Goal: Task Accomplishment & Management: Manage account settings

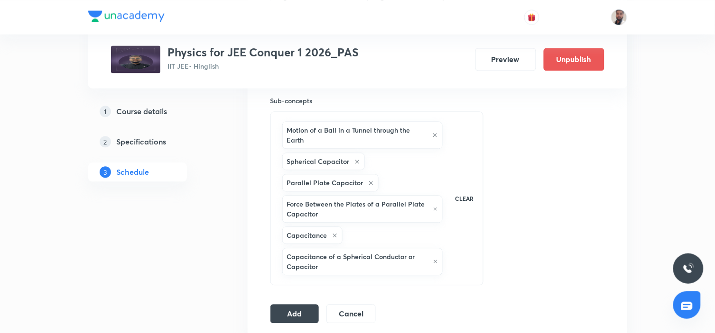
scroll to position [632, 0]
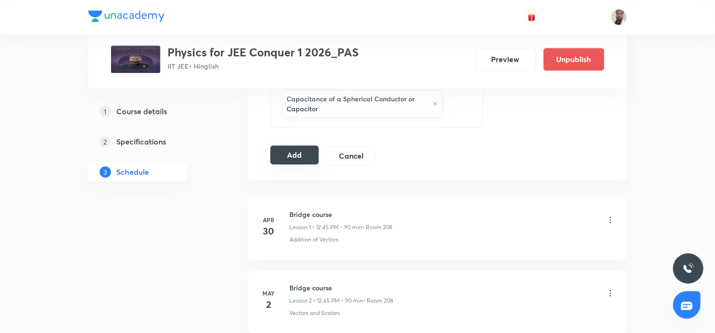
click at [293, 153] on button "Add" at bounding box center [294, 155] width 49 height 19
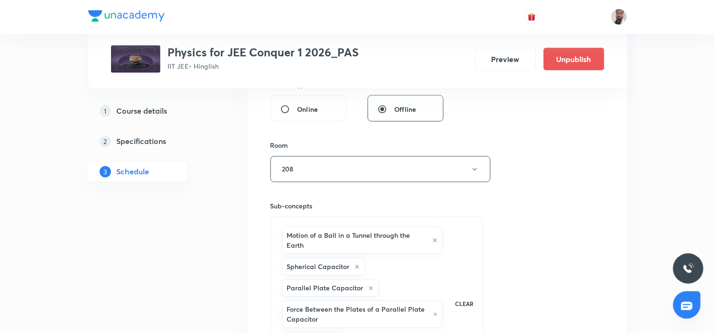
scroll to position [211, 0]
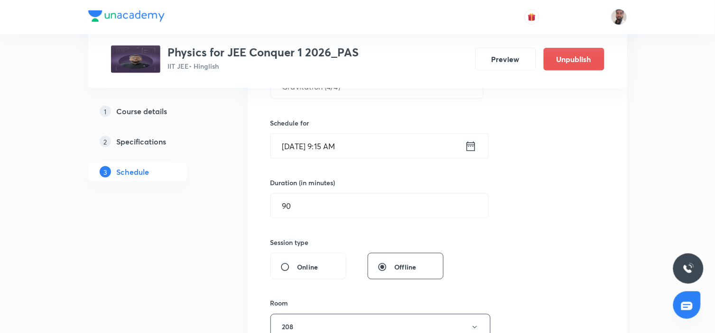
click at [474, 146] on icon at bounding box center [470, 145] width 9 height 9
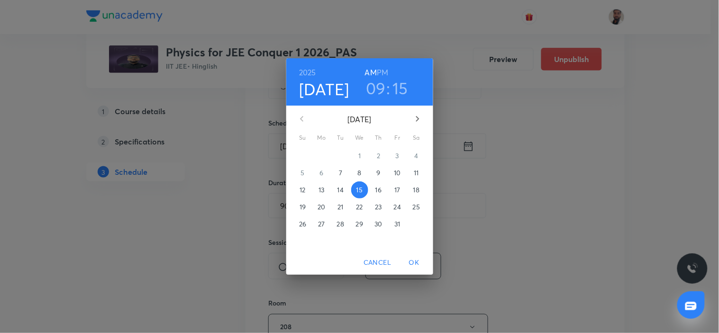
click at [380, 188] on p "16" at bounding box center [379, 189] width 6 height 9
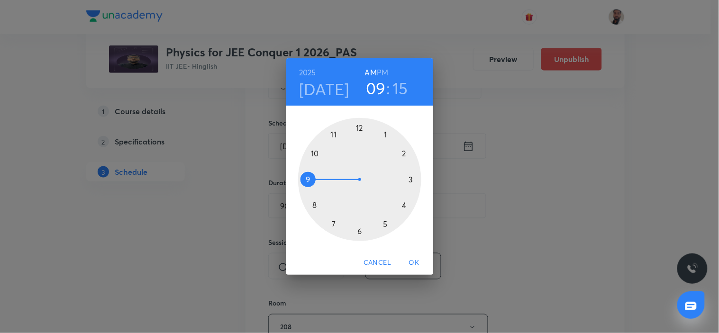
click at [410, 262] on span "OK" at bounding box center [414, 263] width 23 height 12
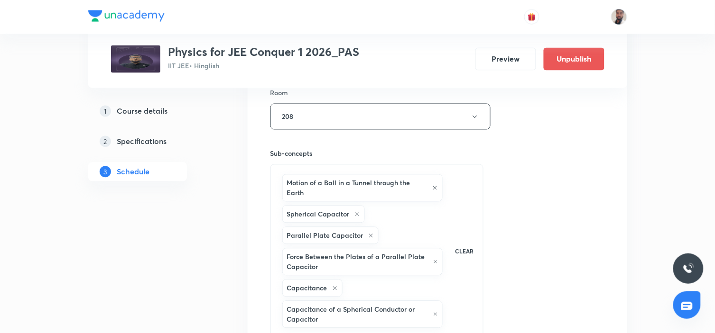
scroll to position [632, 0]
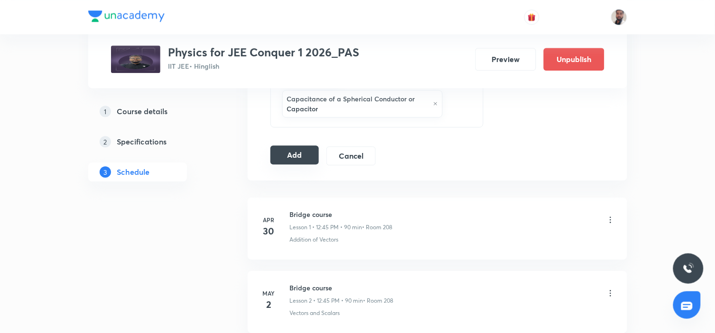
click at [288, 156] on button "Add" at bounding box center [294, 155] width 49 height 19
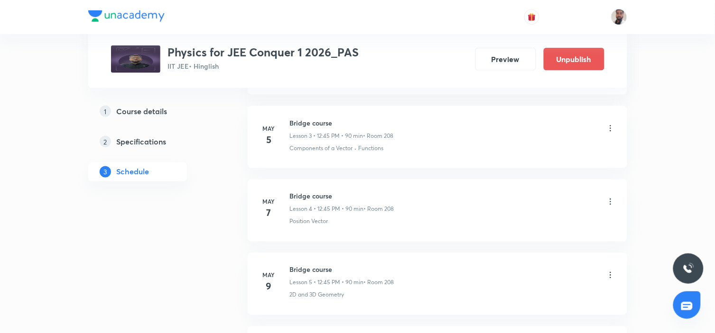
scroll to position [0, 0]
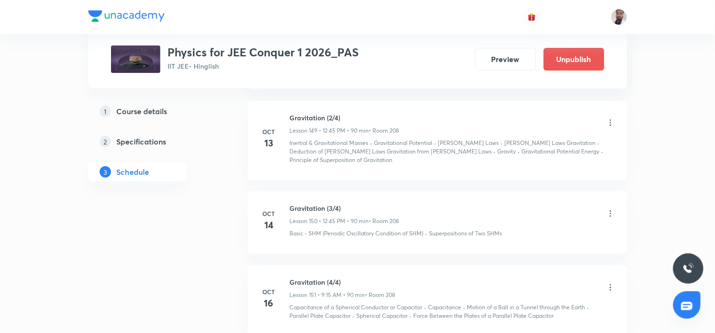
scroll to position [12020, 0]
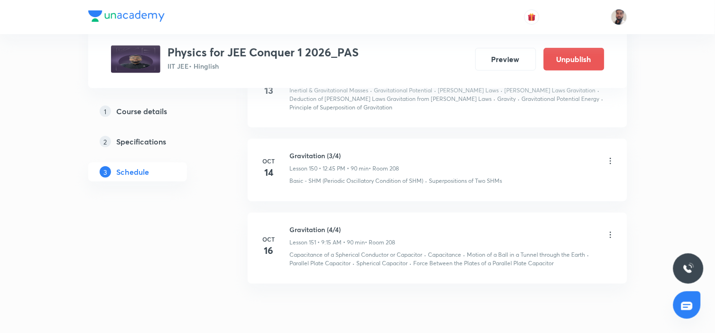
click at [608, 240] on icon at bounding box center [609, 234] width 9 height 9
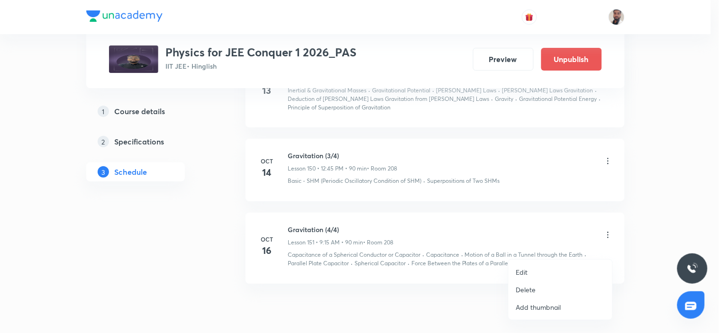
click at [533, 270] on li "Edit" at bounding box center [561, 273] width 104 height 18
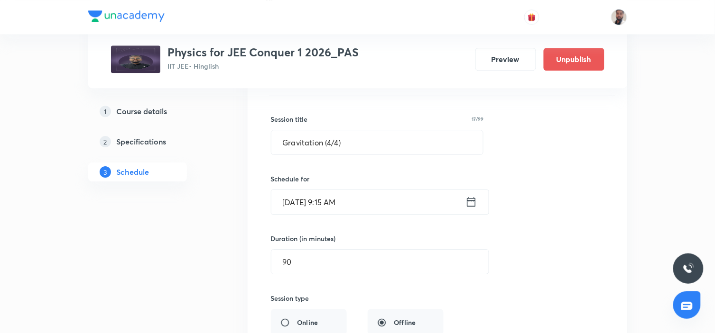
scroll to position [11651, 0]
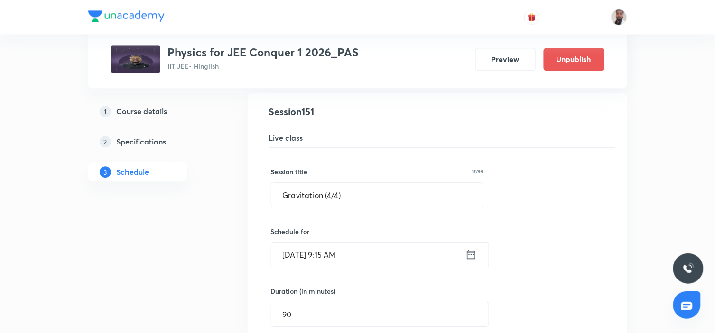
click at [469, 261] on icon at bounding box center [471, 254] width 12 height 13
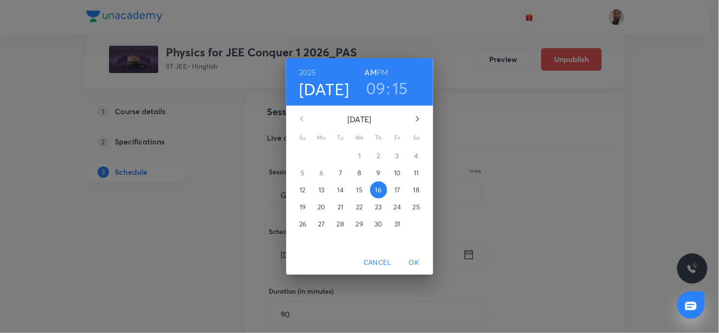
click at [363, 188] on span "15" at bounding box center [359, 189] width 17 height 9
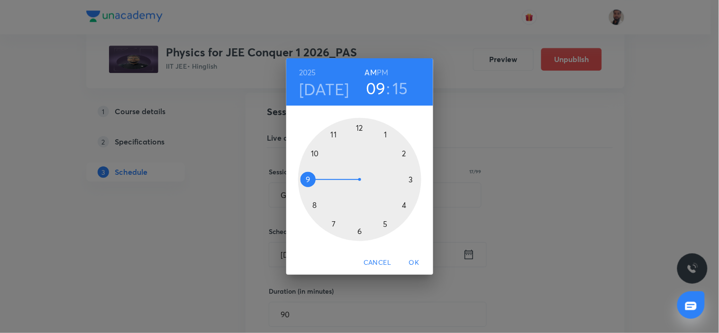
click at [416, 260] on span "OK" at bounding box center [414, 263] width 23 height 12
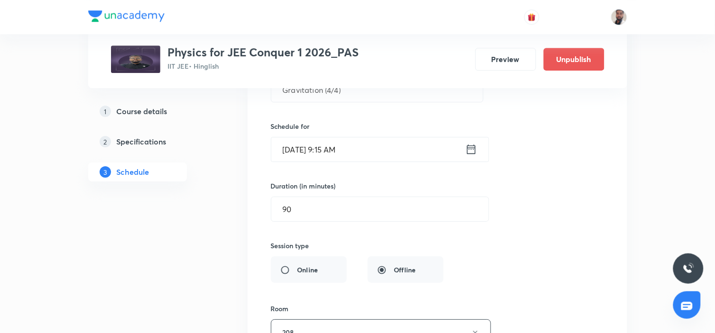
scroll to position [11703, 0]
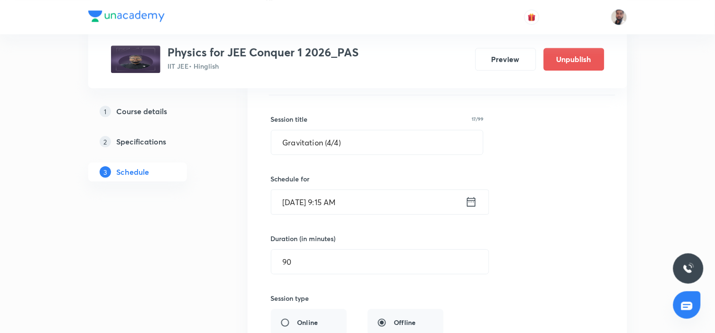
click at [472, 209] on icon at bounding box center [471, 201] width 12 height 13
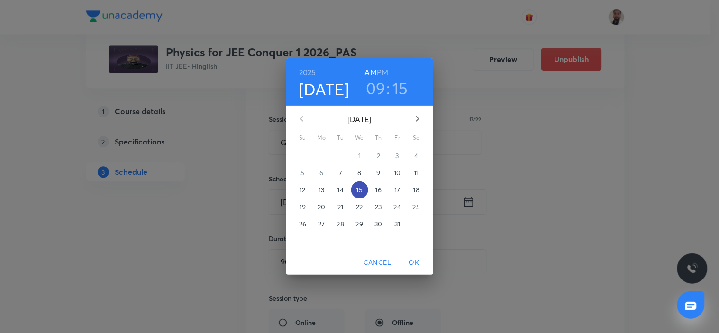
click at [362, 190] on p "15" at bounding box center [360, 189] width 6 height 9
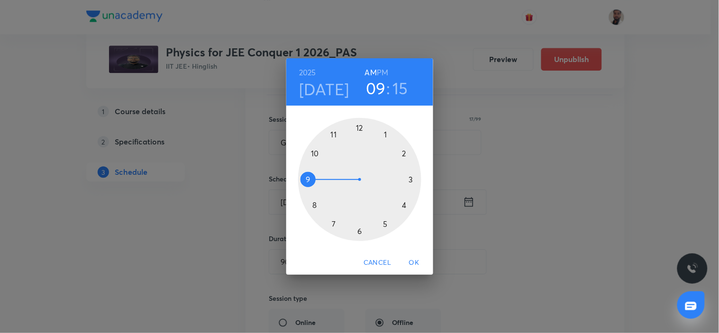
click at [334, 224] on div at bounding box center [359, 179] width 123 height 123
click at [360, 232] on div at bounding box center [359, 179] width 123 height 123
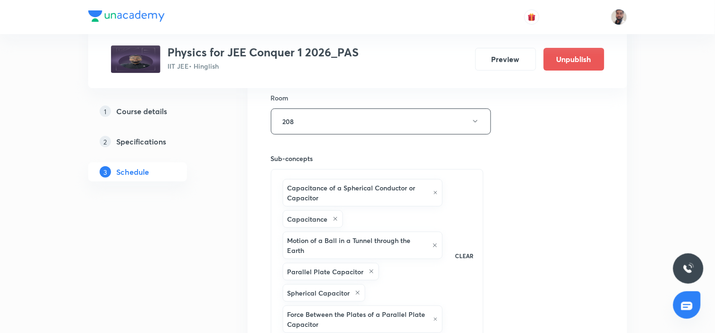
scroll to position [12130, 0]
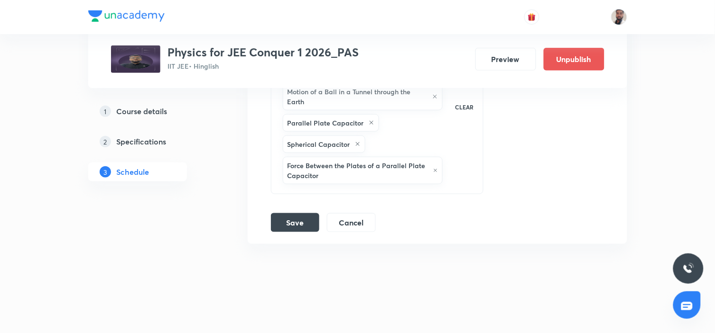
click at [292, 223] on button "Save" at bounding box center [295, 221] width 48 height 19
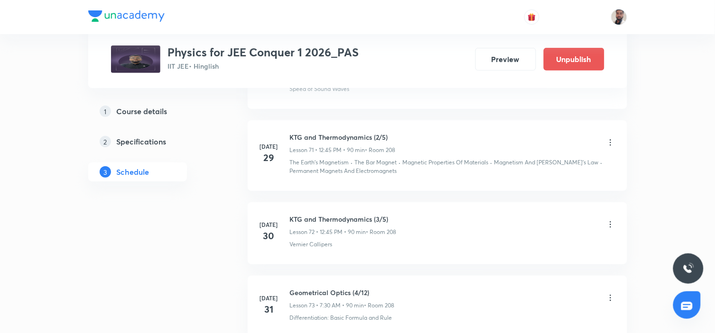
scroll to position [0, 0]
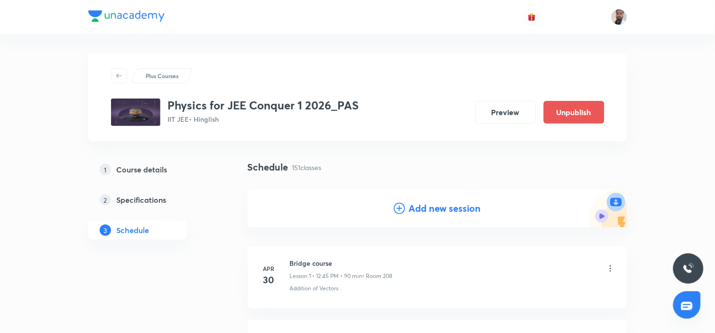
drag, startPoint x: 399, startPoint y: 210, endPoint x: 345, endPoint y: 159, distance: 74.1
click at [398, 210] on icon at bounding box center [399, 208] width 11 height 11
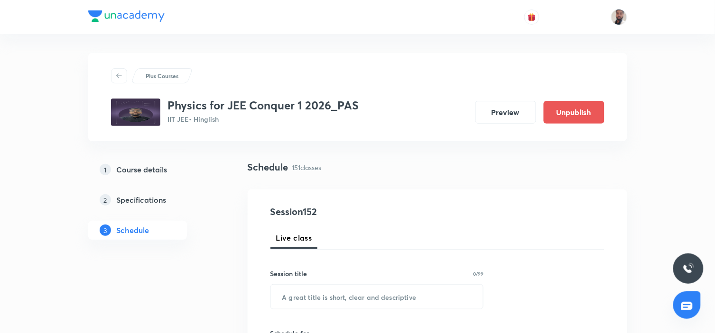
scroll to position [53, 0]
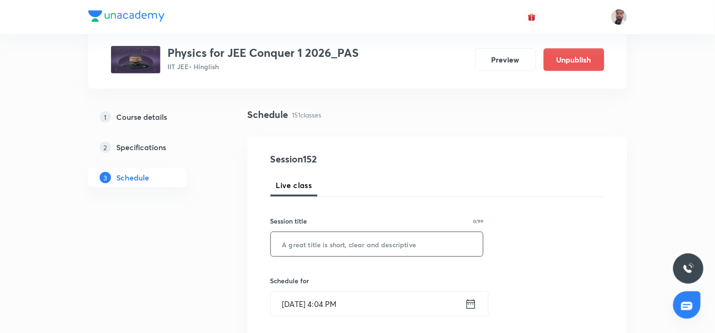
click at [325, 243] on input "text" at bounding box center [377, 244] width 212 height 24
paste input "Current Electricity"
type input "Current Electricity (1/7)"
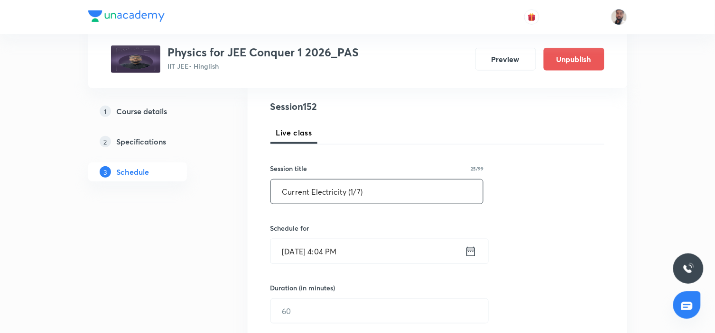
scroll to position [211, 0]
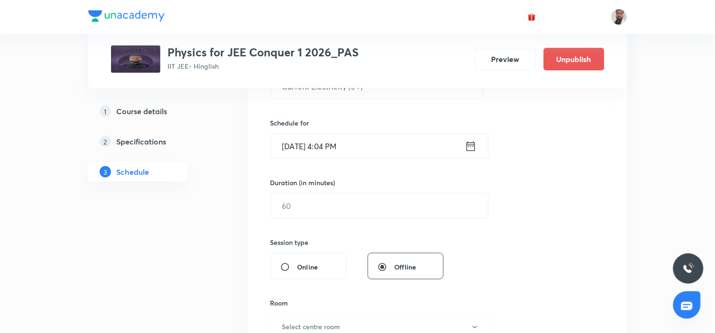
click at [476, 145] on icon at bounding box center [471, 146] width 12 height 13
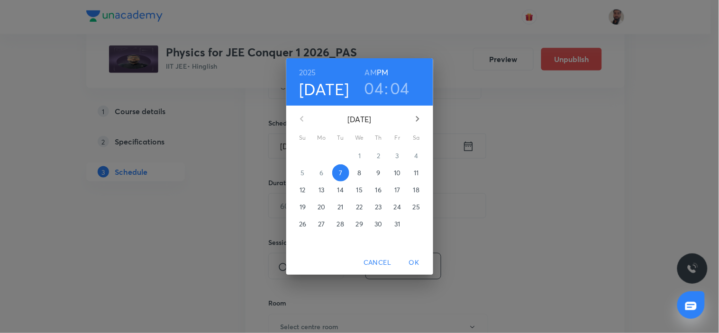
click at [362, 192] on p "15" at bounding box center [360, 189] width 6 height 9
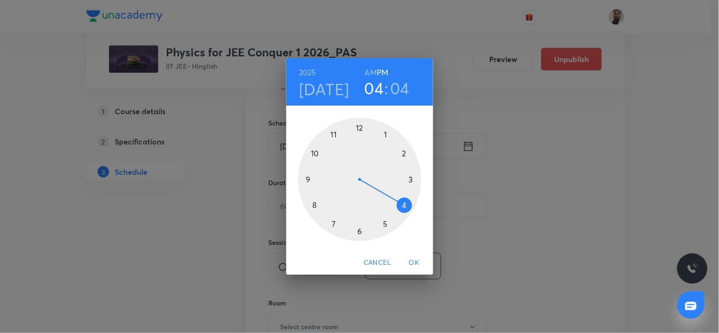
click at [358, 129] on div at bounding box center [359, 179] width 123 height 123
click at [307, 181] on div at bounding box center [359, 179] width 123 height 123
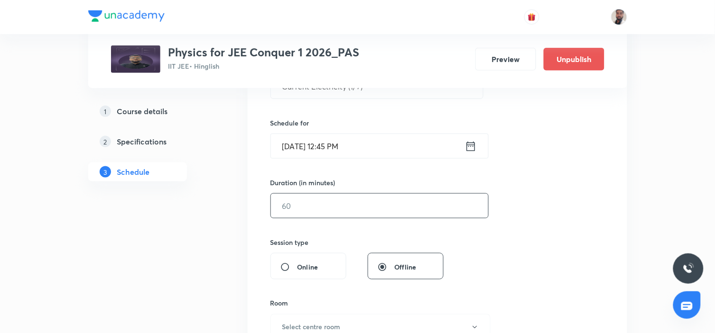
click at [292, 204] on input "text" at bounding box center [379, 206] width 217 height 24
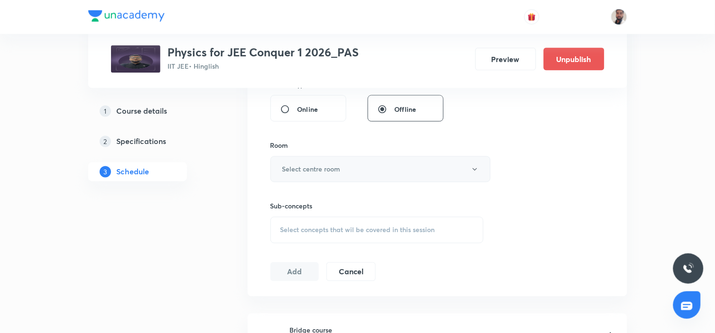
type input "90"
click at [321, 165] on h6 "Select centre room" at bounding box center [311, 170] width 58 height 10
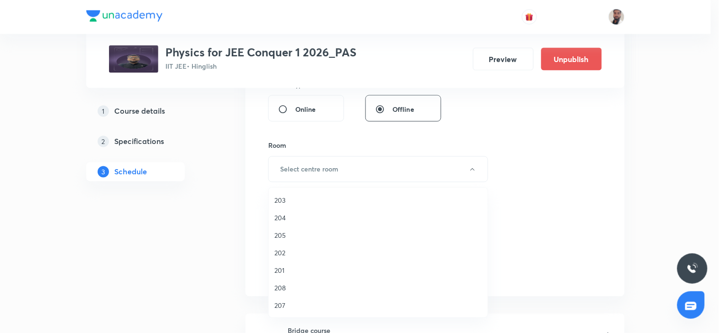
click at [283, 284] on span "208" at bounding box center [379, 288] width 208 height 10
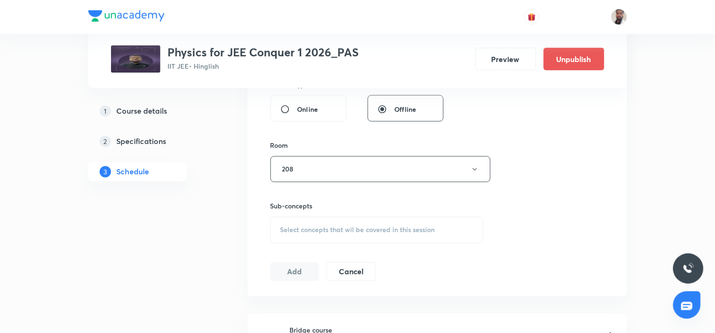
scroll to position [474, 0]
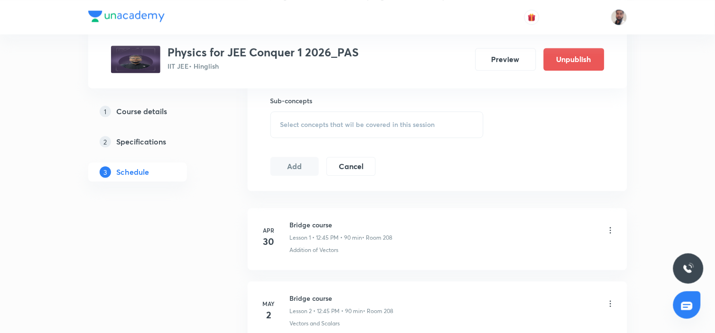
click at [374, 123] on span "Select concepts that wil be covered in this session" at bounding box center [357, 125] width 155 height 8
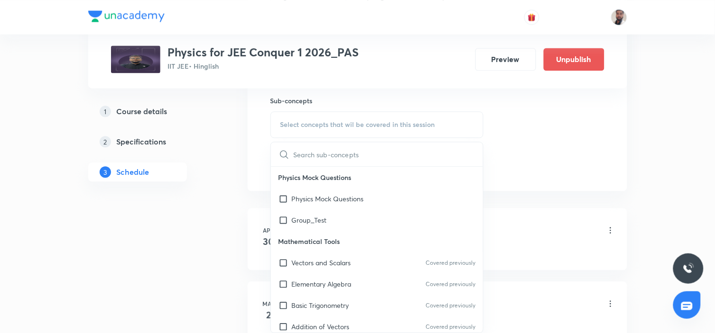
scroll to position [3271, 0]
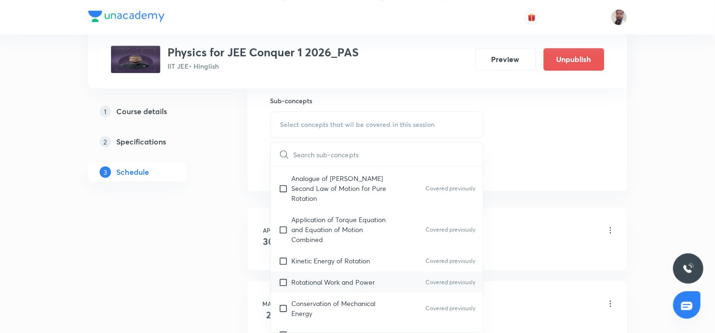
click at [343, 277] on p "Rotational Work and Power" at bounding box center [333, 282] width 83 height 10
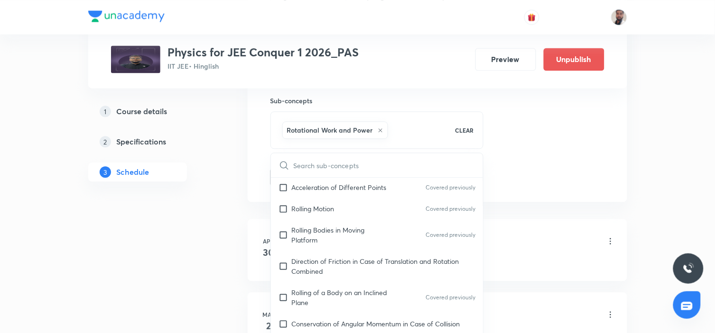
scroll to position [3639, 0]
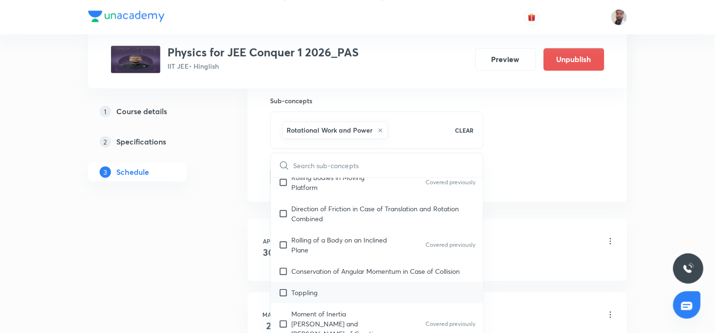
click at [334, 282] on div "Toppling" at bounding box center [377, 292] width 212 height 21
checkbox input "true"
click at [325, 261] on div "Conservation of Angular Momentum in Case of Collision" at bounding box center [377, 271] width 212 height 21
checkbox input "true"
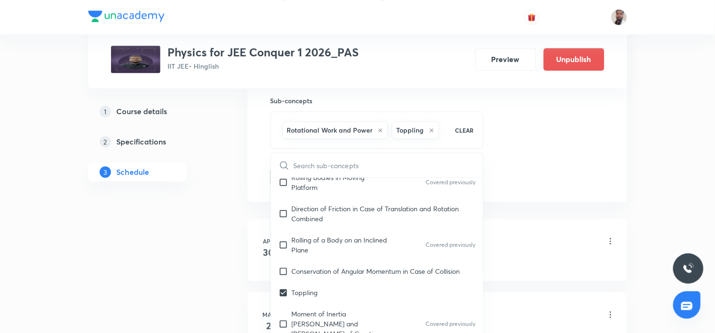
checkbox input "true"
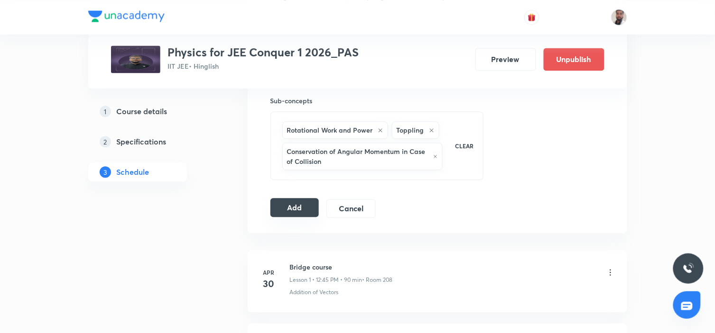
click at [286, 210] on button "Add" at bounding box center [294, 207] width 49 height 19
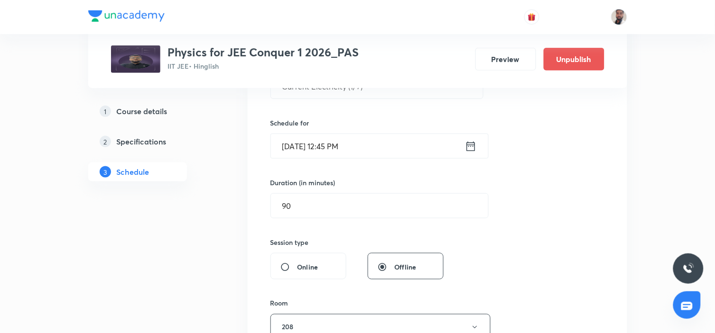
scroll to position [53, 0]
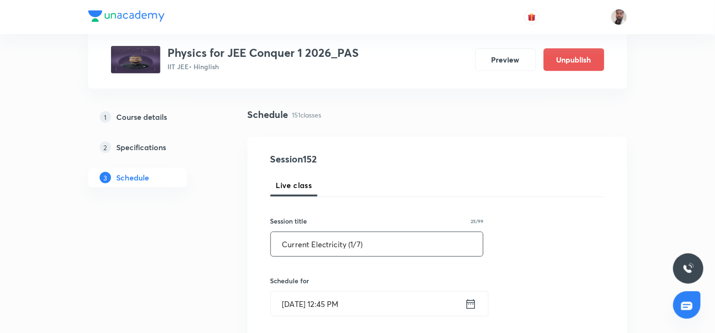
drag, startPoint x: 386, startPoint y: 249, endPoint x: 214, endPoint y: 246, distance: 172.1
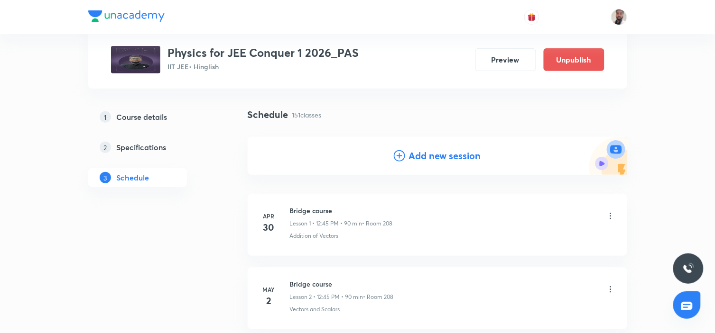
scroll to position [0, 0]
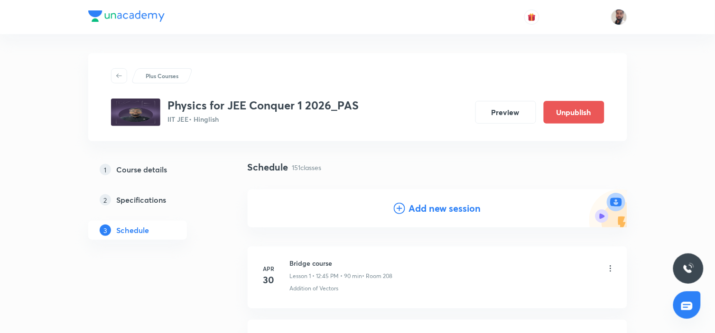
click at [398, 205] on icon at bounding box center [399, 208] width 11 height 11
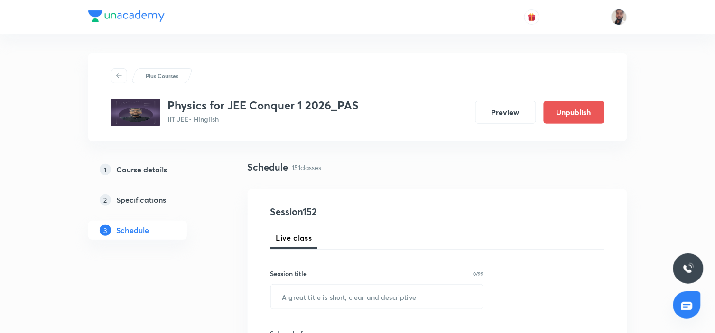
scroll to position [105, 0]
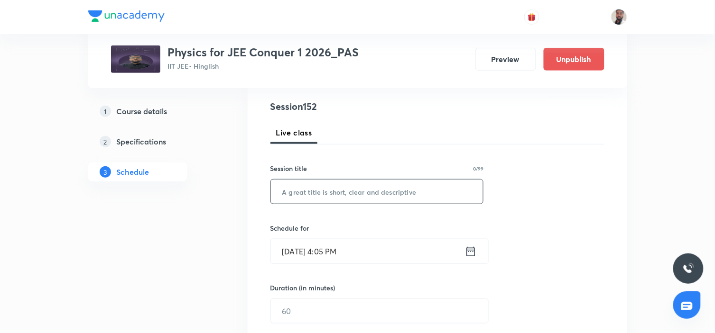
click at [363, 190] on input "text" at bounding box center [377, 192] width 212 height 24
paste input "Current Electricity (1/7)"
click at [353, 191] on input "Current Electricity (1/7)" at bounding box center [377, 192] width 212 height 24
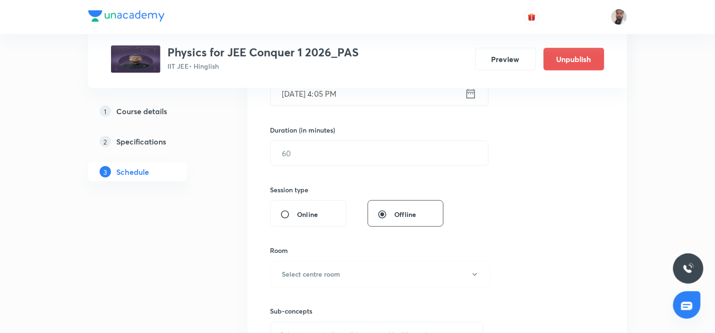
scroll to position [158, 0]
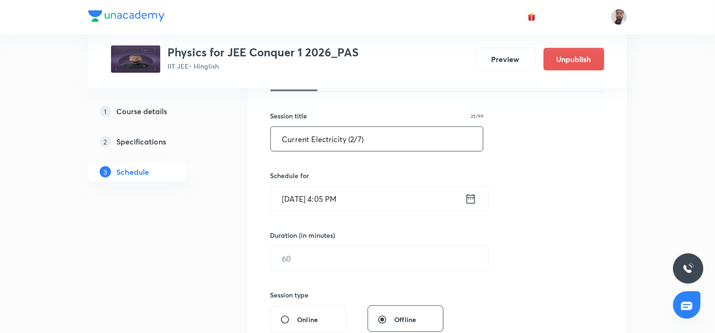
type input "Current Electricity (2/7)"
click at [470, 200] on icon at bounding box center [471, 198] width 12 height 13
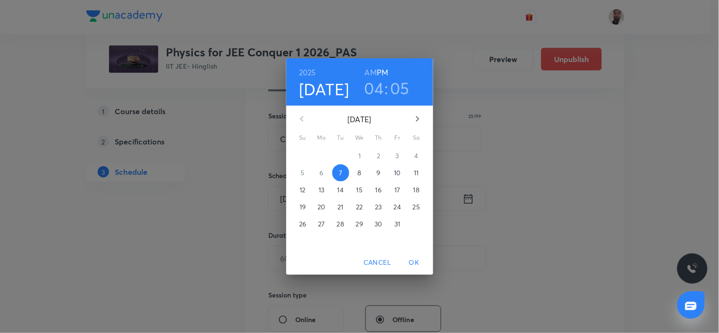
click at [377, 188] on p "16" at bounding box center [379, 189] width 6 height 9
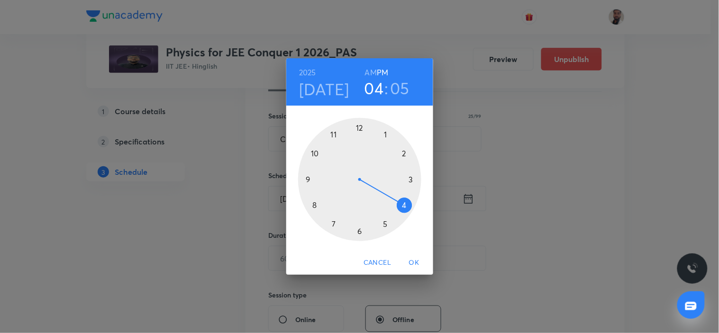
click at [358, 129] on div at bounding box center [359, 179] width 123 height 123
click at [305, 178] on div at bounding box center [359, 179] width 123 height 123
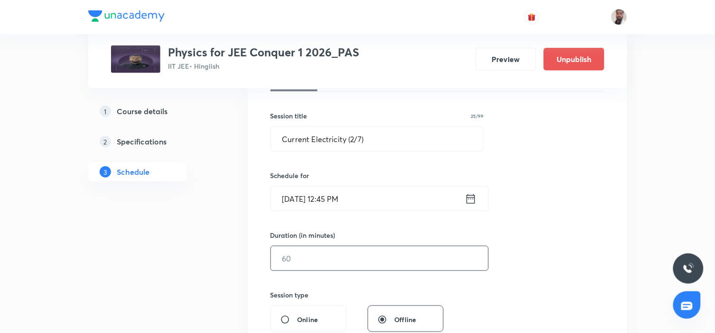
click at [302, 258] on input "text" at bounding box center [379, 259] width 217 height 24
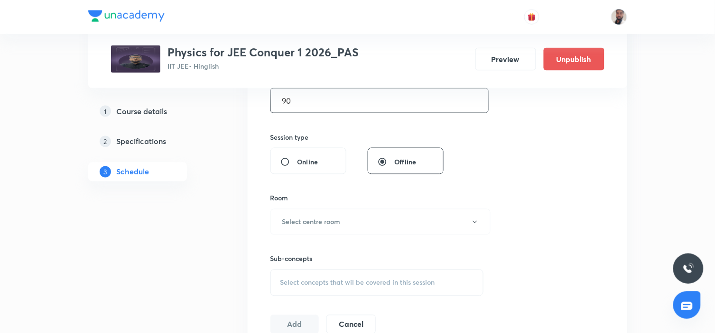
scroll to position [368, 0]
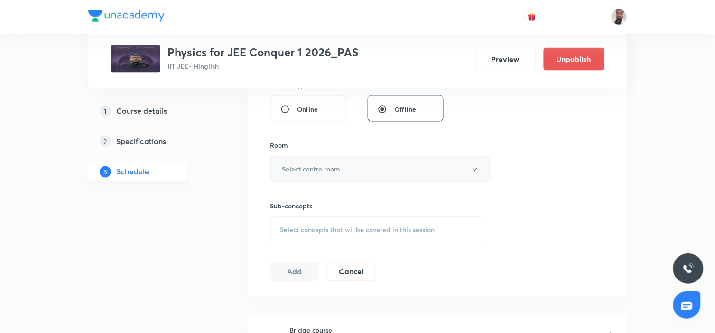
type input "90"
click at [339, 165] on h6 "Select centre room" at bounding box center [311, 170] width 58 height 10
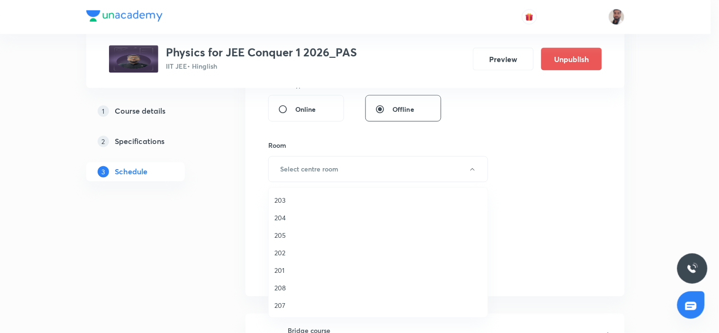
click at [289, 287] on span "208" at bounding box center [379, 288] width 208 height 10
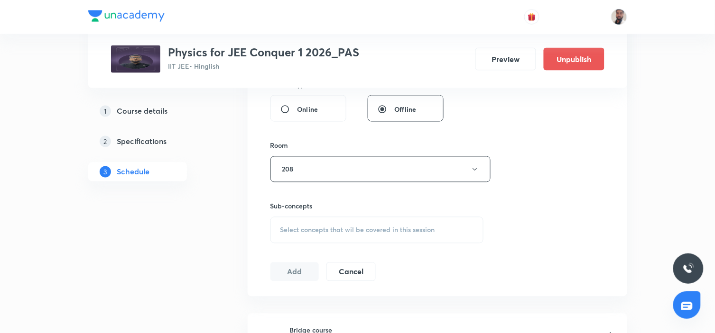
scroll to position [421, 0]
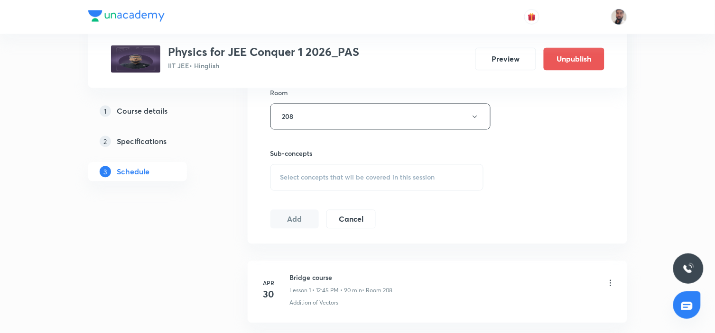
click at [339, 176] on span "Select concepts that wil be covered in this session" at bounding box center [357, 178] width 155 height 8
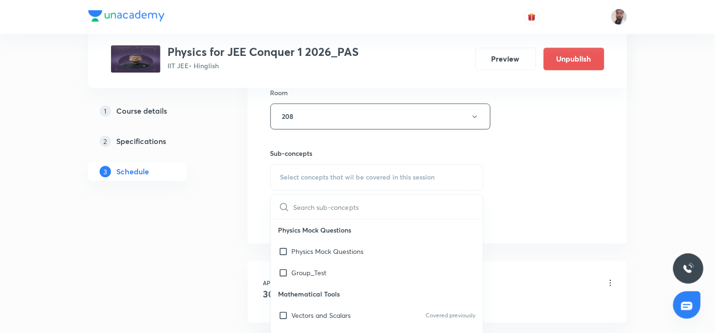
scroll to position [3815, 0]
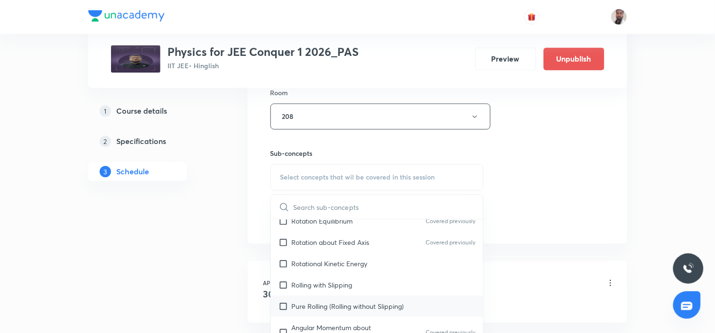
click at [319, 296] on div "Pure Rolling (Rolling without Slipping)" at bounding box center [377, 306] width 212 height 21
checkbox input "true"
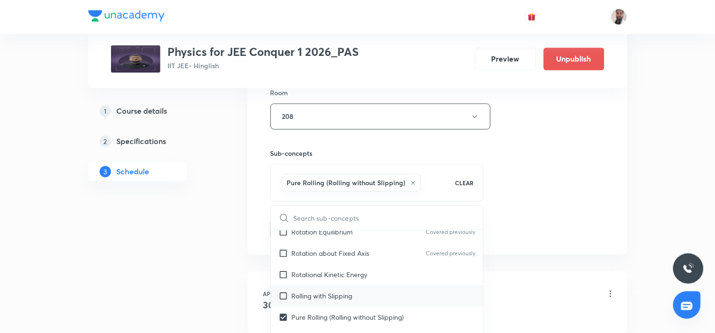
click at [314, 292] on p "Rolling with Slipping" at bounding box center [322, 297] width 61 height 10
checkbox input "true"
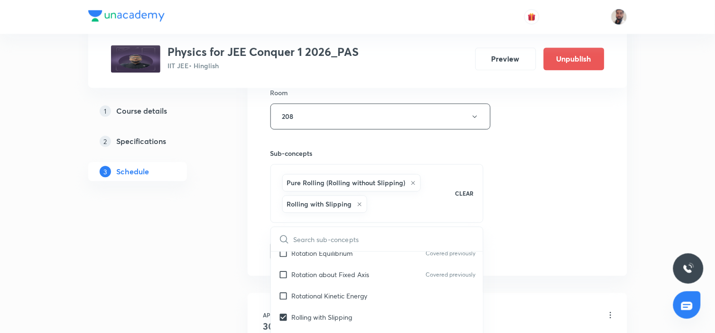
click at [302, 292] on p "Rotational Kinetic Energy" at bounding box center [330, 297] width 76 height 10
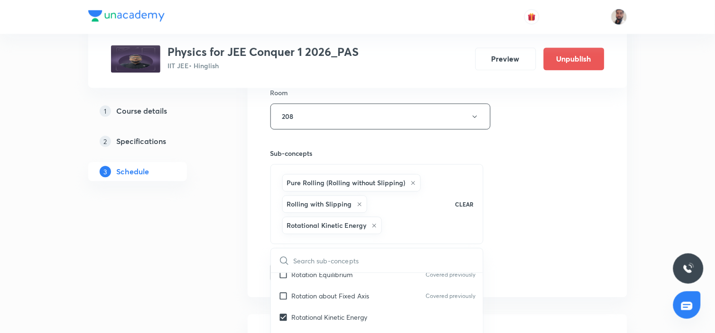
drag, startPoint x: 167, startPoint y: 266, endPoint x: 272, endPoint y: 261, distance: 105.3
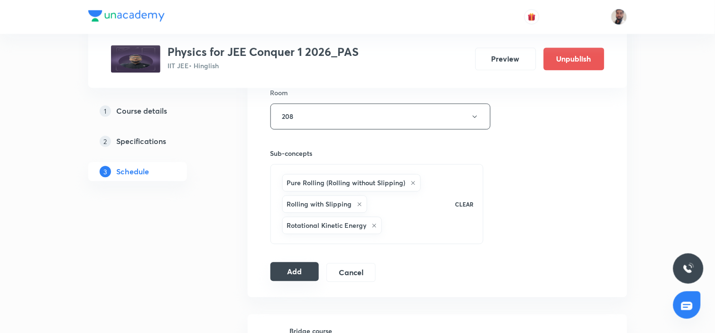
click at [293, 274] on button "Add" at bounding box center [294, 272] width 49 height 19
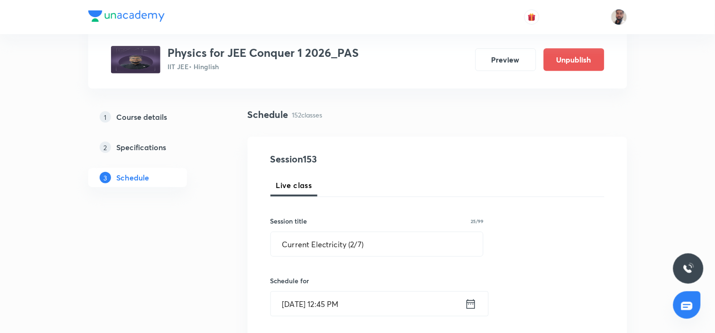
scroll to position [0, 0]
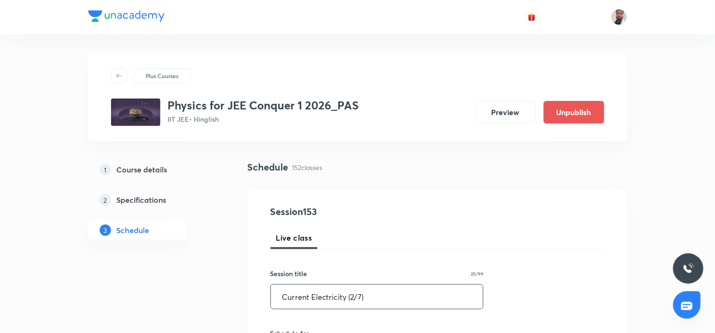
drag, startPoint x: 388, startPoint y: 297, endPoint x: 139, endPoint y: 305, distance: 248.6
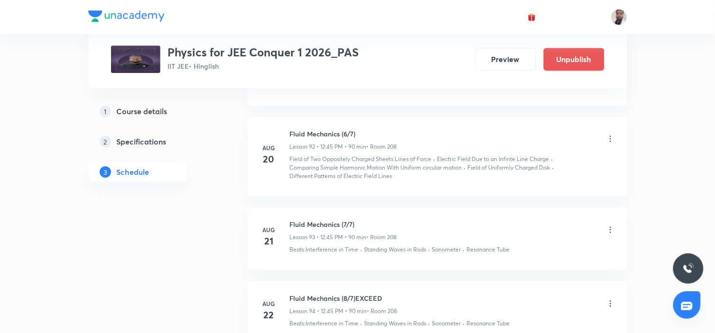
scroll to position [11783, 0]
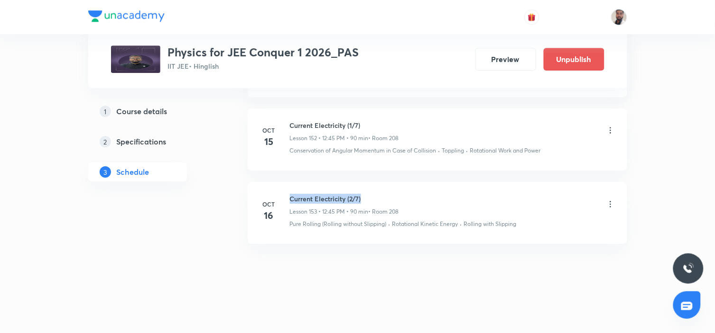
drag, startPoint x: 372, startPoint y: 193, endPoint x: 290, endPoint y: 188, distance: 81.7
click at [290, 188] on li "Oct 16 Current Electricity (2/7) Lesson 153 • 12:45 PM • 90 min • Room 208 Pure…" at bounding box center [436, 213] width 379 height 62
copy h6 "Current Electricity (2/7)"
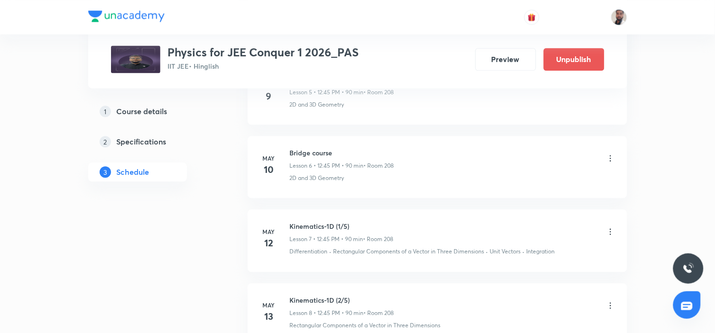
scroll to position [0, 0]
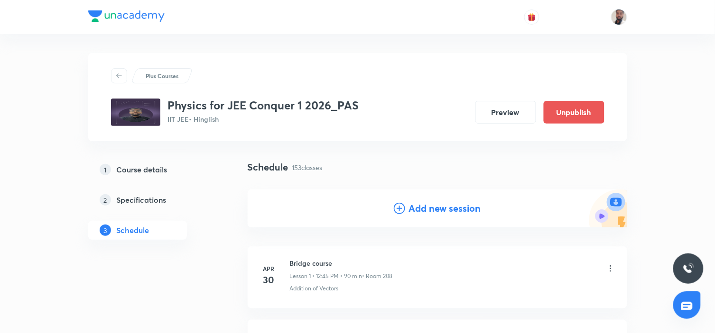
click at [399, 208] on icon at bounding box center [399, 208] width 11 height 11
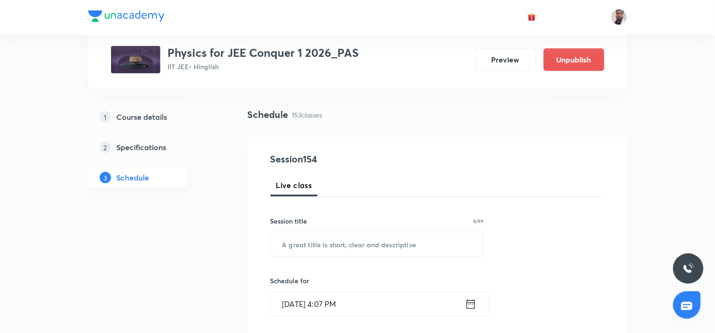
scroll to position [105, 0]
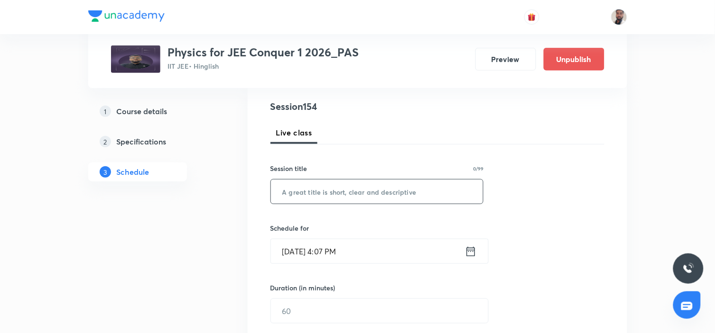
click at [333, 196] on input "text" at bounding box center [377, 192] width 212 height 24
paste input "Current Electricity (2/7)"
click at [357, 193] on input "Current Electricity (2/7)" at bounding box center [377, 192] width 212 height 24
click at [359, 193] on input "Current Electricity (2/7)" at bounding box center [377, 192] width 212 height 24
type input "Current Electricity (3/7)"
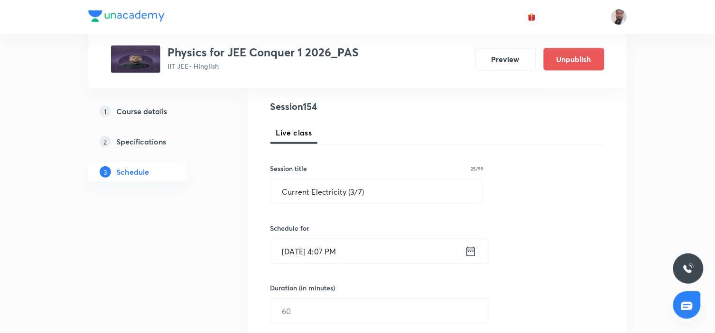
click at [468, 250] on icon at bounding box center [470, 251] width 9 height 9
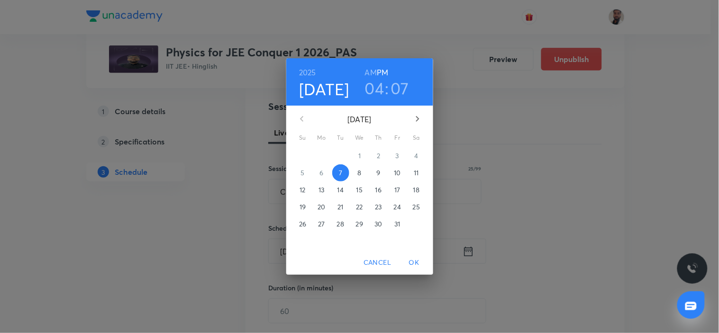
click at [399, 192] on p "17" at bounding box center [397, 189] width 6 height 9
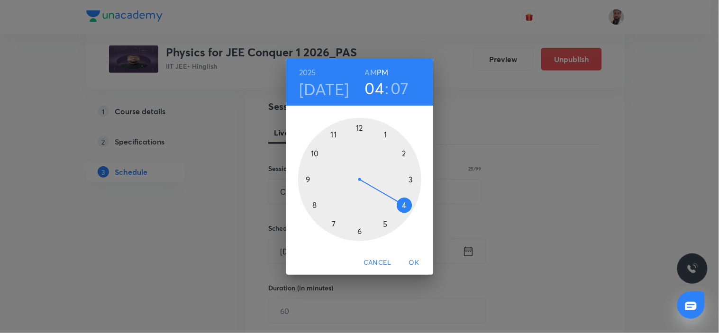
click at [359, 129] on div at bounding box center [359, 179] width 123 height 123
click at [309, 182] on div at bounding box center [359, 179] width 123 height 123
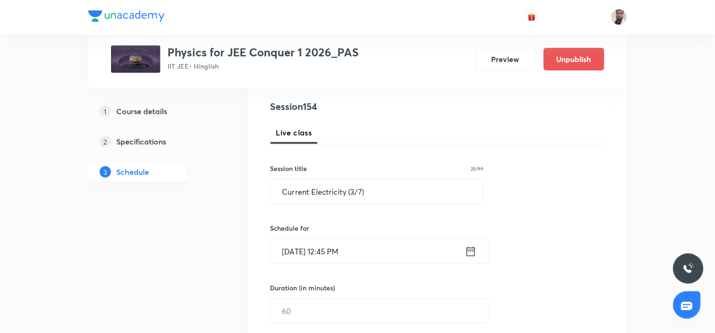
click at [475, 253] on icon at bounding box center [470, 251] width 9 height 9
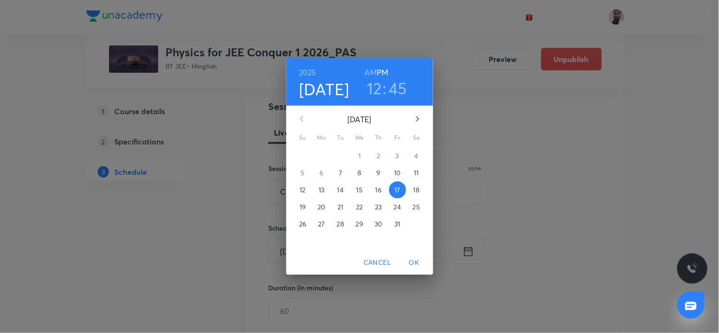
click at [530, 215] on div "2025 Oct 17 12 : 45 AM PM October 2025 Su Mo Tu We Th Fr Sa 28 29 30 1 2 3 4 5 …" at bounding box center [359, 166] width 719 height 333
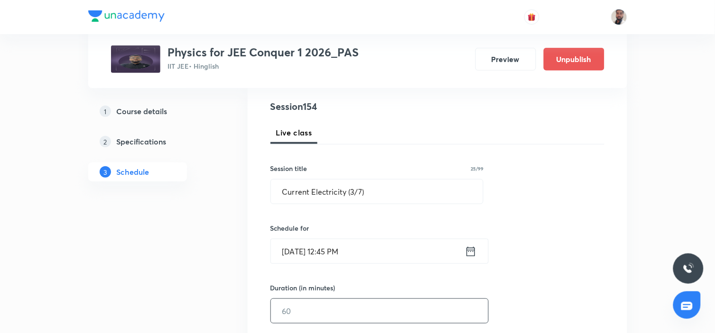
click at [315, 313] on input "text" at bounding box center [379, 311] width 217 height 24
type input "90"
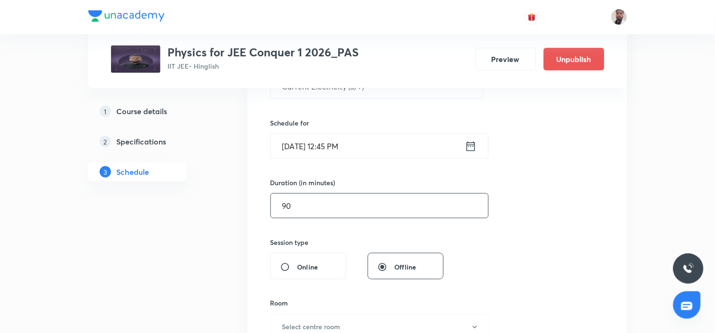
scroll to position [263, 0]
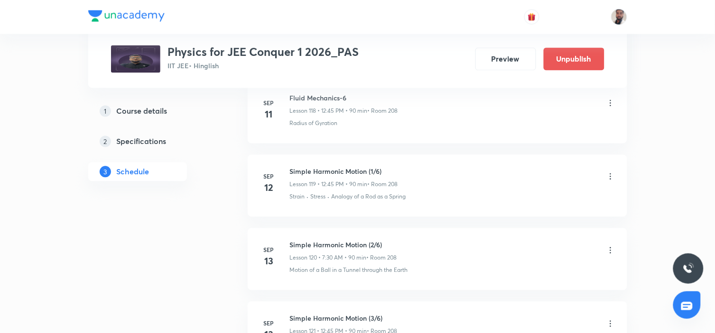
scroll to position [12220, 0]
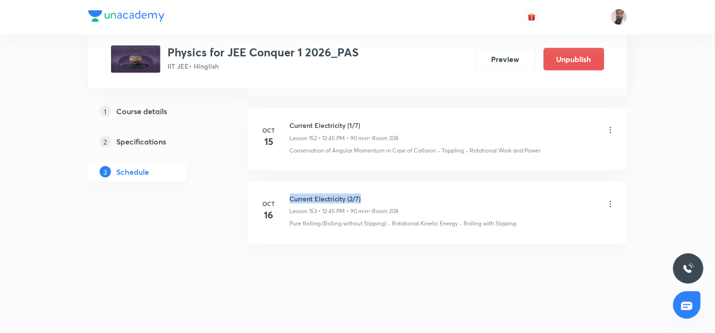
drag, startPoint x: 370, startPoint y: 191, endPoint x: 289, endPoint y: 185, distance: 80.8
click at [289, 185] on li "Oct 16 Current Electricity (2/7) Lesson 153 • 12:45 PM • 90 min • Room 208 Pure…" at bounding box center [436, 213] width 379 height 62
copy h6 "Current Electricity (2/7)"
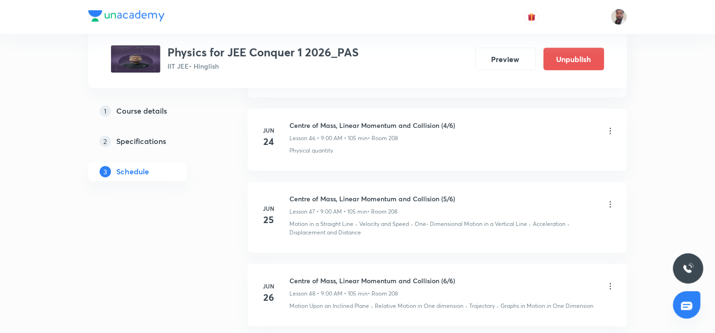
scroll to position [0, 0]
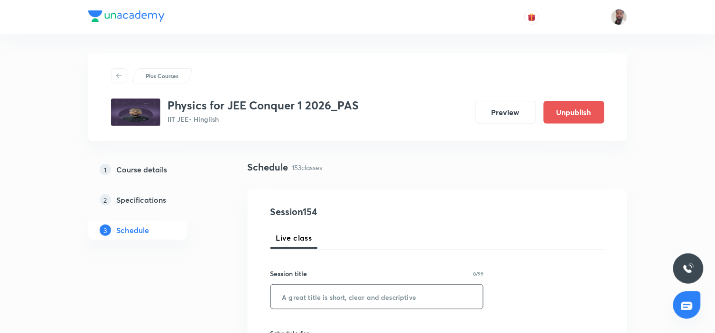
click at [356, 296] on input "text" at bounding box center [377, 297] width 212 height 24
paste input "Current Electricity (2/7)"
click at [355, 295] on input "Current Electricity (2/7)" at bounding box center [377, 297] width 212 height 24
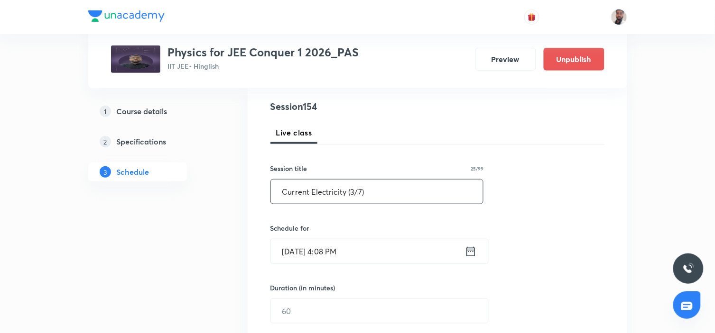
type input "Current Electricity (3/7)"
click at [471, 252] on icon at bounding box center [471, 251] width 12 height 13
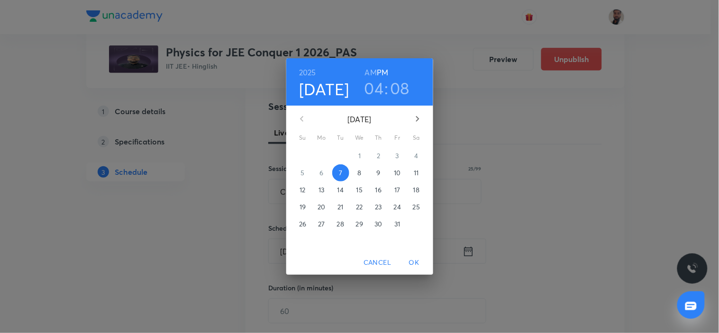
click at [397, 189] on p "17" at bounding box center [397, 189] width 6 height 9
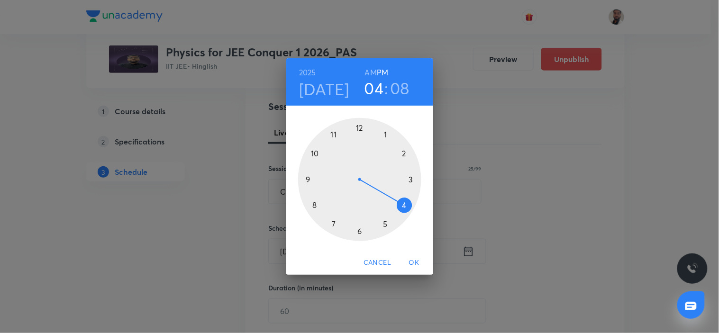
click at [361, 129] on div at bounding box center [359, 179] width 123 height 123
click at [311, 180] on div at bounding box center [359, 179] width 123 height 123
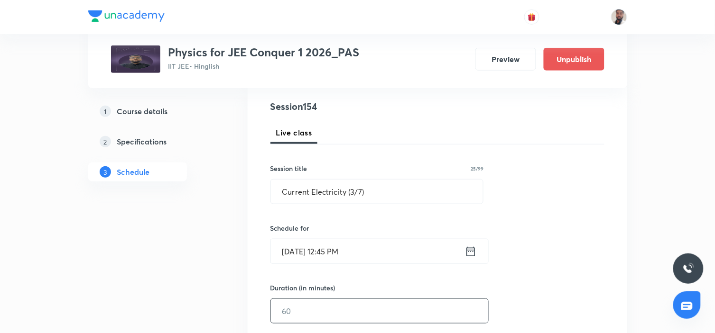
click at [302, 307] on input "text" at bounding box center [379, 311] width 217 height 24
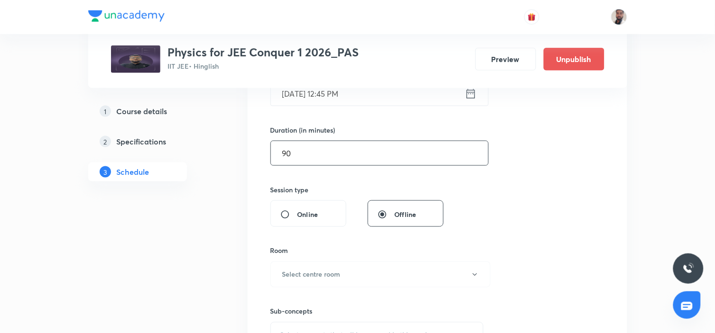
scroll to position [316, 0]
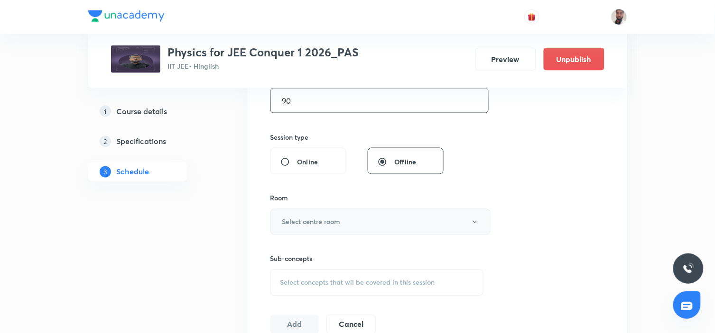
type input "90"
click at [334, 223] on h6 "Select centre room" at bounding box center [311, 222] width 58 height 10
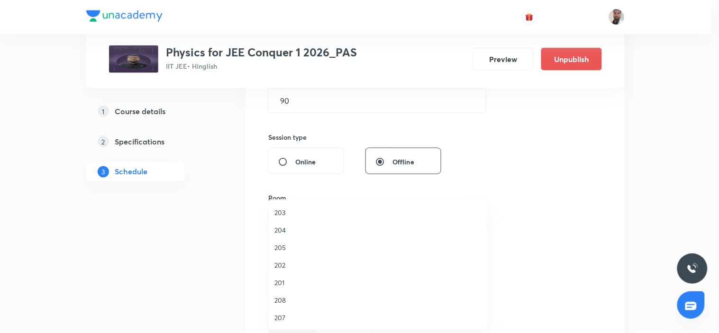
click at [290, 297] on span "208" at bounding box center [379, 300] width 208 height 10
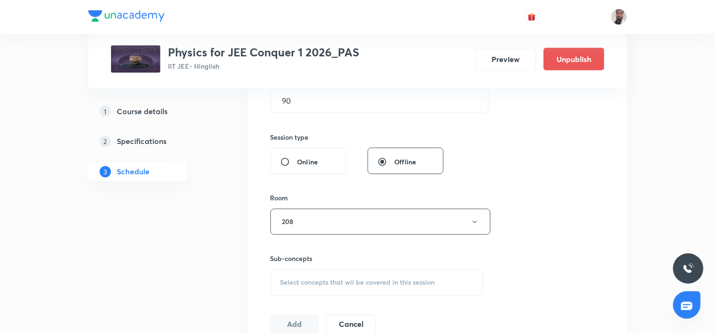
scroll to position [421, 0]
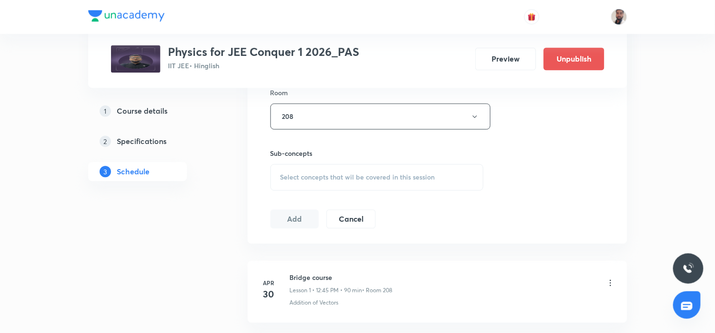
click at [376, 181] on span "Select concepts that wil be covered in this session" at bounding box center [357, 178] width 155 height 8
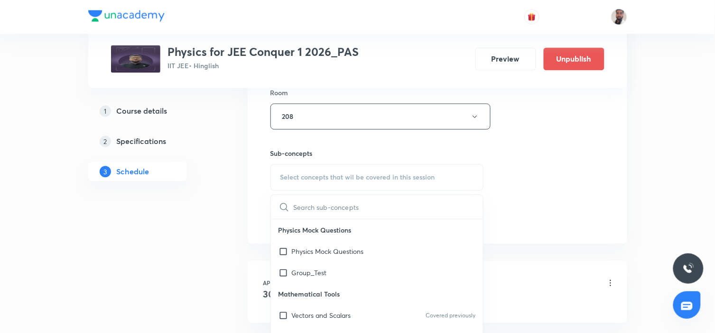
scroll to position [4909, 0]
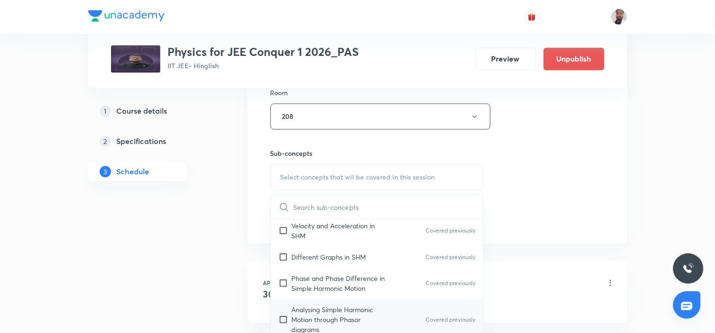
click at [357, 305] on p "Analysing Simple Harmonic Motion through Phasor diagrams" at bounding box center [340, 320] width 96 height 30
checkbox input "true"
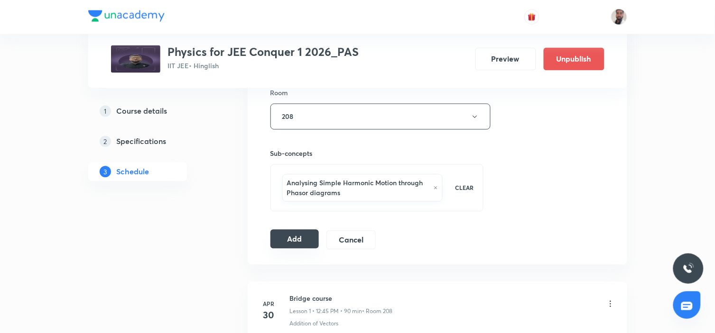
click at [302, 242] on button "Add" at bounding box center [294, 239] width 49 height 19
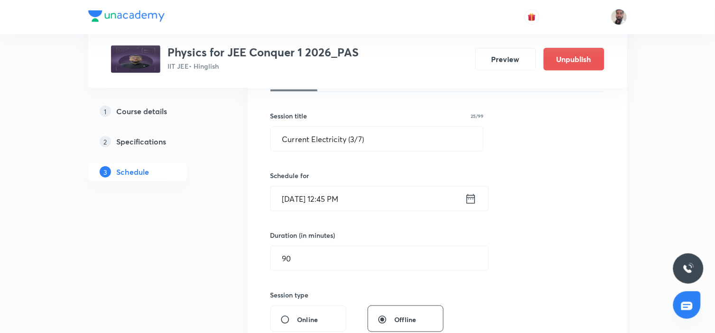
scroll to position [53, 0]
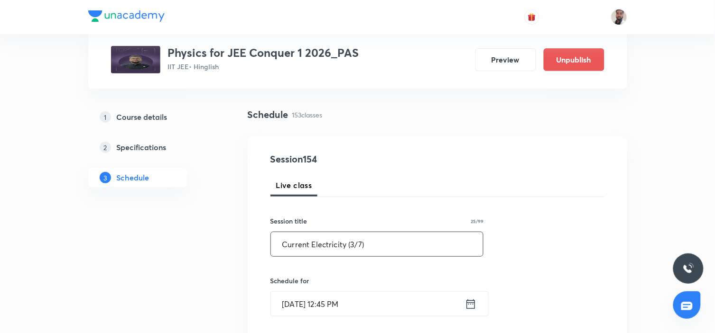
drag, startPoint x: 359, startPoint y: 247, endPoint x: 218, endPoint y: 248, distance: 140.8
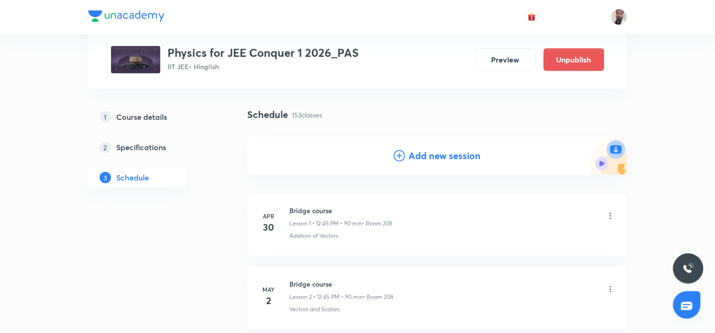
click at [398, 156] on icon at bounding box center [399, 155] width 11 height 11
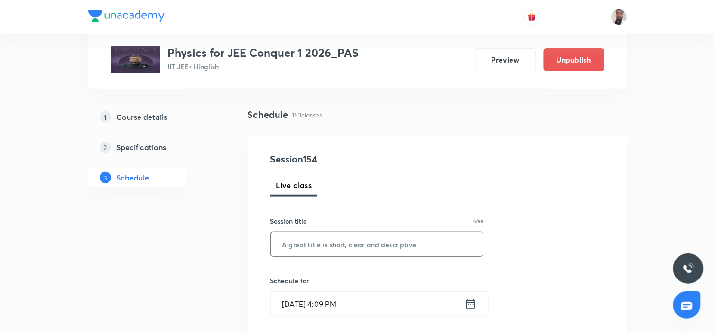
click at [349, 247] on input "text" at bounding box center [377, 244] width 212 height 24
paste input "Current Electricity (3/7)"
click at [354, 241] on input "Current Electricity (3/7)" at bounding box center [377, 244] width 212 height 24
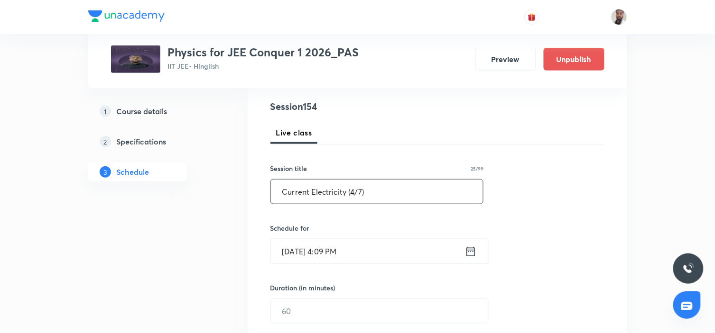
type input "Current Electricity (4/7)"
click at [466, 252] on icon at bounding box center [470, 251] width 9 height 9
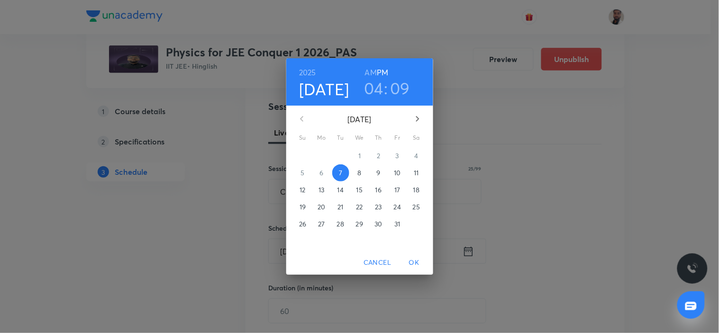
click at [412, 189] on span "18" at bounding box center [416, 189] width 17 height 9
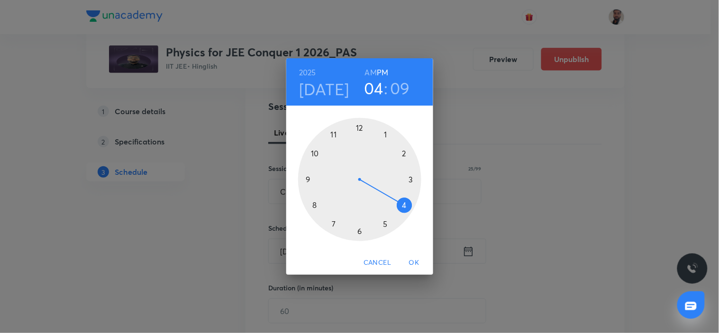
click at [359, 128] on div at bounding box center [359, 179] width 123 height 123
click at [315, 179] on div at bounding box center [359, 179] width 123 height 123
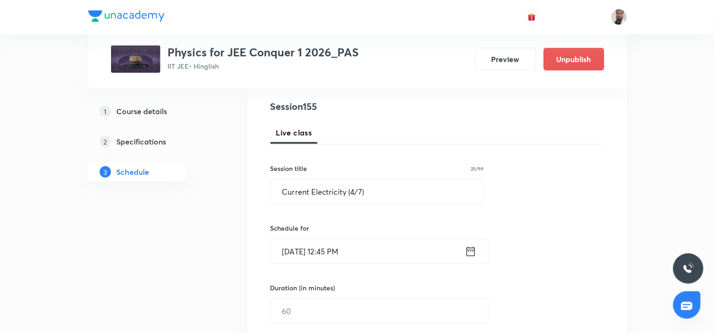
scroll to position [158, 0]
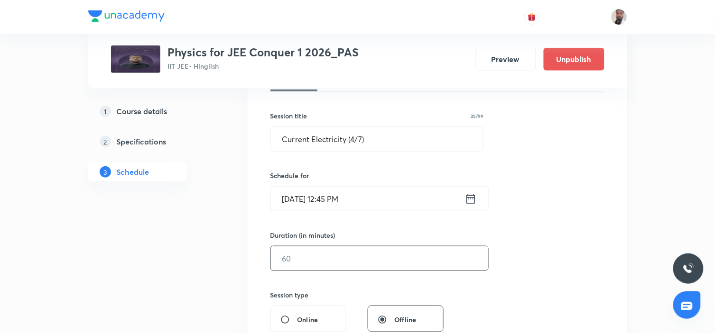
click at [335, 266] on input "text" at bounding box center [379, 259] width 217 height 24
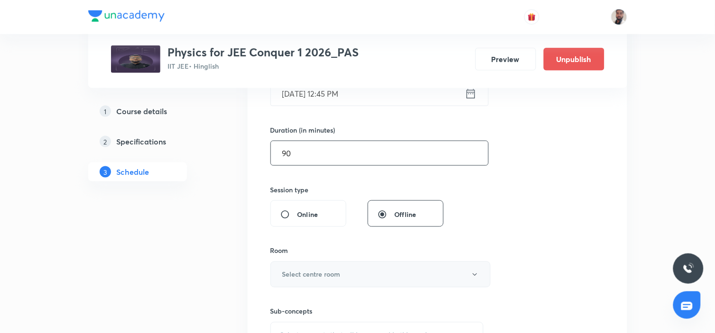
type input "90"
click at [359, 270] on button "Select centre room" at bounding box center [380, 275] width 220 height 26
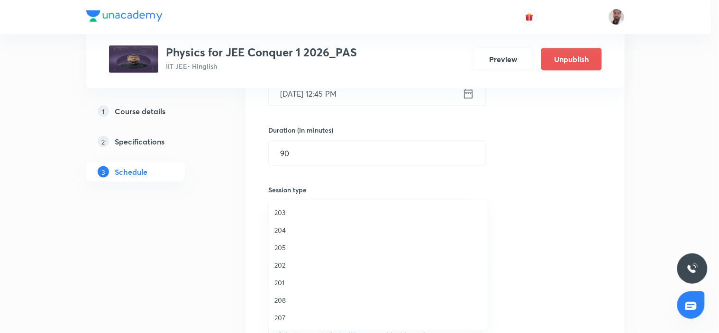
click at [281, 305] on span "208" at bounding box center [379, 300] width 208 height 10
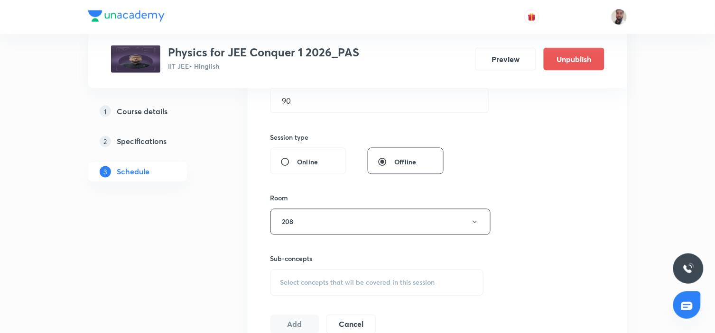
scroll to position [368, 0]
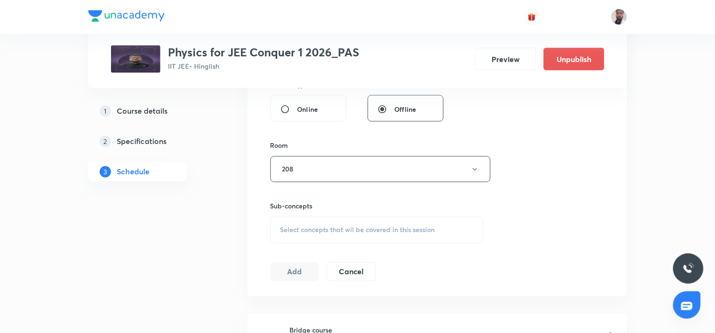
click at [353, 227] on span "Select concepts that wil be covered in this session" at bounding box center [357, 231] width 155 height 8
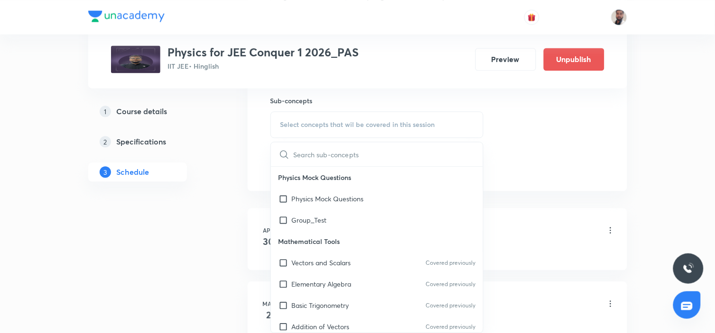
scroll to position [2836, 0]
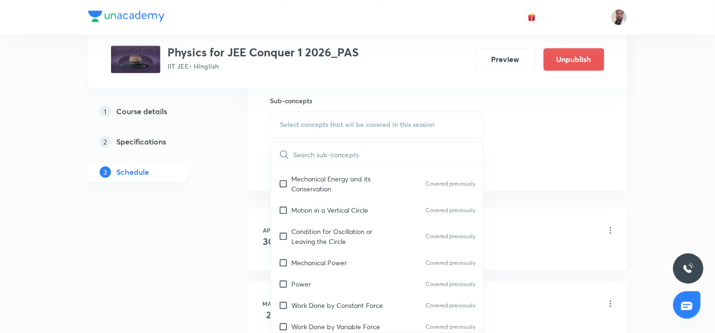
click at [361, 252] on div "Mechanical Power Covered previously" at bounding box center [377, 262] width 212 height 21
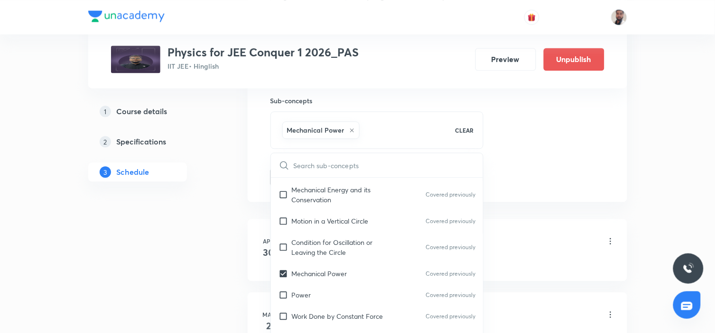
checkbox input "true"
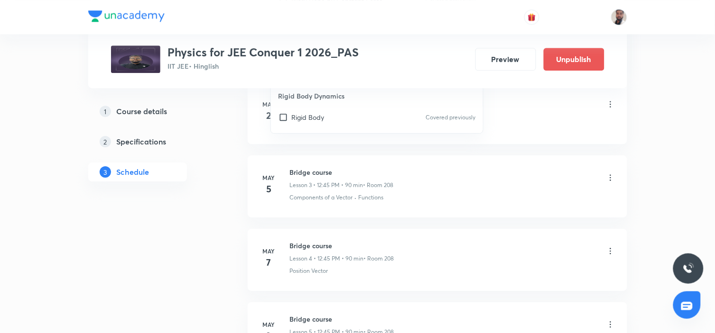
scroll to position [632, 0]
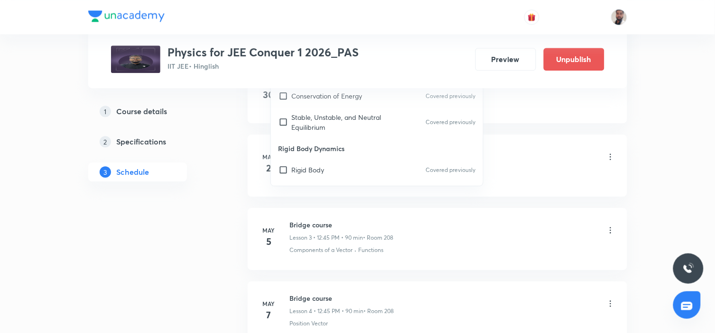
click at [596, 237] on div "Bridge course Lesson 3 • 12:45 PM • 90 min • Room 208" at bounding box center [452, 231] width 325 height 22
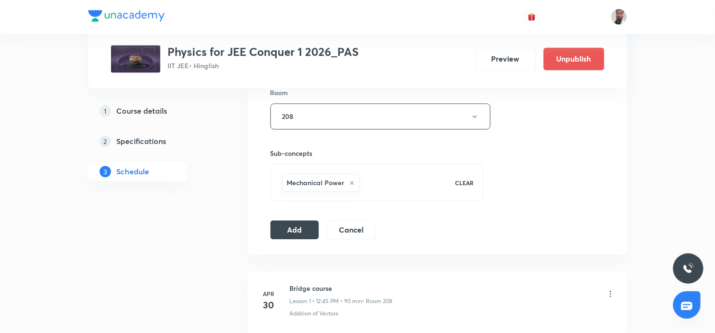
scroll to position [368, 0]
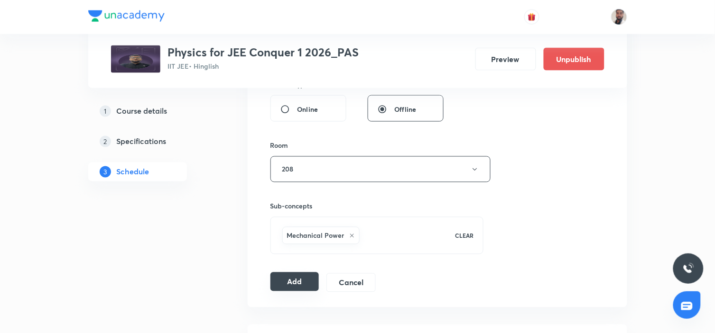
click at [312, 275] on button "Add" at bounding box center [294, 282] width 49 height 19
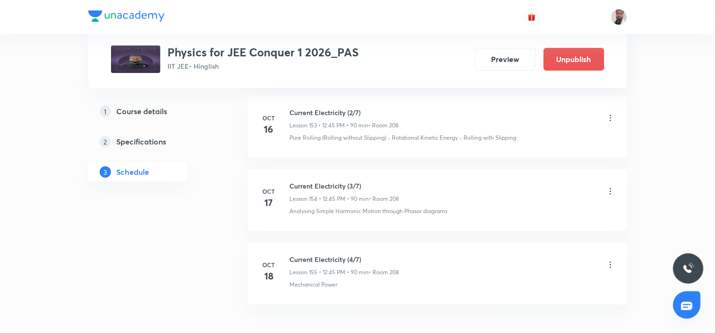
scroll to position [11910, 0]
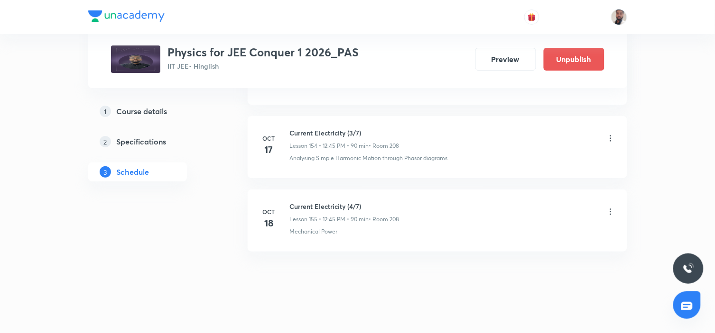
click at [607, 217] on icon at bounding box center [609, 211] width 9 height 9
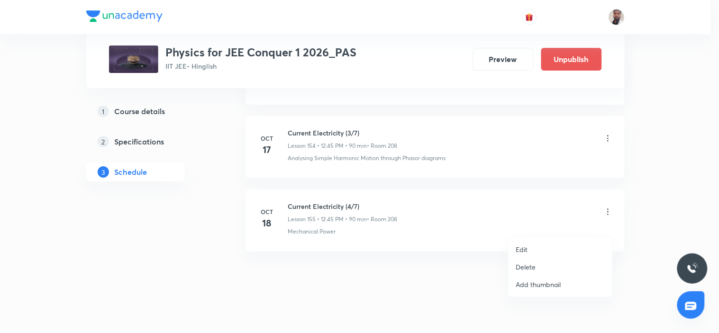
click at [527, 249] on p "Edit" at bounding box center [522, 250] width 12 height 10
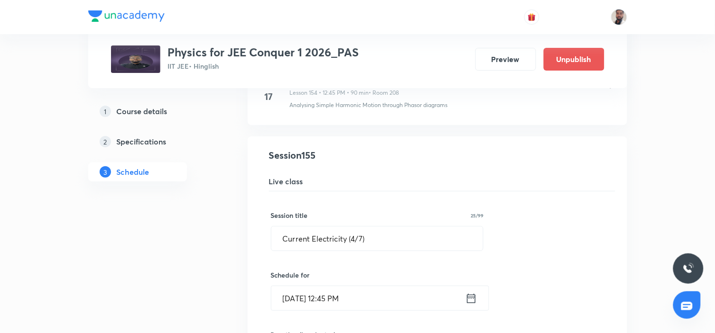
click at [467, 305] on icon at bounding box center [471, 298] width 12 height 13
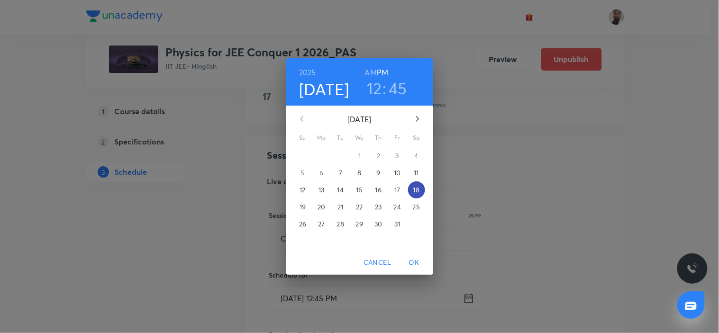
click at [414, 191] on p "18" at bounding box center [416, 189] width 6 height 9
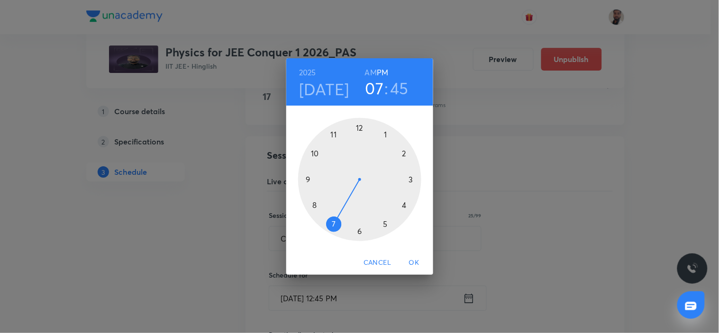
click at [335, 222] on div at bounding box center [359, 179] width 123 height 123
click at [359, 232] on div at bounding box center [359, 179] width 123 height 123
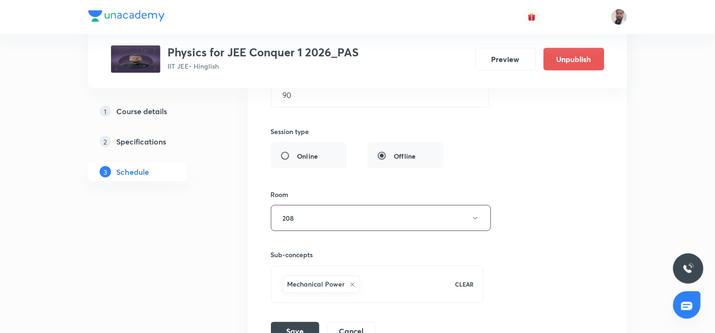
scroll to position [12296, 0]
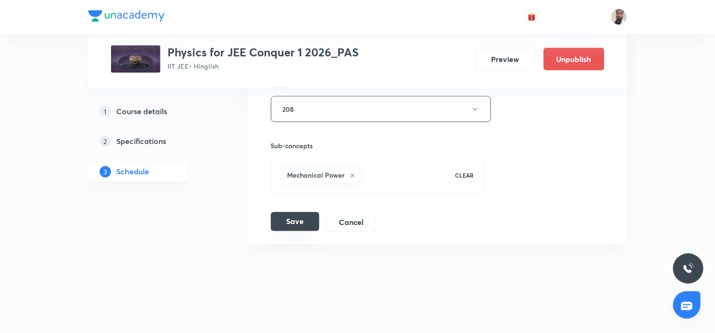
click at [304, 223] on button "Save" at bounding box center [295, 221] width 48 height 19
click at [304, 223] on button "Save" at bounding box center [295, 222] width 48 height 19
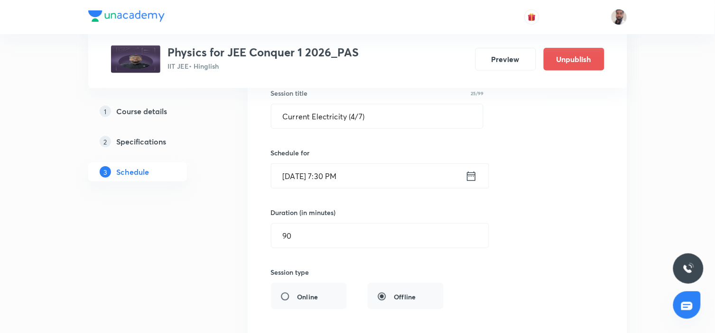
scroll to position [11927, 0]
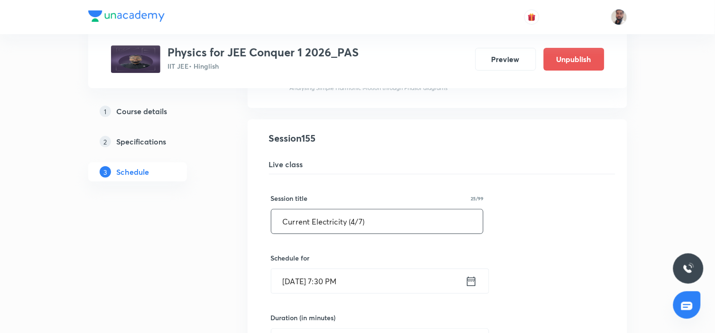
drag, startPoint x: 246, startPoint y: 233, endPoint x: 183, endPoint y: 229, distance: 62.3
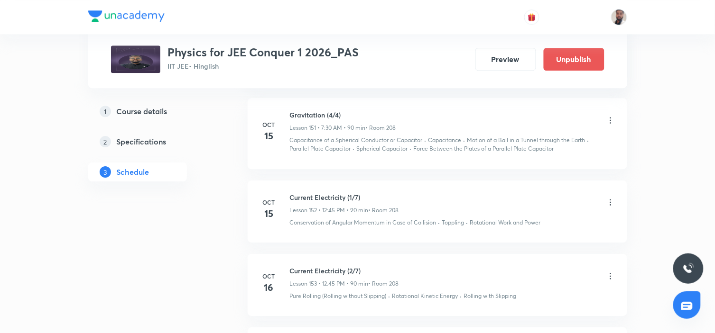
scroll to position [11931, 0]
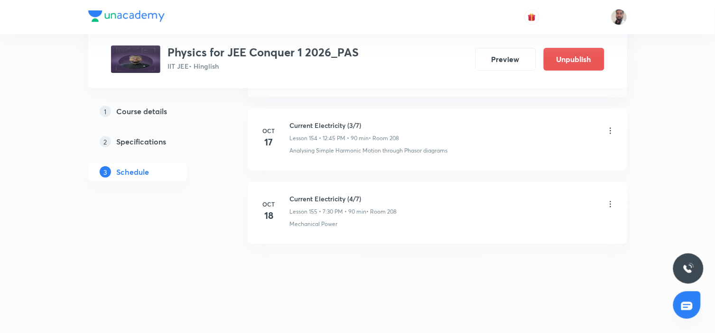
click at [610, 204] on icon at bounding box center [609, 204] width 9 height 9
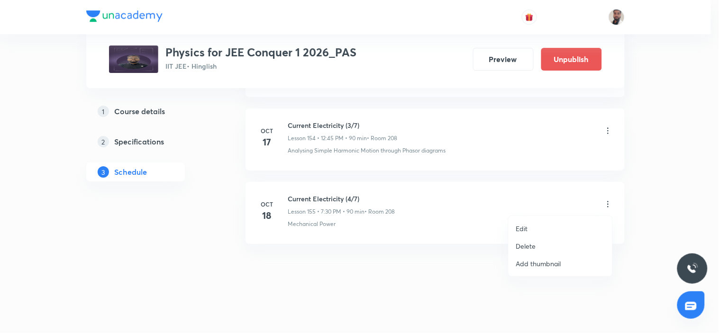
click at [532, 229] on li "Edit" at bounding box center [561, 229] width 104 height 18
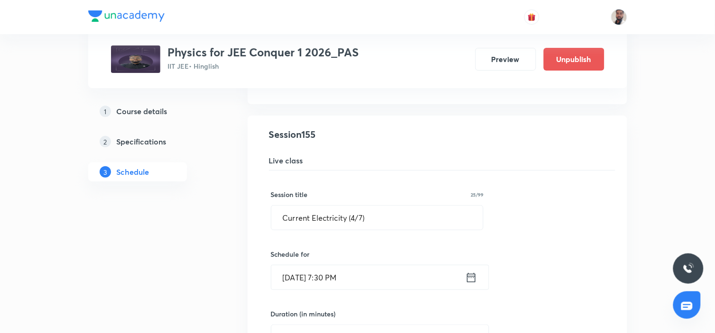
click at [466, 284] on icon at bounding box center [471, 277] width 12 height 13
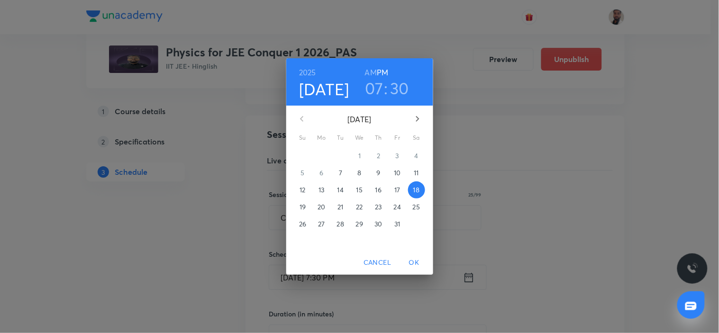
click at [371, 73] on h6 "AM" at bounding box center [371, 72] width 12 height 13
click at [414, 259] on span "OK" at bounding box center [414, 263] width 23 height 12
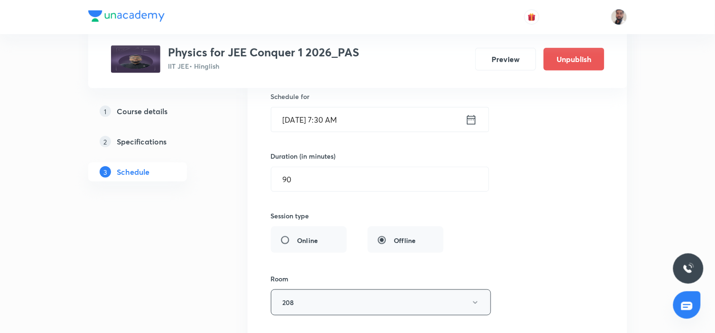
scroll to position [12195, 0]
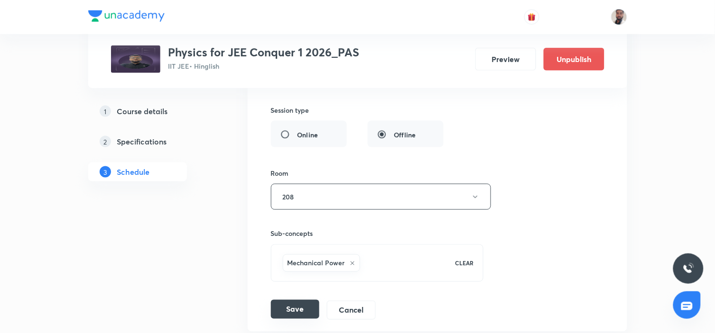
click at [301, 319] on button "Save" at bounding box center [295, 309] width 48 height 19
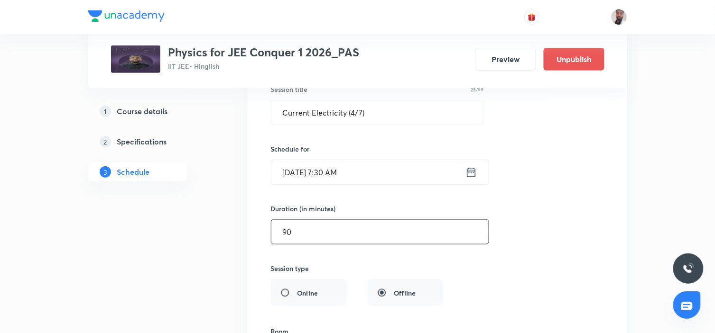
scroll to position [11984, 0]
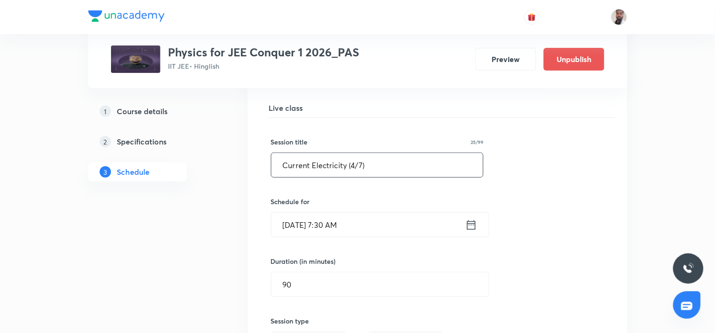
drag, startPoint x: 362, startPoint y: 177, endPoint x: 168, endPoint y: 178, distance: 193.4
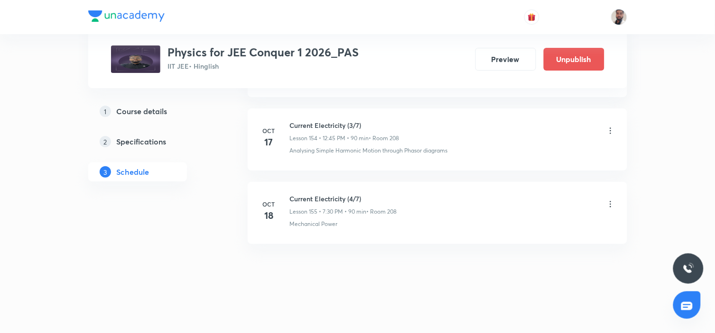
scroll to position [11873, 0]
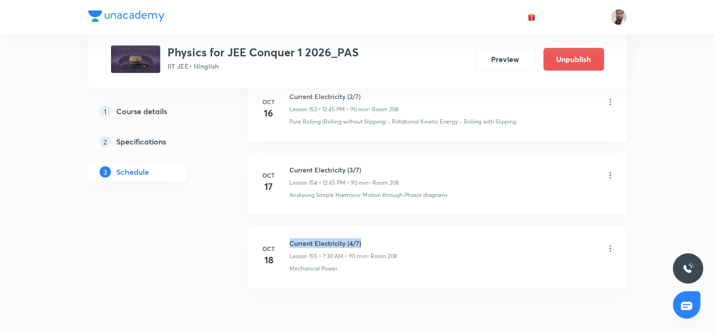
drag, startPoint x: 374, startPoint y: 253, endPoint x: 290, endPoint y: 247, distance: 84.1
click at [290, 247] on li "Oct 18 Current Electricity (4/7) Lesson 155 • 7:30 AM • 90 min • Room 208 Mecha…" at bounding box center [436, 258] width 379 height 62
copy h6 "Current Electricity (4/7)"
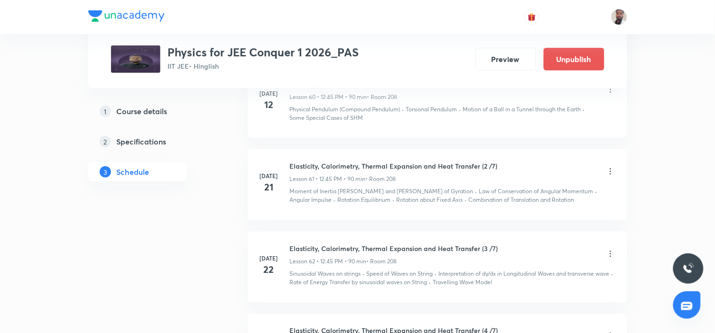
scroll to position [0, 0]
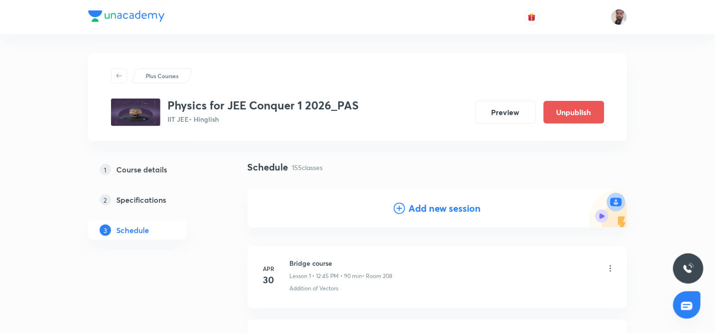
click at [394, 213] on icon at bounding box center [399, 208] width 11 height 11
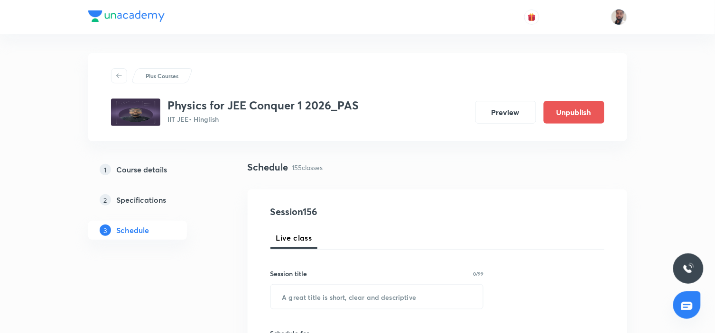
scroll to position [53, 0]
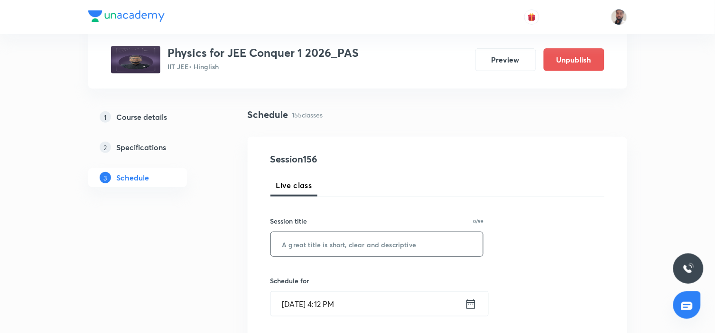
click at [364, 241] on input "text" at bounding box center [377, 244] width 212 height 24
paste input "Current Electricity (4/7)"
click at [353, 242] on input "Current Electricity (4/7)" at bounding box center [377, 244] width 212 height 24
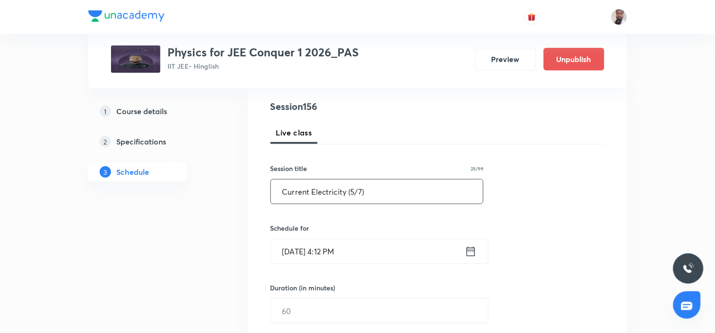
scroll to position [158, 0]
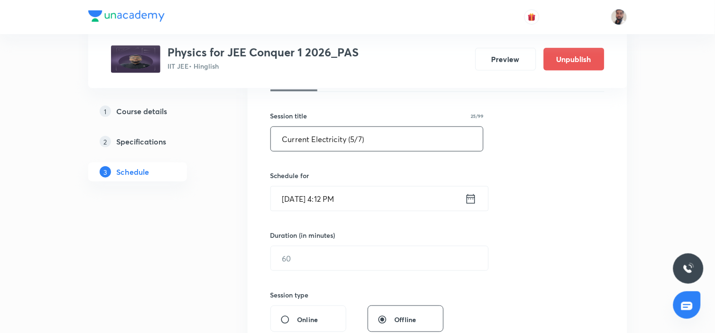
type input "Current Electricity (5/7)"
click at [471, 199] on icon at bounding box center [470, 198] width 9 height 9
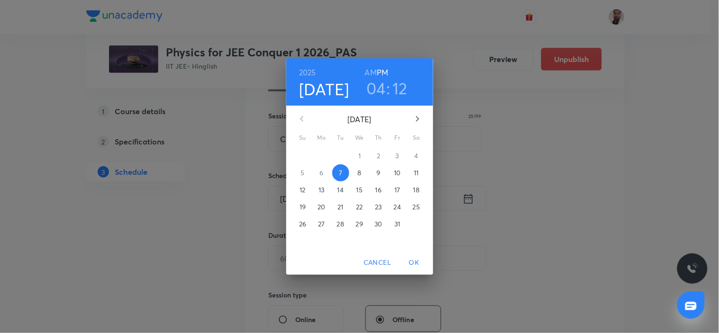
click at [415, 188] on p "18" at bounding box center [416, 189] width 6 height 9
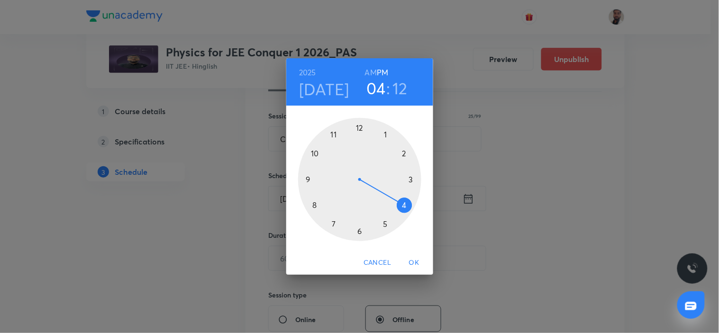
click at [358, 130] on div at bounding box center [359, 179] width 123 height 123
click at [311, 178] on div at bounding box center [359, 179] width 123 height 123
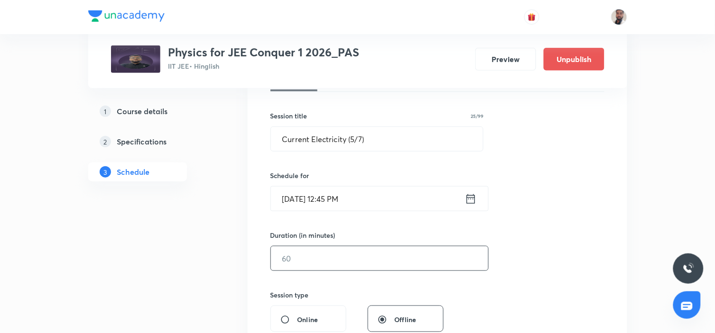
click at [314, 256] on input "text" at bounding box center [379, 259] width 217 height 24
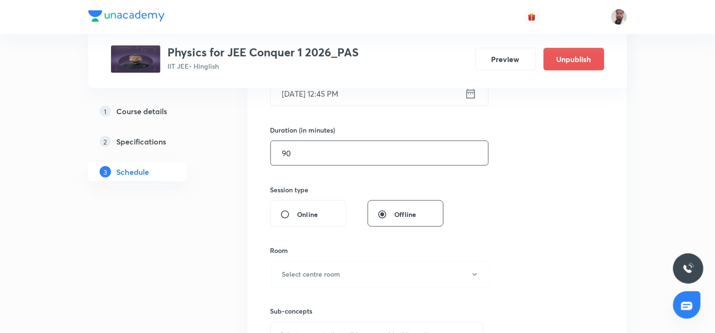
scroll to position [368, 0]
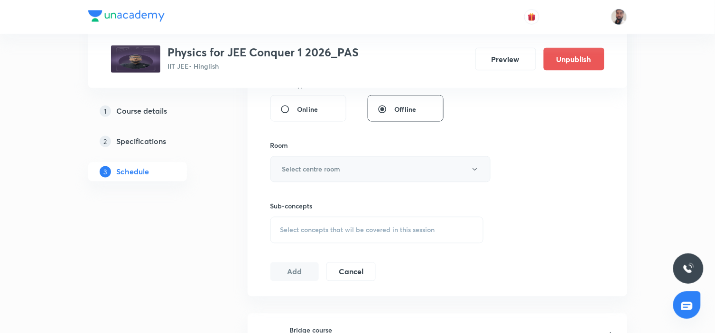
type input "90"
click at [372, 169] on button "Select centre room" at bounding box center [380, 169] width 220 height 26
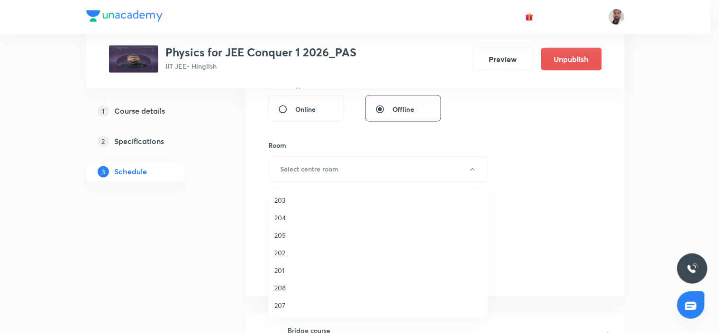
click at [289, 233] on span "205" at bounding box center [379, 235] width 208 height 10
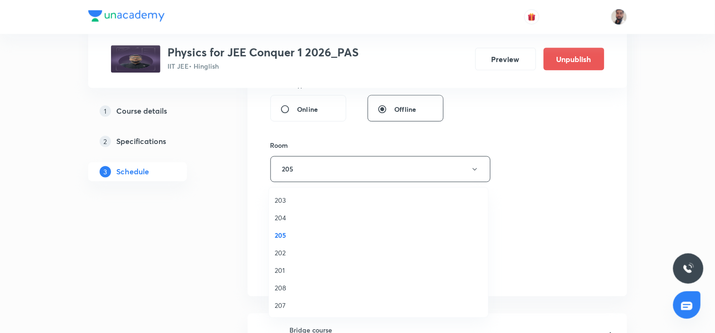
scroll to position [421, 0]
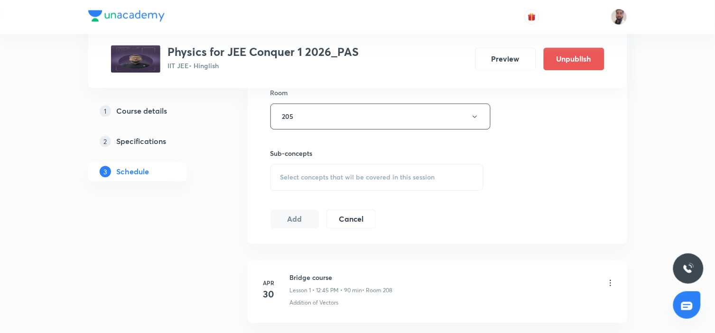
click at [401, 189] on div "Select concepts that wil be covered in this session" at bounding box center [376, 178] width 213 height 27
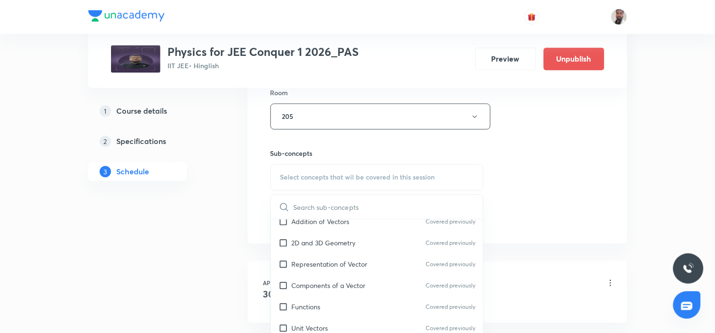
scroll to position [368, 0]
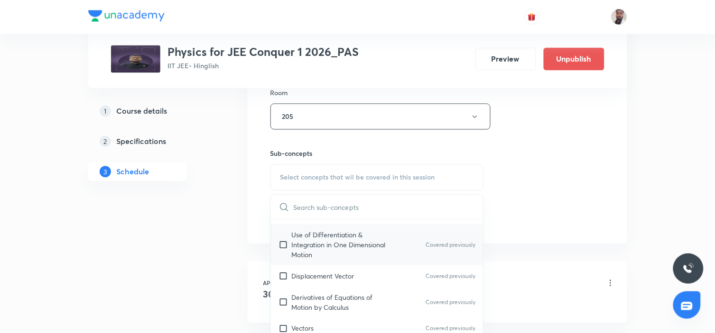
click at [371, 259] on p "Use of Differentiation & Integration in One Dimensional Motion" at bounding box center [340, 245] width 96 height 30
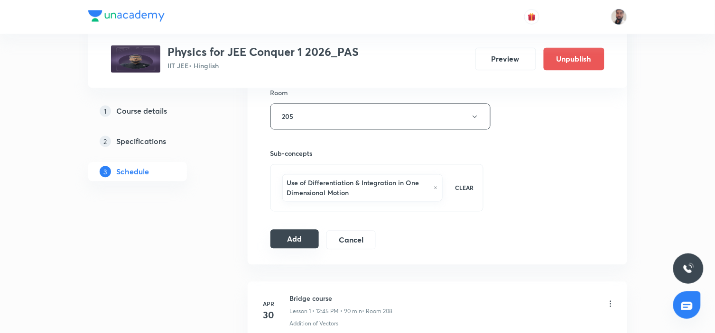
click at [280, 243] on button "Add" at bounding box center [294, 239] width 49 height 19
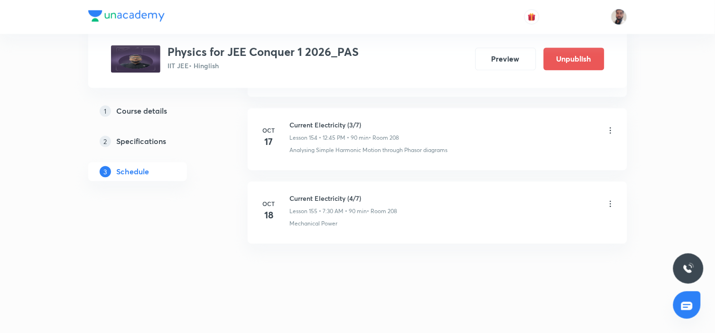
scroll to position [11931, 0]
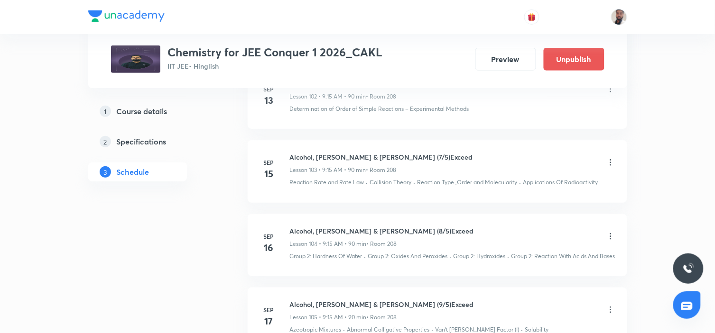
scroll to position [9672, 0]
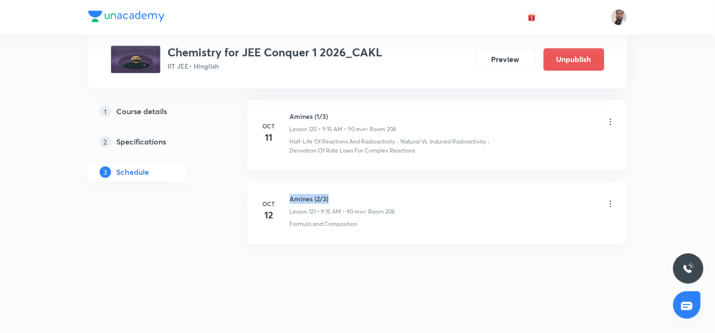
drag, startPoint x: 338, startPoint y: 197, endPoint x: 289, endPoint y: 190, distance: 48.9
click at [289, 190] on li "[DATE] Amines (2/3) Lesson 121 • 9:15 AM • 90 min • Room 208 Formula and Compos…" at bounding box center [436, 213] width 379 height 62
copy h6 "Amines (2/3)"
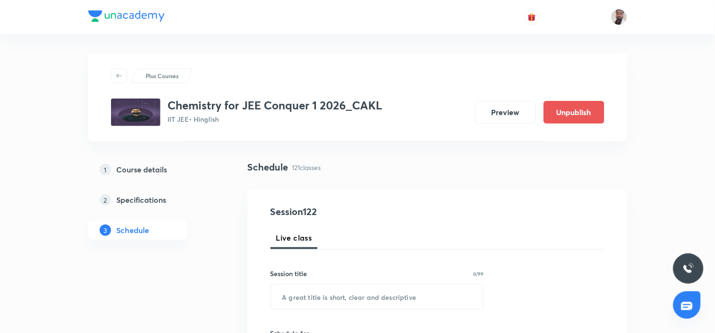
scroll to position [53, 0]
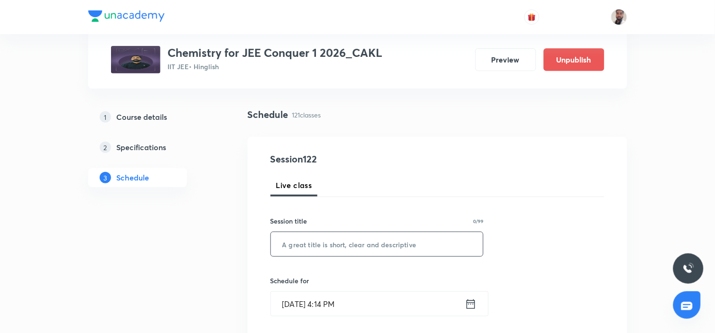
click at [370, 236] on input "text" at bounding box center [377, 244] width 212 height 24
paste input "Amines (2/3)"
click at [316, 243] on input "Amines (2/3)" at bounding box center [377, 244] width 212 height 24
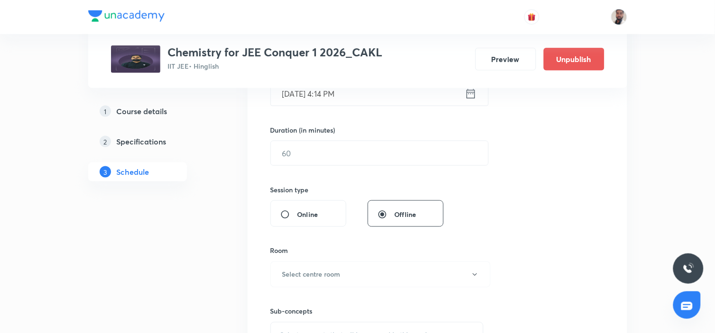
scroll to position [158, 0]
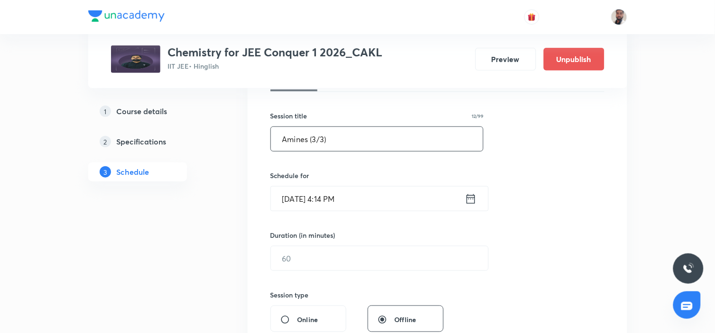
type input "Amines (3/3)"
click at [465, 202] on icon at bounding box center [471, 198] width 12 height 13
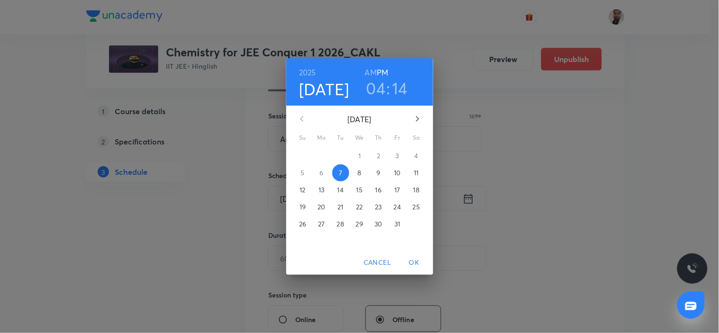
click at [322, 188] on p "13" at bounding box center [322, 189] width 6 height 9
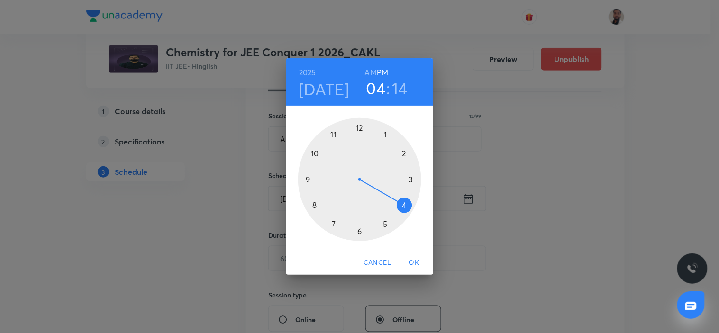
click at [308, 181] on div at bounding box center [359, 179] width 123 height 123
click at [370, 74] on h6 "AM" at bounding box center [371, 72] width 12 height 13
click at [412, 179] on div at bounding box center [359, 179] width 123 height 123
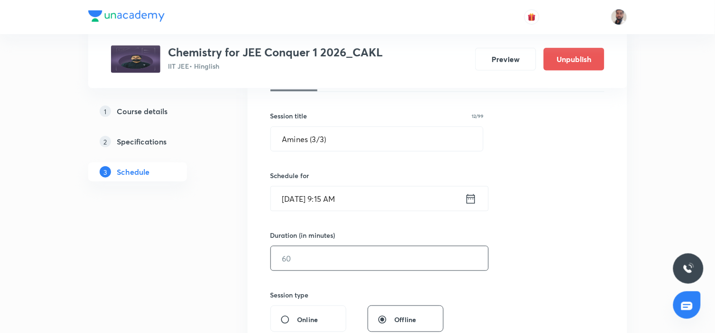
click at [319, 260] on input "text" at bounding box center [379, 259] width 217 height 24
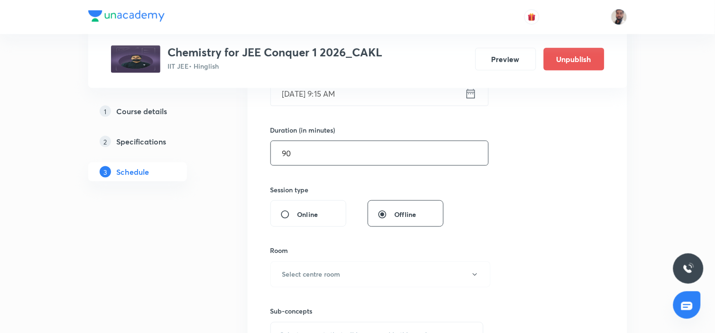
scroll to position [316, 0]
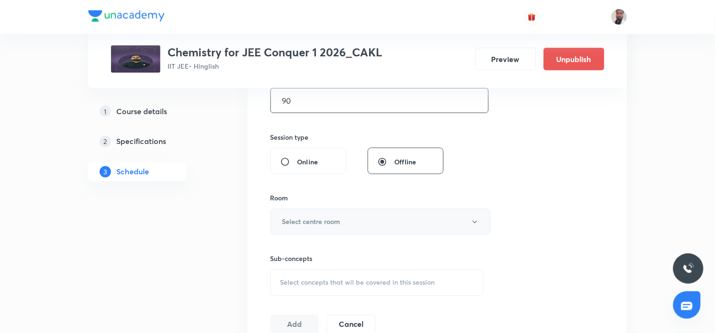
type input "90"
click at [353, 223] on button "Select centre room" at bounding box center [380, 222] width 220 height 26
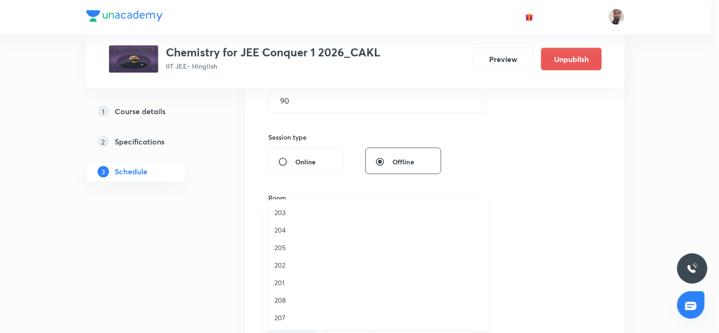
click at [291, 301] on span "208" at bounding box center [379, 300] width 208 height 10
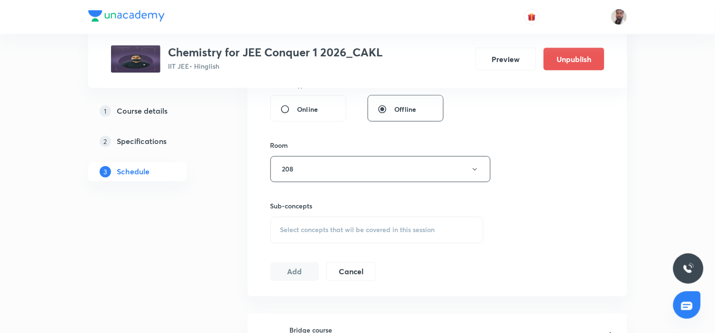
scroll to position [421, 0]
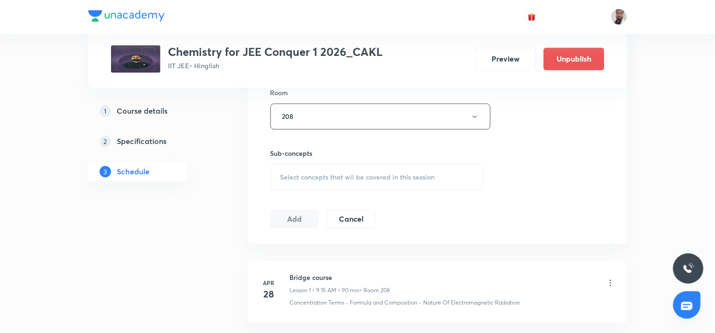
click at [391, 184] on div "Select concepts that wil be covered in this session" at bounding box center [376, 178] width 213 height 27
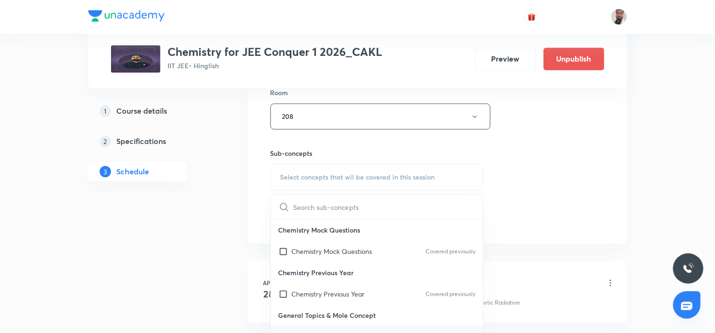
scroll to position [105, 0]
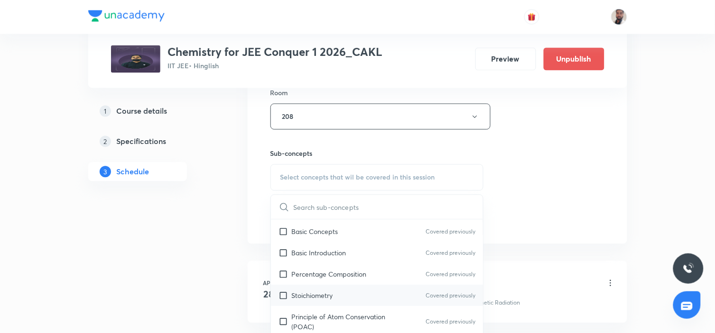
click at [338, 291] on div "Stoichiometry Covered previously" at bounding box center [377, 295] width 212 height 21
checkbox input "true"
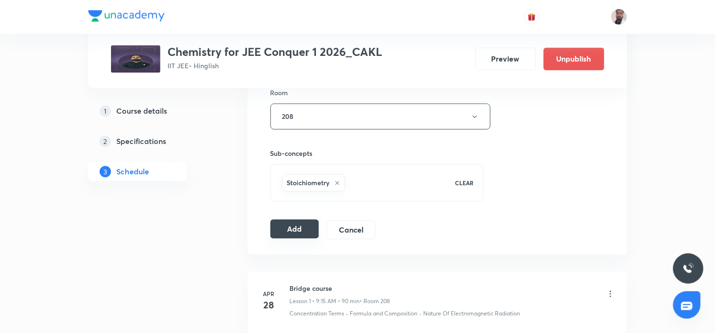
click at [286, 231] on button "Add" at bounding box center [294, 229] width 49 height 19
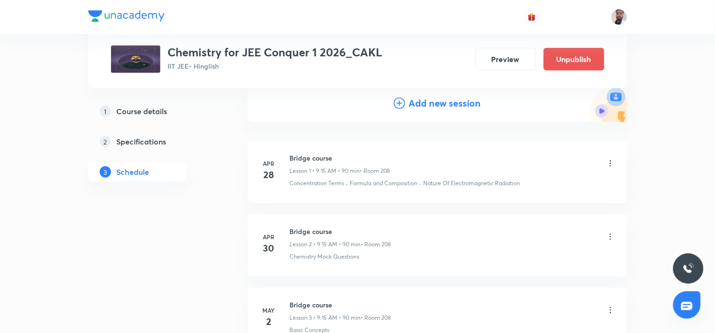
click at [395, 101] on icon at bounding box center [399, 103] width 11 height 11
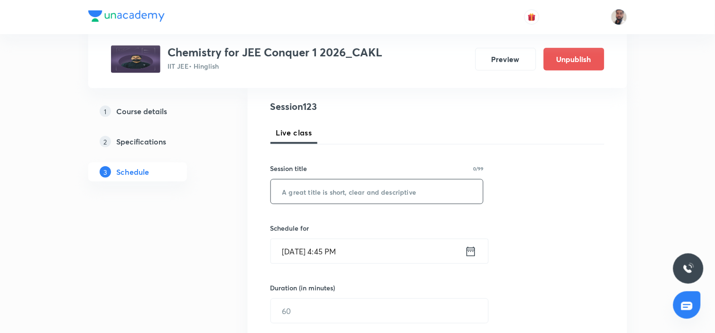
click at [330, 190] on input "text" at bounding box center [377, 192] width 212 height 24
paste input "Biomolecules"
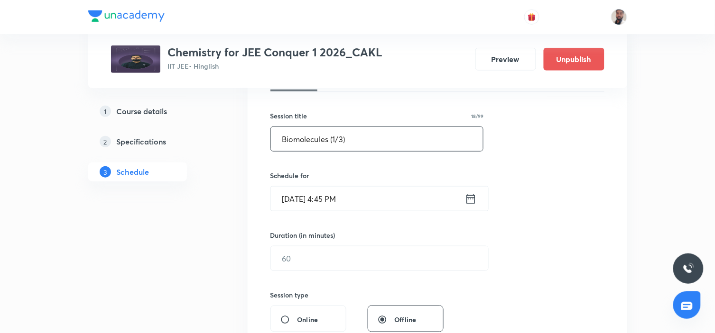
type input "Biomolecules (1/3)"
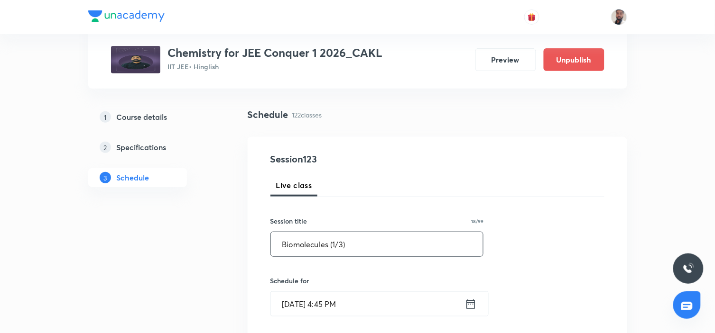
scroll to position [105, 0]
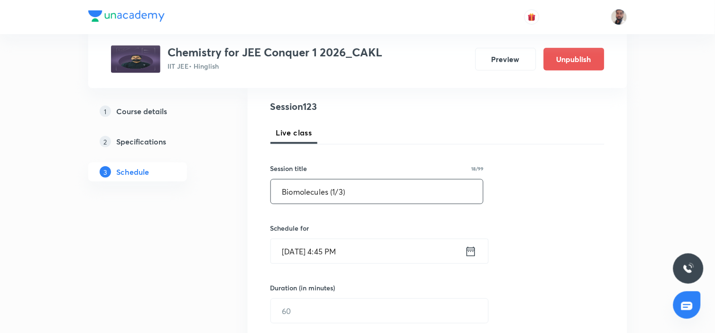
click at [466, 257] on icon at bounding box center [471, 251] width 12 height 13
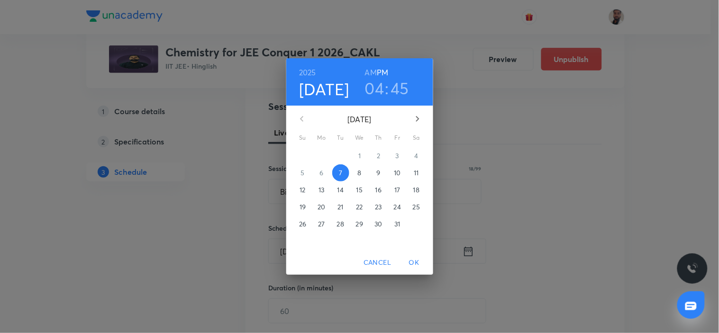
click at [336, 190] on span "14" at bounding box center [340, 189] width 17 height 9
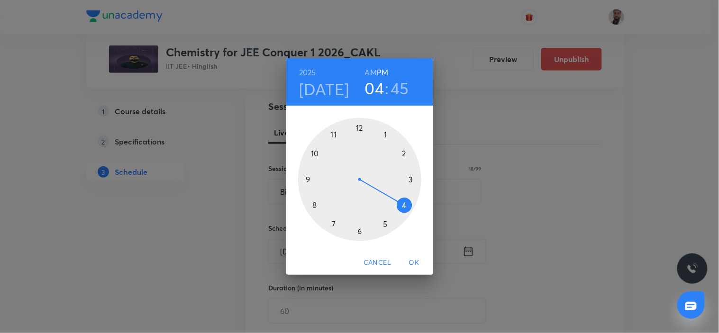
drag, startPoint x: 306, startPoint y: 181, endPoint x: 397, endPoint y: 157, distance: 94.6
click at [306, 181] on div at bounding box center [359, 179] width 123 height 123
click at [372, 73] on h6 "AM" at bounding box center [371, 72] width 12 height 13
click at [413, 181] on div at bounding box center [359, 179] width 123 height 123
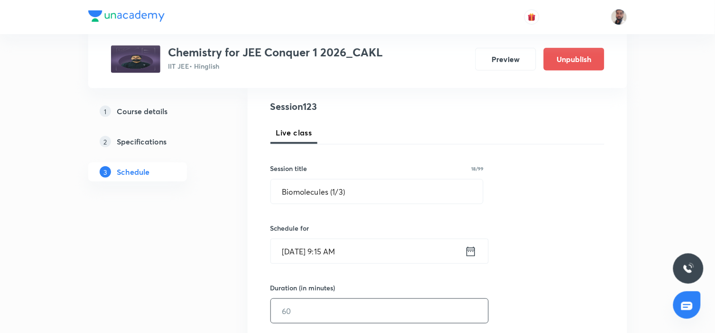
click at [306, 318] on input "text" at bounding box center [379, 311] width 217 height 24
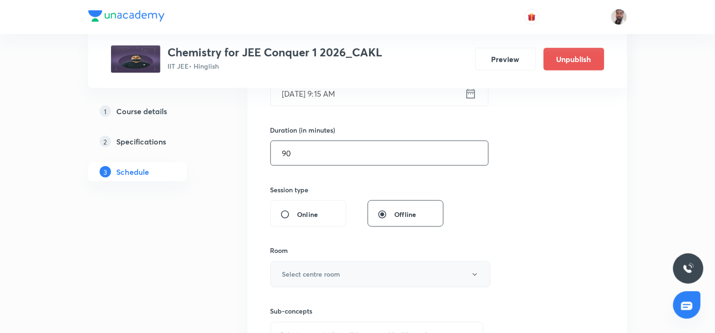
scroll to position [316, 0]
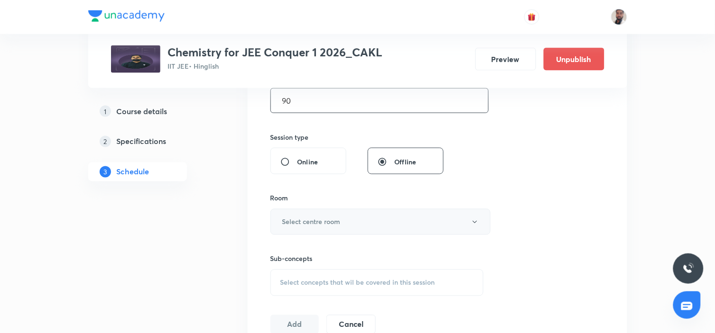
type input "90"
click at [341, 228] on button "Select centre room" at bounding box center [380, 222] width 220 height 26
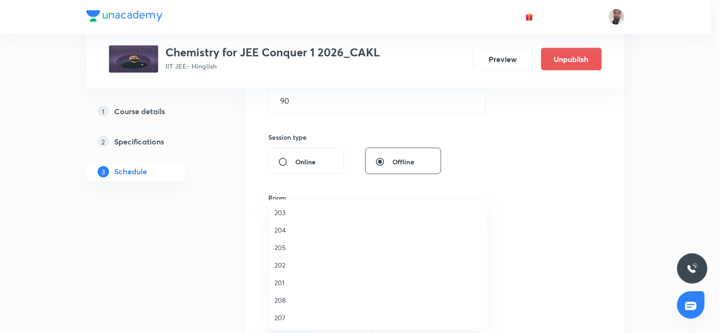
click at [290, 300] on span "208" at bounding box center [379, 300] width 208 height 10
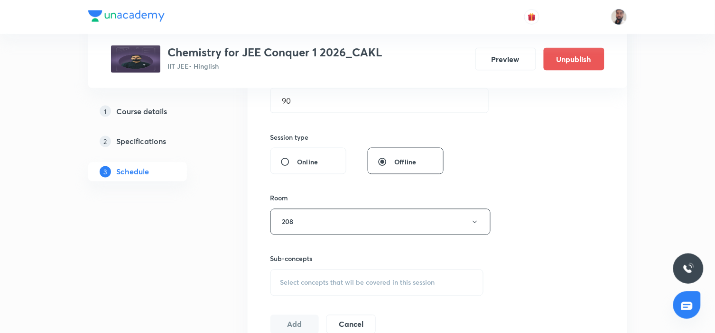
scroll to position [368, 0]
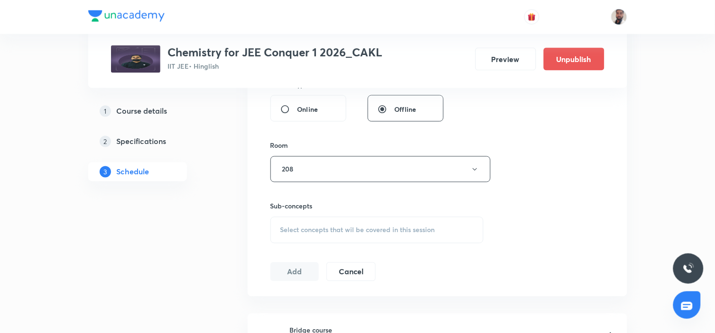
click at [404, 231] on span "Select concepts that wil be covered in this session" at bounding box center [357, 231] width 155 height 8
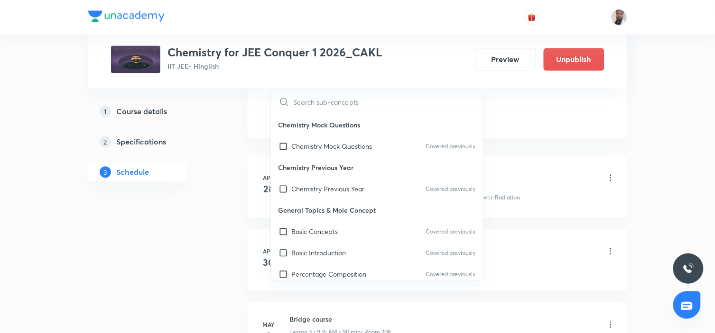
scroll to position [8751, 0]
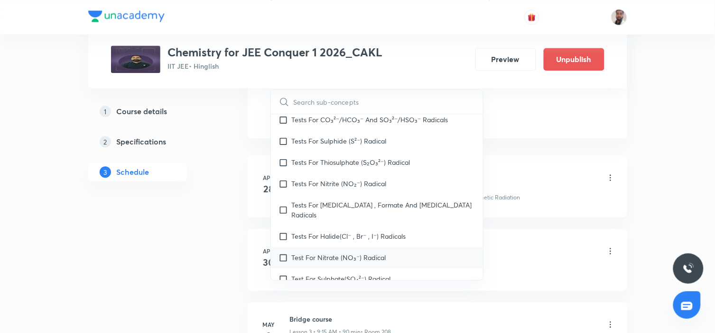
click at [405, 247] on div "Test For Nitrate (NO₃⁻) Radical" at bounding box center [377, 257] width 212 height 21
checkbox input "true"
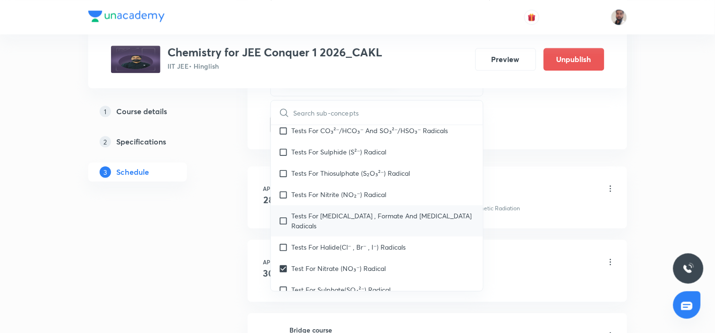
click at [366, 205] on div "Tests For Acetate , Formate And Oxalate Radicals" at bounding box center [377, 220] width 212 height 31
checkbox input "true"
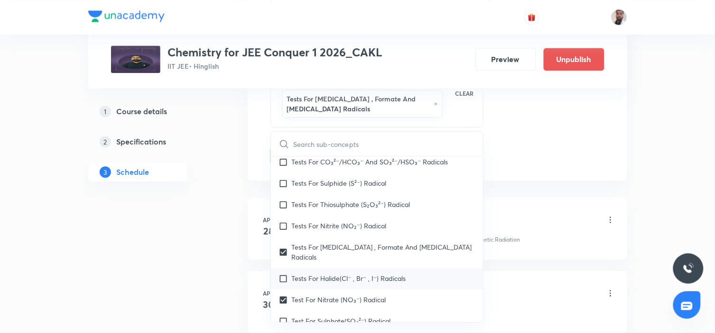
click at [337, 274] on p "Tests For Halide(Cl⁻ , Br⁻ , I⁻) Radicals" at bounding box center [349, 279] width 114 height 10
checkbox input "true"
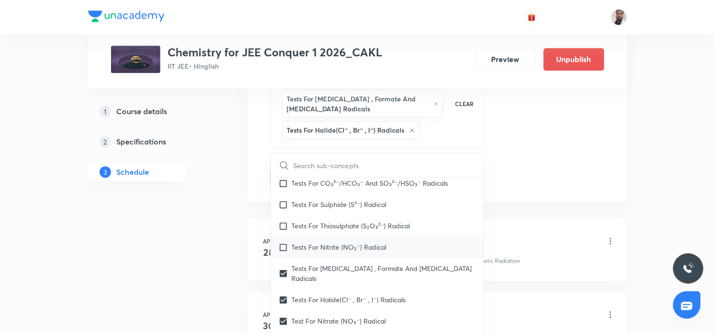
click at [334, 242] on p "Tests For Nitrite (NO₂⁻) Radical" at bounding box center [339, 247] width 95 height 10
checkbox input "true"
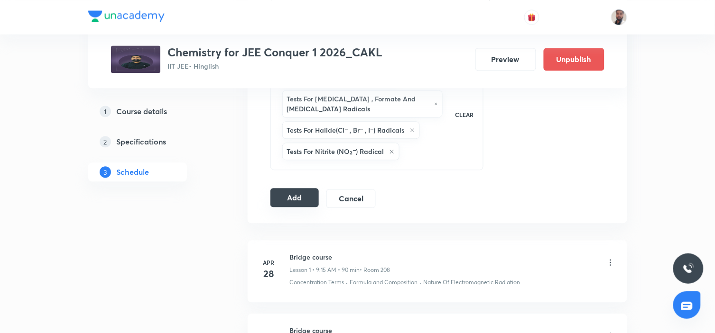
drag, startPoint x: 311, startPoint y: 191, endPoint x: 318, endPoint y: 206, distance: 17.2
click at [311, 191] on button "Add" at bounding box center [294, 197] width 49 height 19
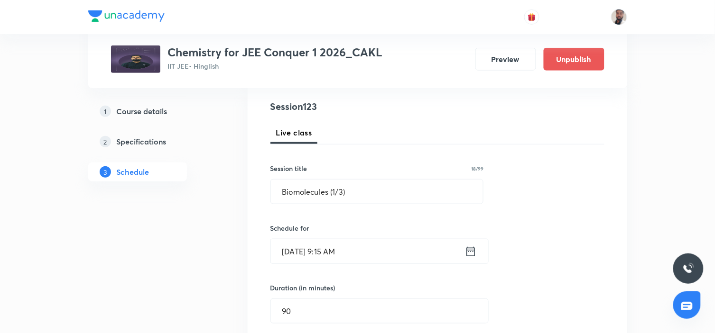
scroll to position [53, 0]
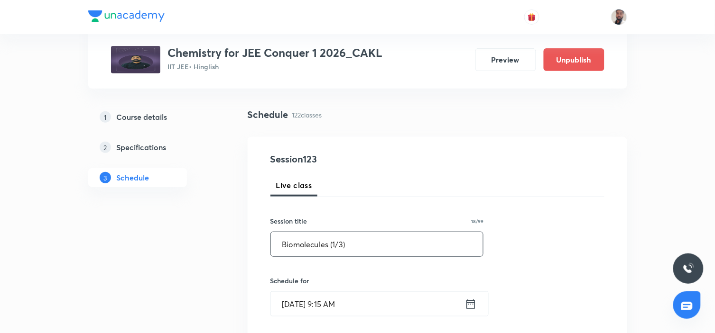
drag, startPoint x: 198, startPoint y: 247, endPoint x: 173, endPoint y: 247, distance: 24.7
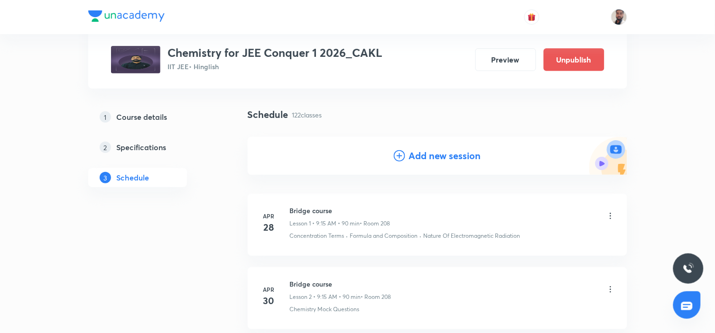
click at [394, 153] on icon at bounding box center [399, 155] width 11 height 11
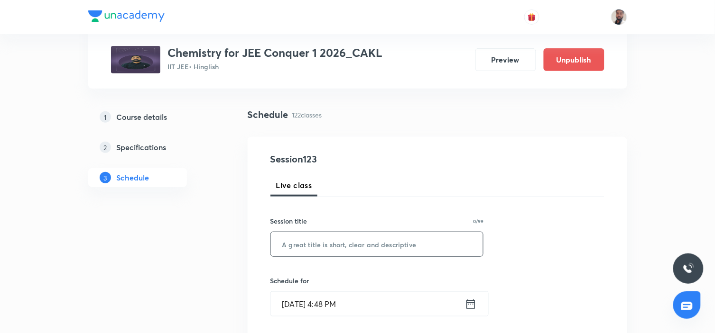
click at [367, 242] on input "text" at bounding box center [377, 244] width 212 height 24
paste input "Biomolecules (1/3)"
click at [336, 242] on input "Biomolecules (1/3)" at bounding box center [377, 244] width 212 height 24
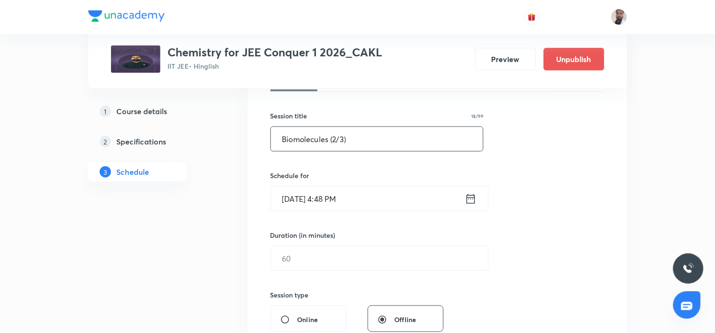
type input "Biomolecules (2/3)"
click at [468, 197] on icon at bounding box center [470, 198] width 9 height 9
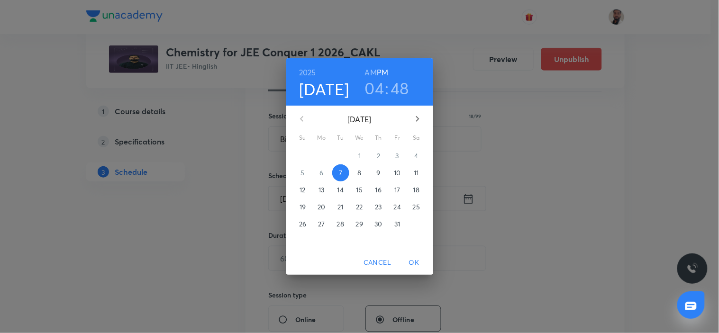
click at [357, 188] on p "15" at bounding box center [360, 189] width 6 height 9
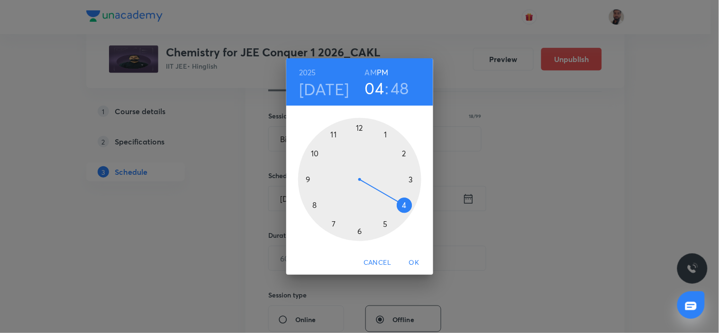
drag, startPoint x: 307, startPoint y: 179, endPoint x: 396, endPoint y: 171, distance: 89.9
click at [307, 178] on div at bounding box center [359, 179] width 123 height 123
click at [365, 68] on h6 "AM" at bounding box center [371, 72] width 12 height 13
click at [406, 181] on div at bounding box center [359, 179] width 123 height 123
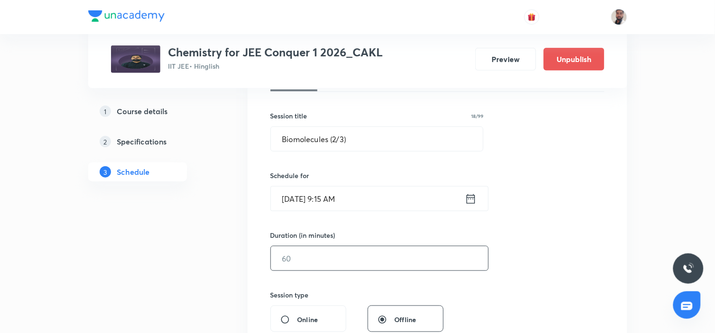
click at [318, 257] on input "text" at bounding box center [379, 259] width 217 height 24
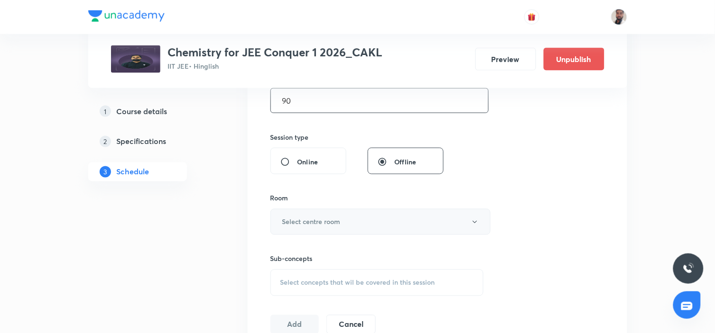
type input "90"
click at [369, 228] on button "Select centre room" at bounding box center [380, 222] width 220 height 26
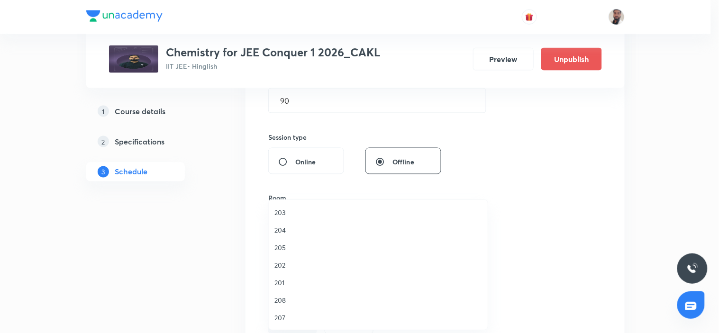
click at [287, 300] on span "208" at bounding box center [379, 300] width 208 height 10
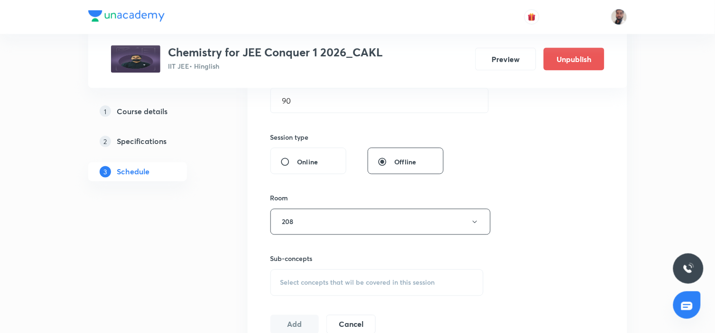
scroll to position [368, 0]
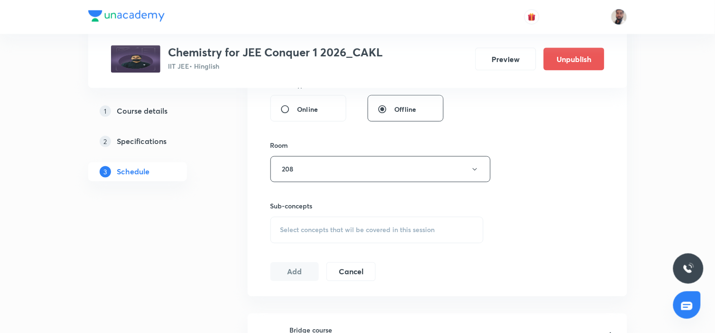
click at [357, 225] on div "Select concepts that wil be covered in this session" at bounding box center [376, 230] width 213 height 27
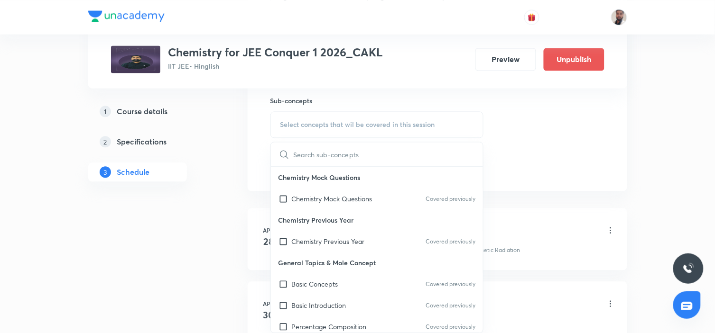
scroll to position [4274, 0]
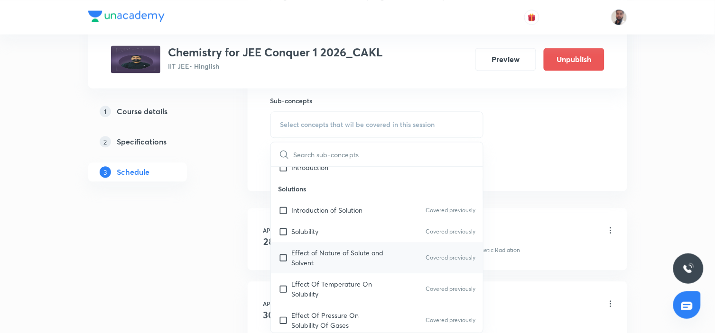
click at [348, 248] on p "Effect of Nature of Solute and Solvent" at bounding box center [340, 258] width 96 height 20
checkbox input "true"
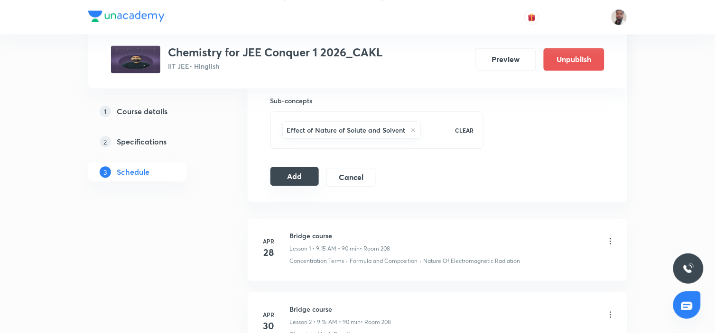
click at [291, 177] on button "Add" at bounding box center [294, 176] width 49 height 19
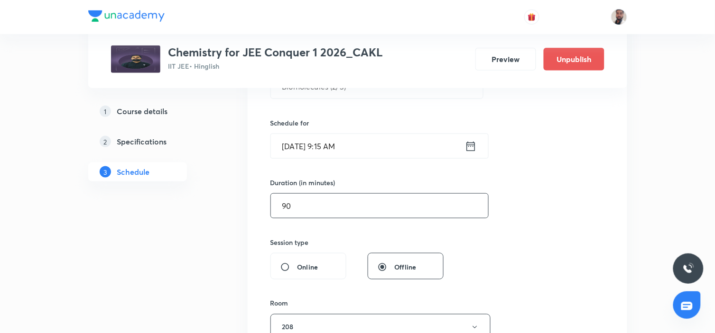
scroll to position [53, 0]
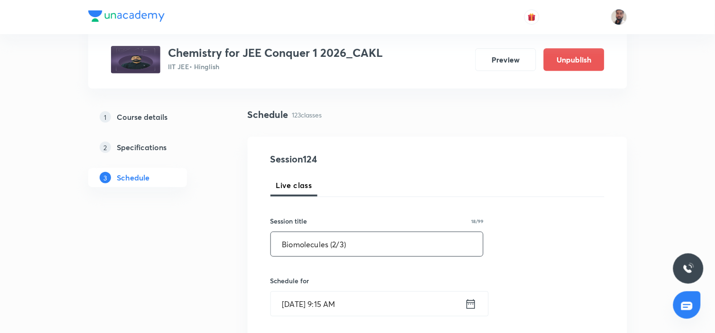
drag, startPoint x: 375, startPoint y: 239, endPoint x: 181, endPoint y: 241, distance: 194.4
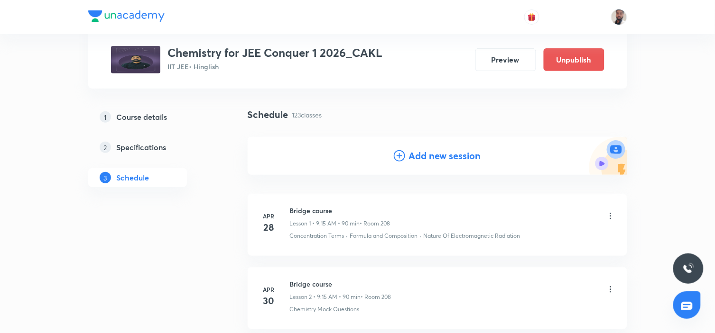
click at [391, 155] on div "Add new session" at bounding box center [436, 156] width 379 height 38
click at [394, 154] on icon at bounding box center [399, 155] width 11 height 11
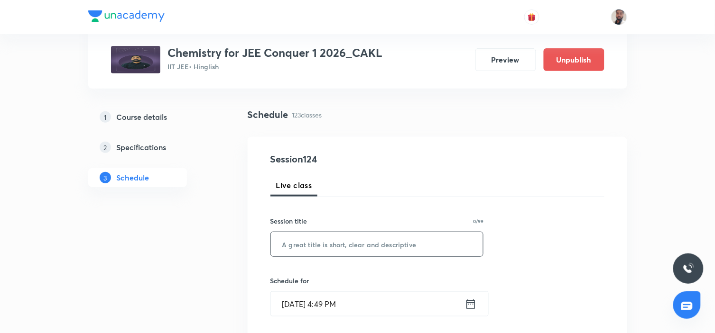
click at [345, 245] on input "text" at bounding box center [377, 244] width 212 height 24
paste input "Biomolecules (2/3)"
click at [335, 244] on input "Biomolecules (2/3)" at bounding box center [377, 244] width 212 height 24
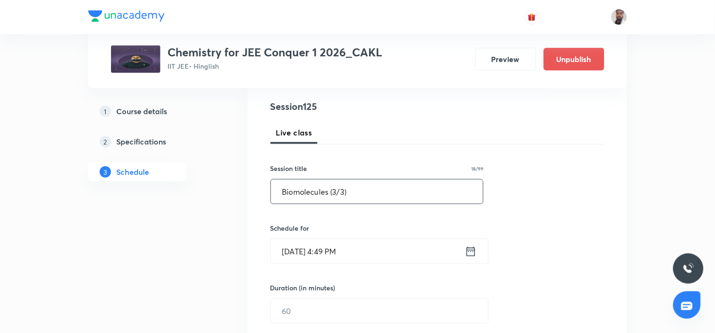
type input "Biomolecules (3/3)"
click at [471, 252] on icon at bounding box center [471, 251] width 12 height 13
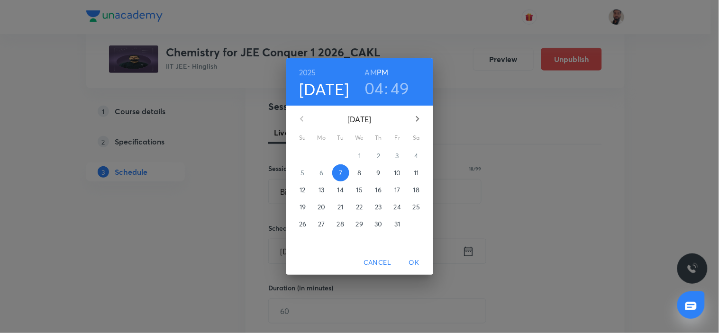
click at [382, 190] on span "16" at bounding box center [378, 189] width 17 height 9
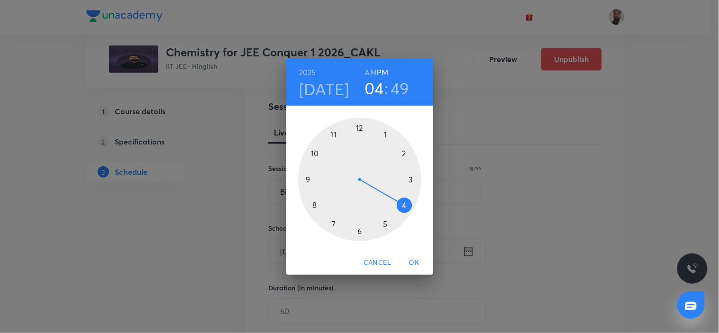
click at [309, 177] on div at bounding box center [359, 179] width 123 height 123
click at [370, 72] on h6 "AM" at bounding box center [371, 72] width 12 height 13
click at [410, 181] on div at bounding box center [359, 179] width 123 height 123
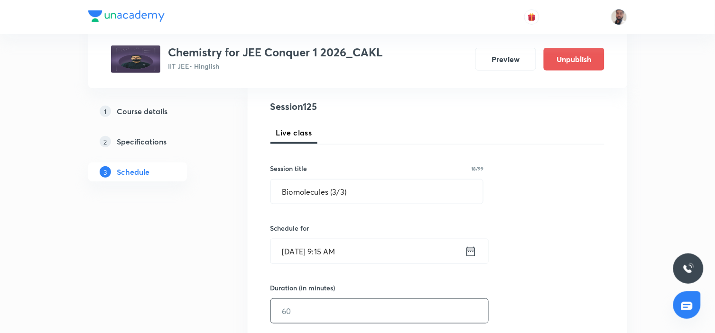
click at [308, 311] on input "text" at bounding box center [379, 311] width 217 height 24
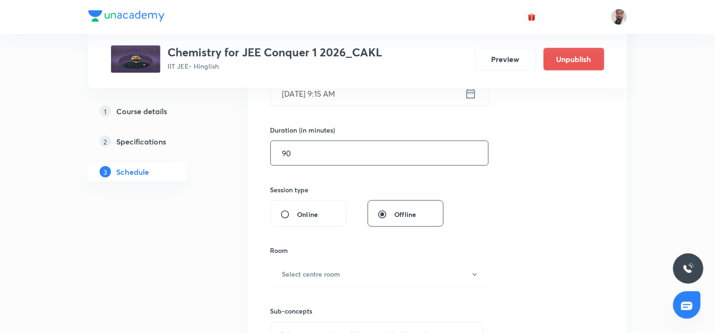
scroll to position [316, 0]
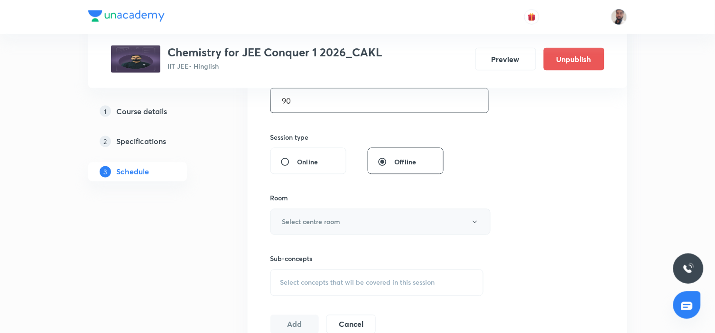
type input "90"
click at [375, 224] on button "Select centre room" at bounding box center [380, 222] width 220 height 26
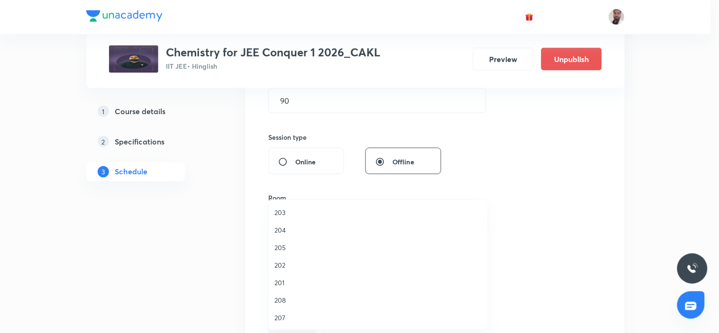
click at [296, 297] on span "208" at bounding box center [379, 300] width 208 height 10
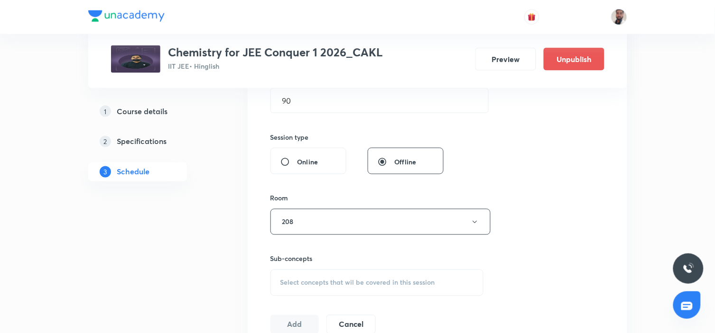
scroll to position [421, 0]
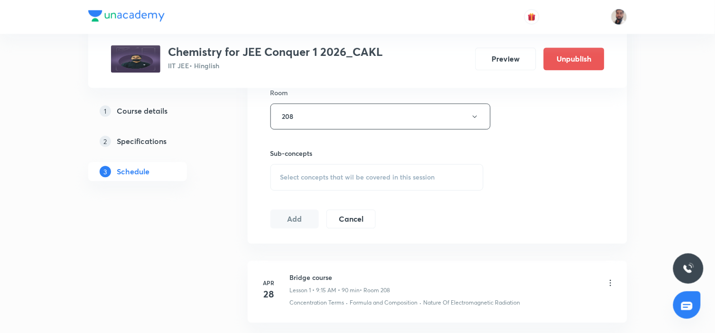
click at [422, 177] on span "Select concepts that wil be covered in this session" at bounding box center [357, 178] width 155 height 8
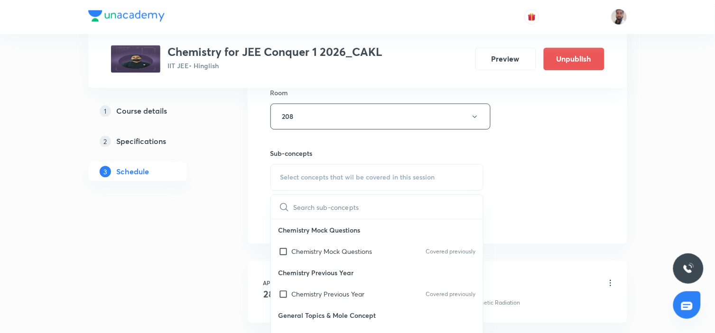
scroll to position [3564, 0]
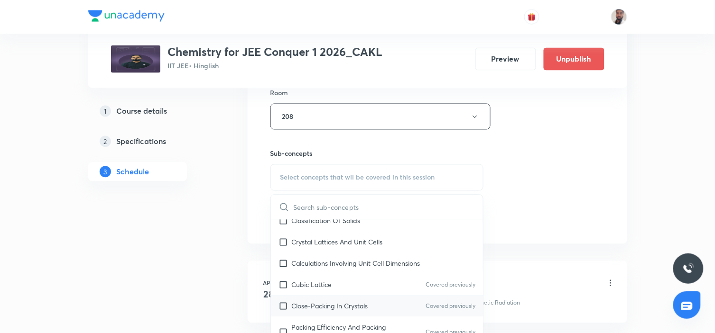
click at [372, 296] on div "Close-Packing In Crystals Covered previously" at bounding box center [377, 306] width 212 height 21
checkbox input "true"
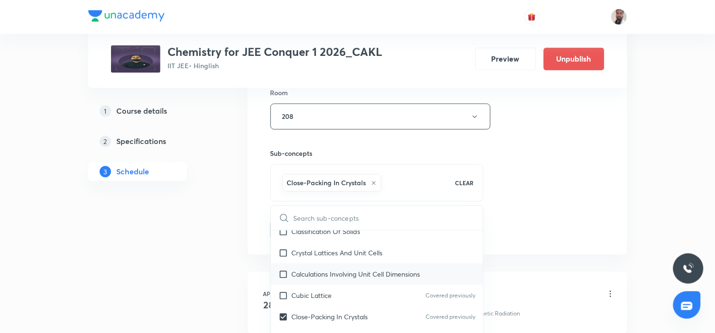
click at [368, 270] on p "Calculations Involving Unit Cell Dimensions" at bounding box center [356, 275] width 128 height 10
checkbox input "true"
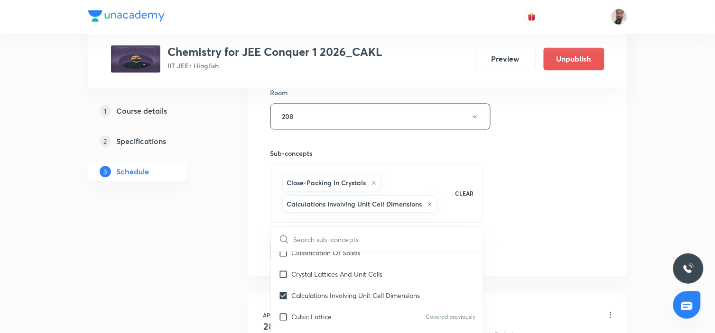
drag, startPoint x: 171, startPoint y: 258, endPoint x: 264, endPoint y: 253, distance: 93.0
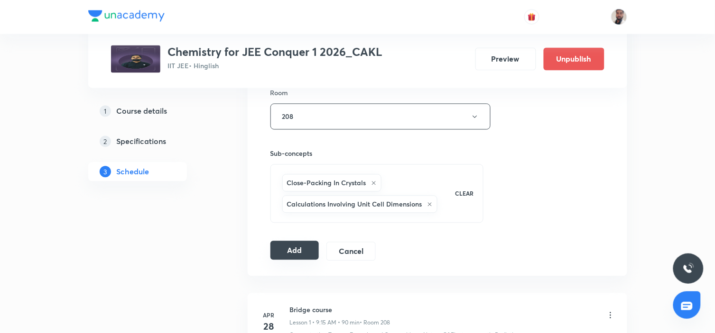
drag, startPoint x: 303, startPoint y: 253, endPoint x: 308, endPoint y: 252, distance: 4.8
click at [302, 252] on button "Add" at bounding box center [294, 250] width 49 height 19
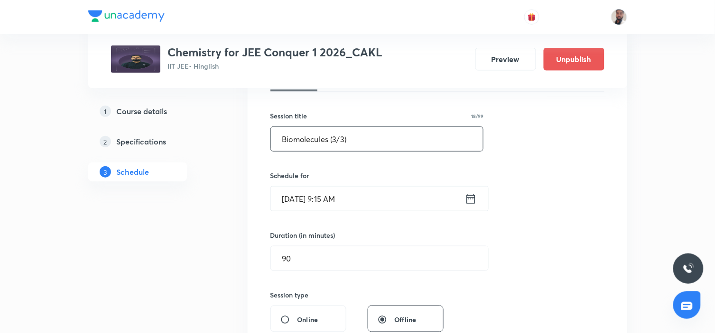
scroll to position [53, 0]
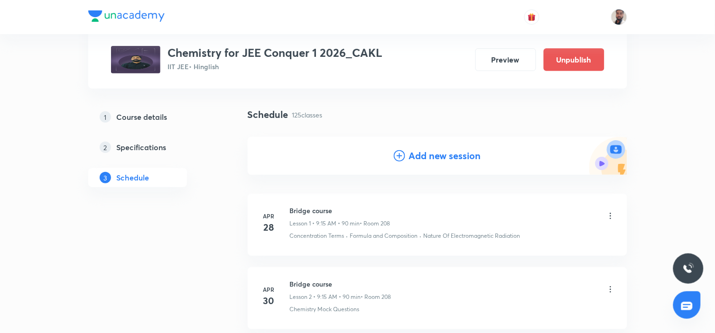
click at [400, 156] on icon at bounding box center [399, 155] width 11 height 11
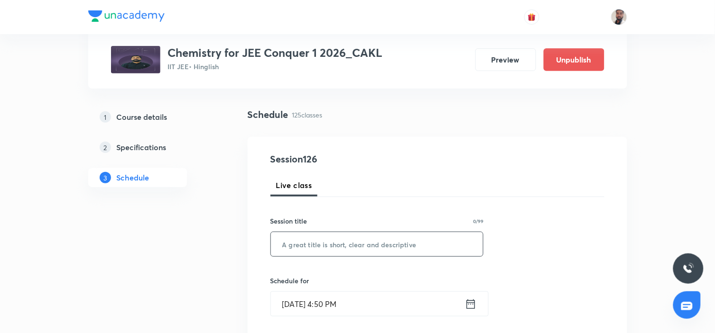
click at [340, 245] on input "text" at bounding box center [377, 244] width 212 height 24
paste input "Chemical Kinetics"
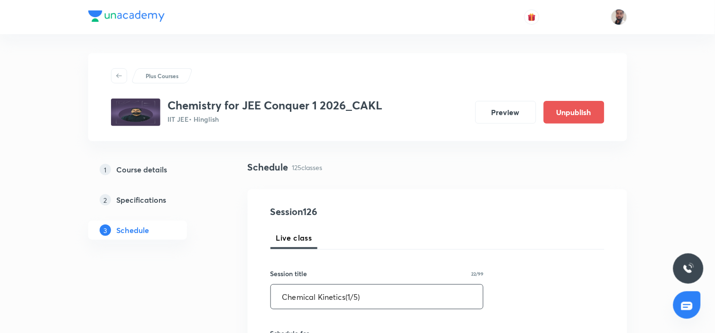
scroll to position [105, 0]
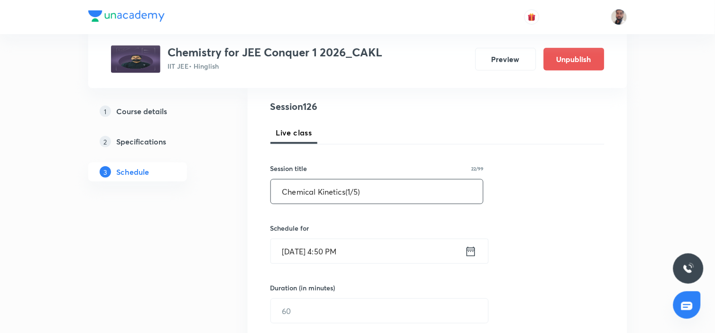
type input "Chemical Kinetics(1/5)"
click at [468, 253] on icon at bounding box center [471, 251] width 12 height 13
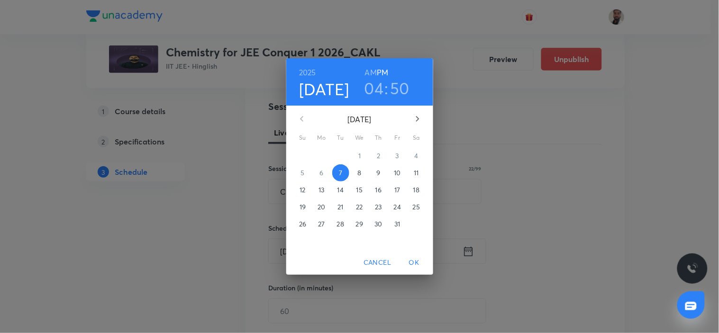
click at [395, 190] on p "17" at bounding box center [397, 189] width 6 height 9
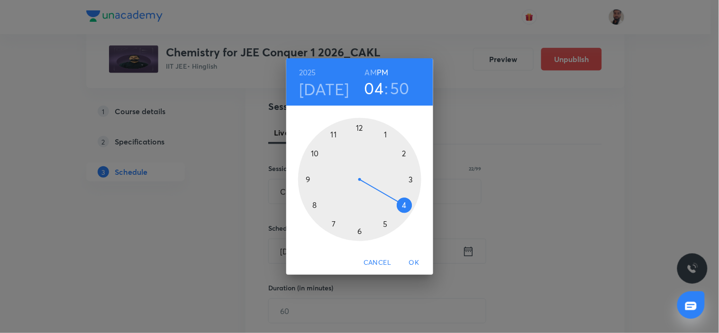
click at [309, 179] on div at bounding box center [359, 179] width 123 height 123
click at [373, 69] on h6 "AM" at bounding box center [371, 72] width 12 height 13
click at [414, 179] on div at bounding box center [359, 179] width 123 height 123
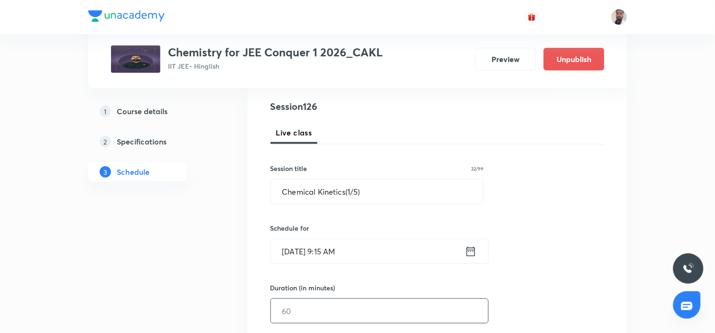
click at [313, 312] on input "text" at bounding box center [379, 311] width 217 height 24
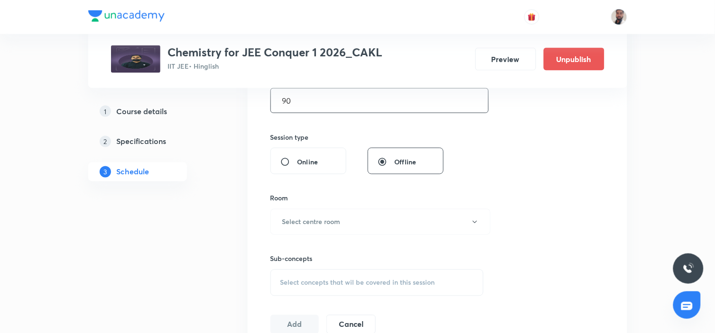
scroll to position [368, 0]
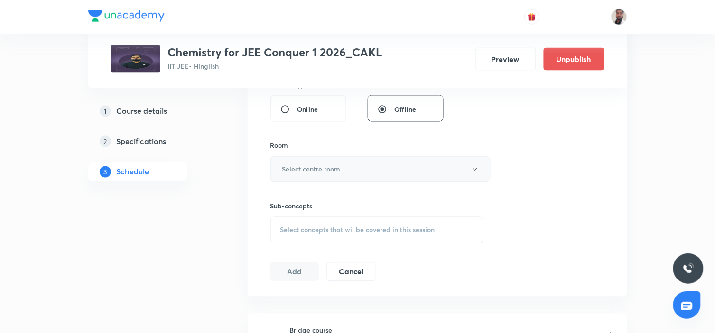
type input "90"
click at [349, 168] on button "Select centre room" at bounding box center [380, 169] width 220 height 26
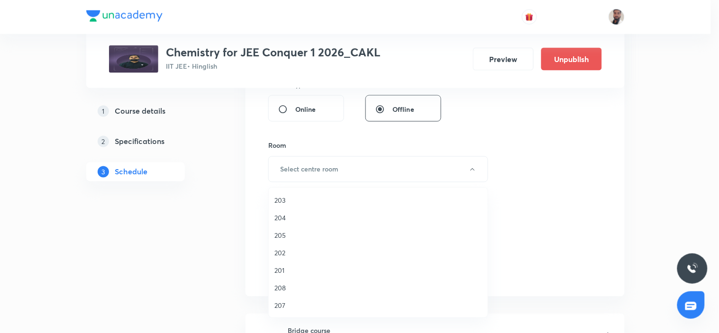
click at [290, 285] on span "208" at bounding box center [379, 288] width 208 height 10
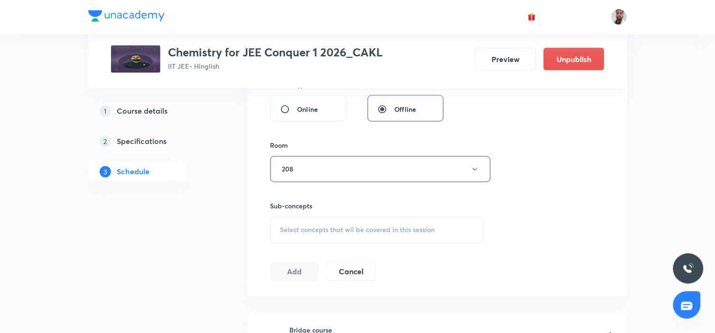
scroll to position [421, 0]
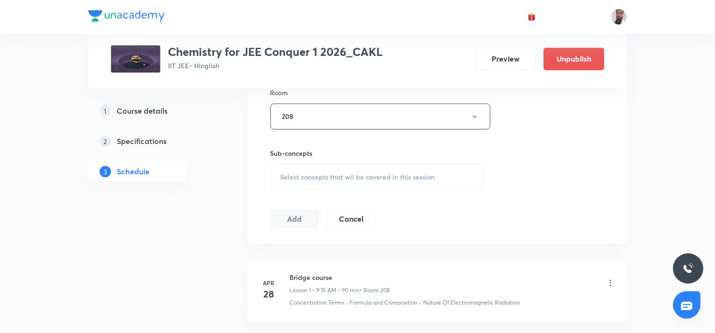
click at [372, 183] on div "Select concepts that wil be covered in this session" at bounding box center [376, 178] width 213 height 27
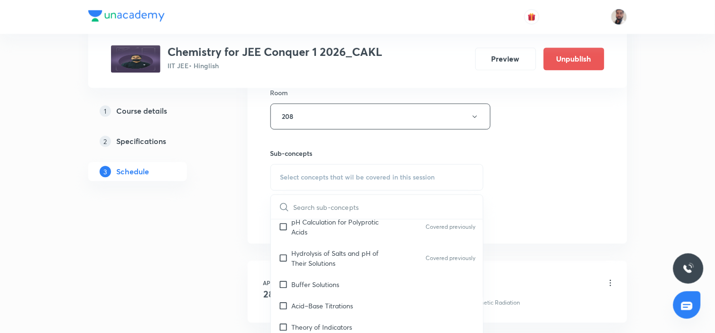
scroll to position [3361, 0]
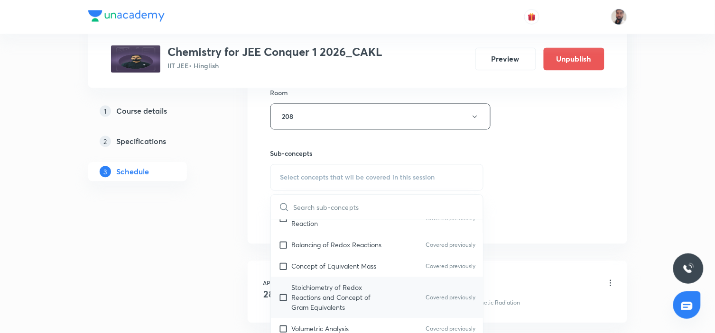
click at [387, 277] on div "Stoichiometry of Redox Reactions and Concept of Gram Equivalents Covered previo…" at bounding box center [377, 297] width 212 height 41
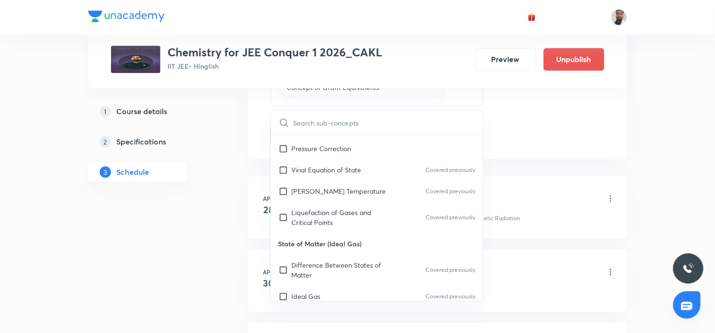
scroll to position [6631, 0]
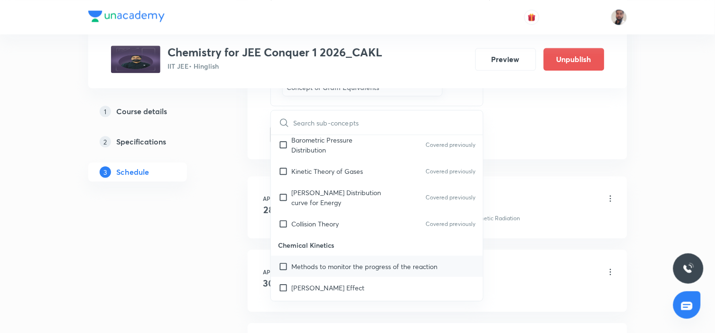
drag, startPoint x: 386, startPoint y: 241, endPoint x: 343, endPoint y: 273, distance: 53.6
click at [386, 262] on p "Methods to monitor the progress of the reaction" at bounding box center [365, 267] width 146 height 10
checkbox input "true"
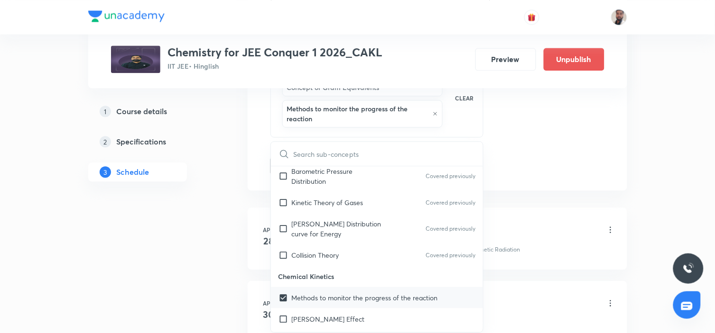
click at [339, 287] on div "Methods to monitor the progress of the reaction" at bounding box center [377, 297] width 212 height 21
checkbox input "true"
checkbox input "false"
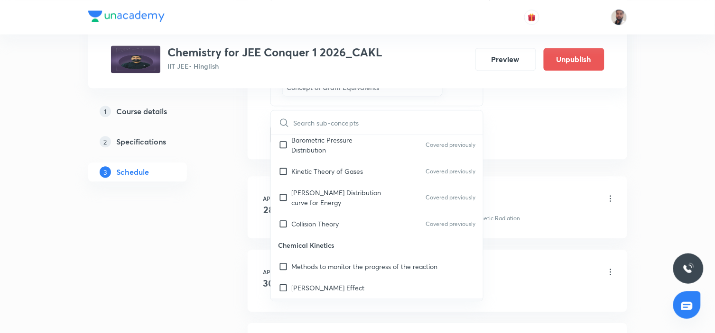
click at [352, 299] on div "Surfactants" at bounding box center [377, 309] width 212 height 21
checkbox input "true"
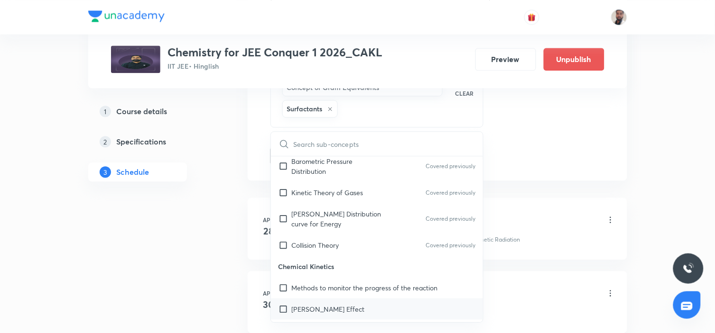
click at [339, 299] on div "Tyndall Effect" at bounding box center [377, 309] width 212 height 21
checkbox input "true"
click at [334, 283] on p "Methods to monitor the progress of the reaction" at bounding box center [365, 288] width 146 height 10
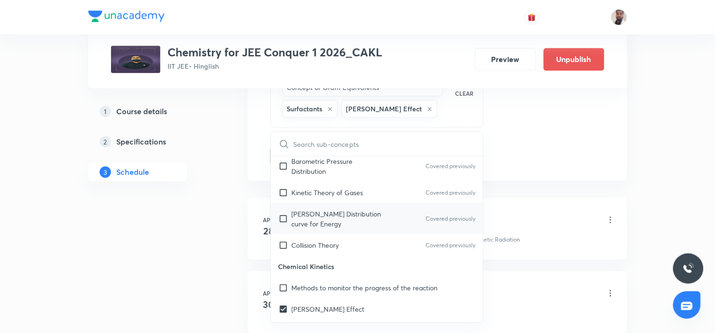
checkbox input "true"
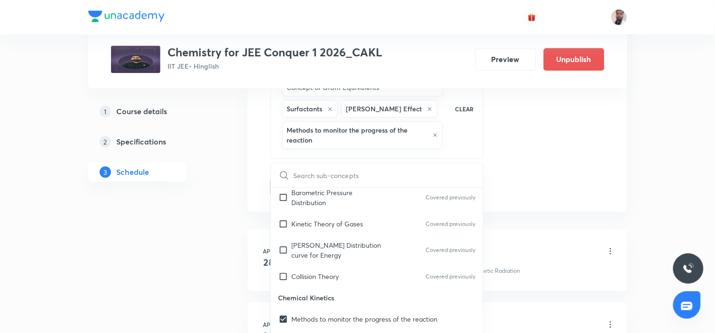
scroll to position [6789, 0]
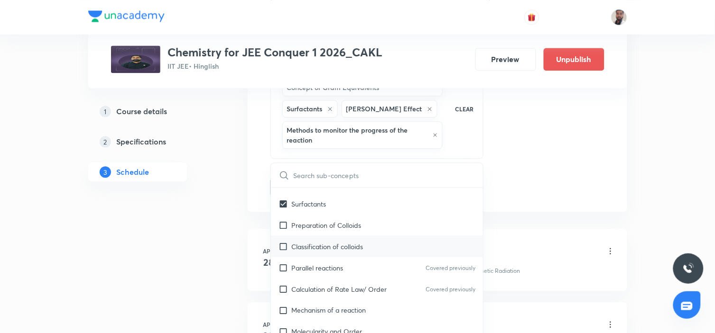
click at [332, 241] on p "Classification of colloids" at bounding box center [328, 246] width 72 height 10
checkbox input "true"
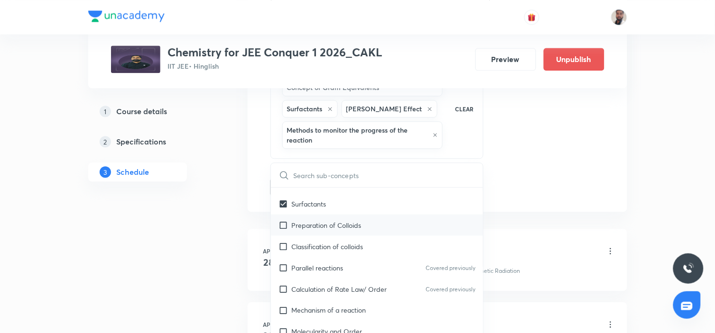
checkbox input "true"
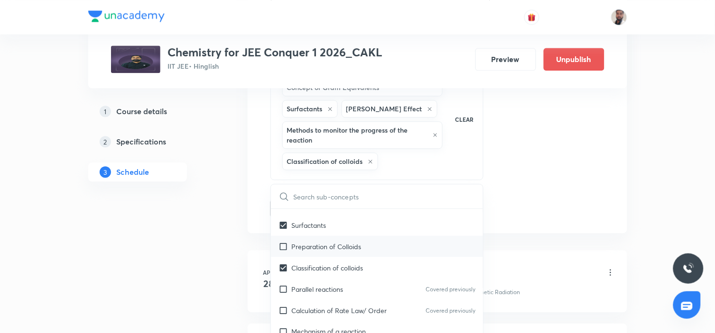
click at [328, 241] on p "Preparation of Colloids" at bounding box center [327, 246] width 70 height 10
checkbox input "true"
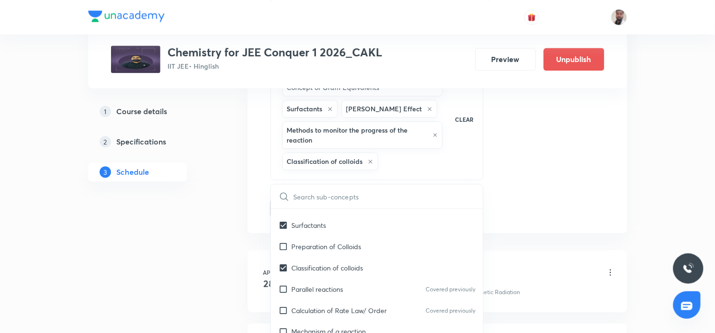
checkbox input "true"
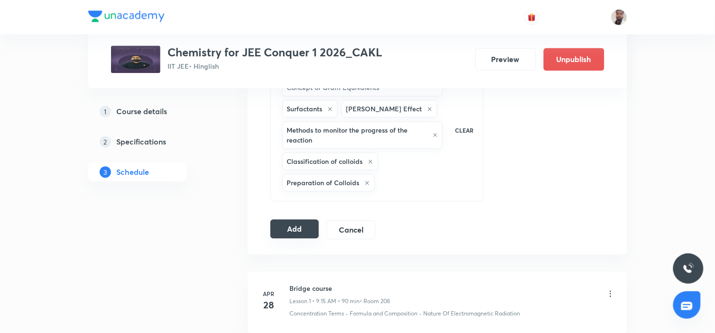
click at [289, 226] on button "Add" at bounding box center [294, 229] width 49 height 19
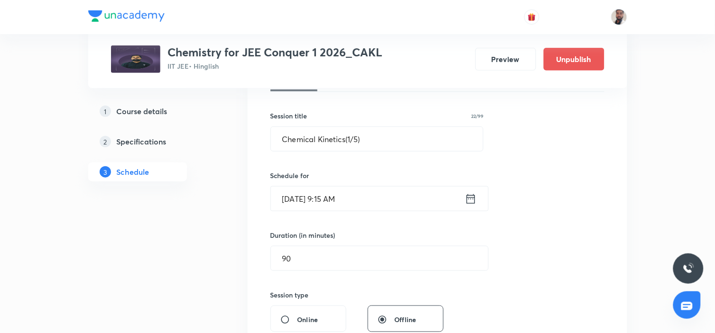
scroll to position [53, 0]
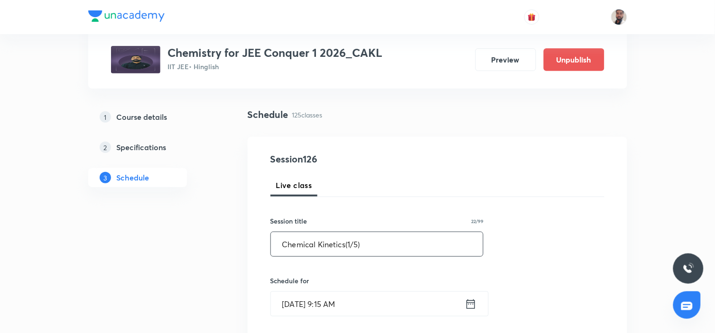
drag, startPoint x: 389, startPoint y: 250, endPoint x: 228, endPoint y: 250, distance: 160.7
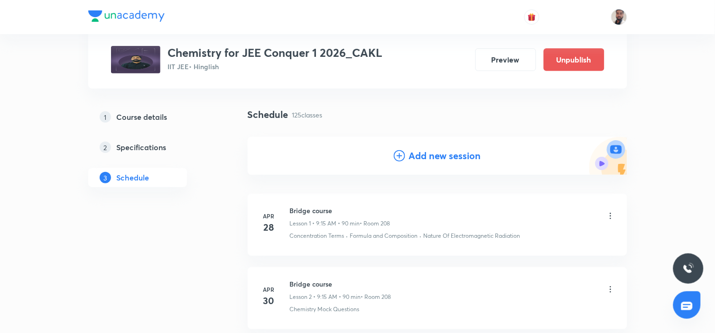
click at [403, 158] on icon at bounding box center [399, 155] width 11 height 11
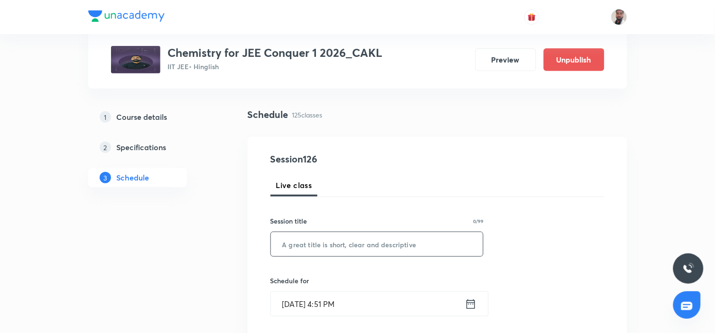
click at [351, 253] on input "text" at bounding box center [377, 244] width 212 height 24
paste input "Chemical Kinetics(1/5)"
click at [349, 242] on input "Chemical Kinetics(1/5)" at bounding box center [377, 244] width 212 height 24
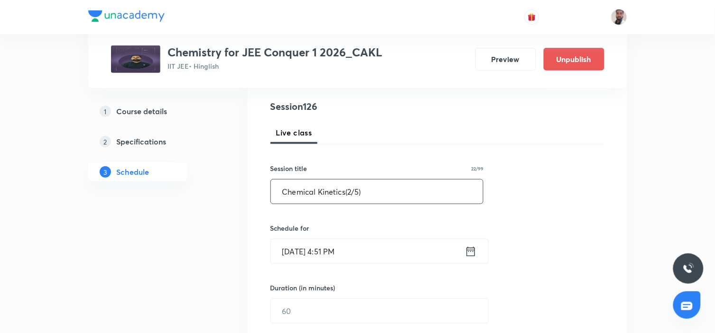
scroll to position [158, 0]
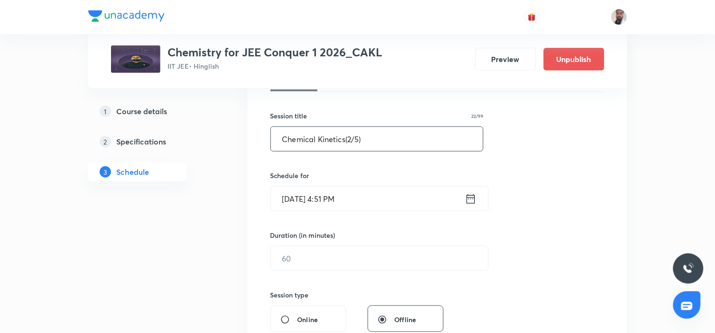
type input "Chemical Kinetics(2/5)"
click at [472, 196] on icon at bounding box center [471, 198] width 12 height 13
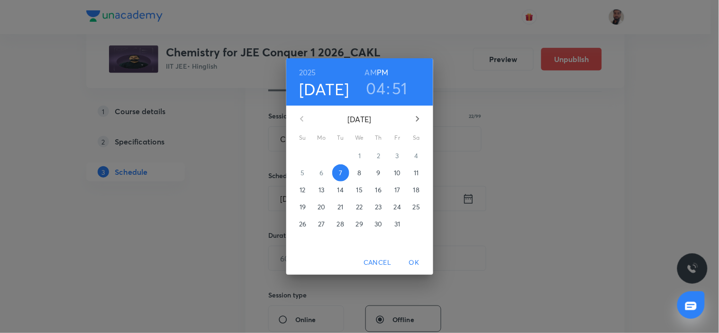
click at [415, 190] on p "18" at bounding box center [416, 189] width 6 height 9
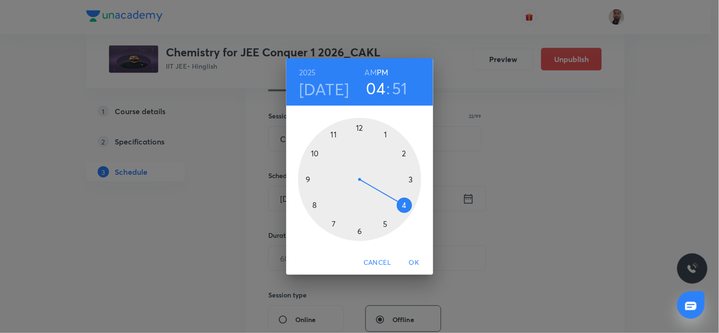
click at [304, 181] on div at bounding box center [359, 179] width 123 height 123
click at [366, 71] on h6 "AM" at bounding box center [371, 72] width 12 height 13
click at [411, 181] on div at bounding box center [359, 179] width 123 height 123
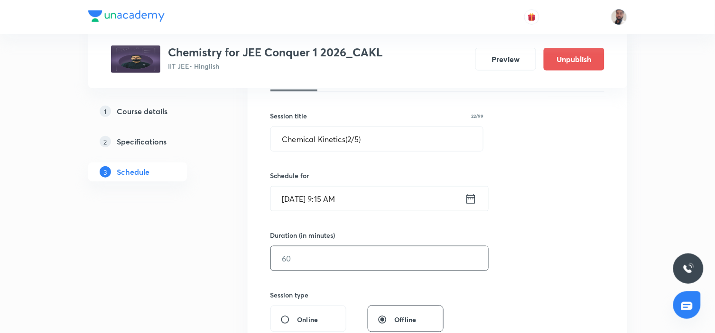
click at [301, 258] on input "text" at bounding box center [379, 259] width 217 height 24
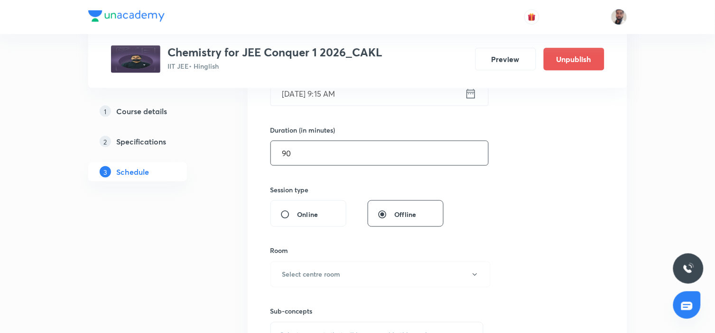
scroll to position [368, 0]
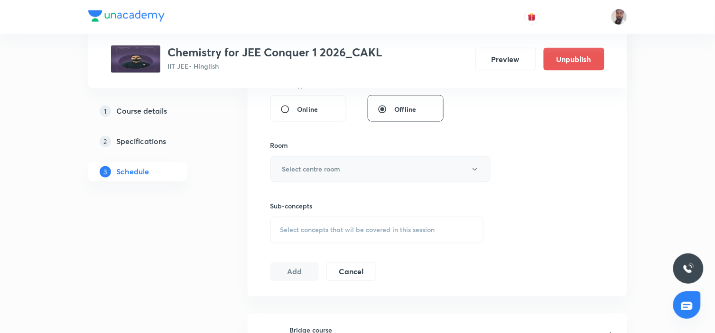
type input "90"
click at [344, 166] on button "Select centre room" at bounding box center [380, 169] width 220 height 26
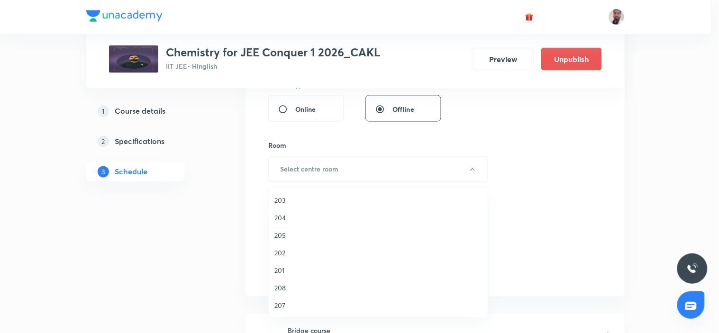
drag, startPoint x: 292, startPoint y: 285, endPoint x: 433, endPoint y: 220, distance: 155.5
click at [292, 286] on span "208" at bounding box center [379, 288] width 208 height 10
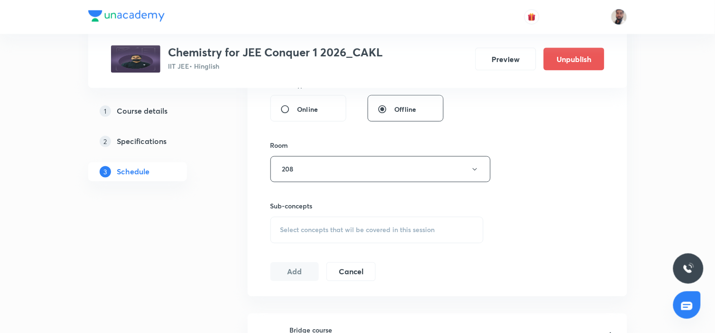
click at [397, 234] on span "Select concepts that wil be covered in this session" at bounding box center [357, 231] width 155 height 8
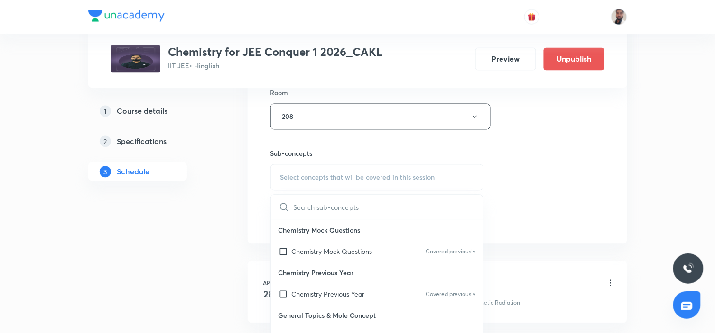
scroll to position [3566, 0]
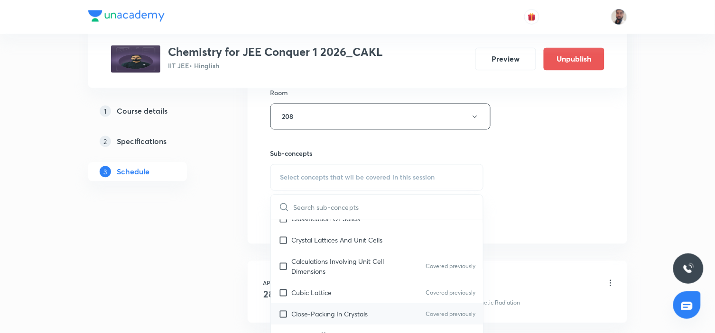
click at [368, 304] on div "Close-Packing In Crystals Covered previously" at bounding box center [377, 314] width 212 height 21
checkbox input "true"
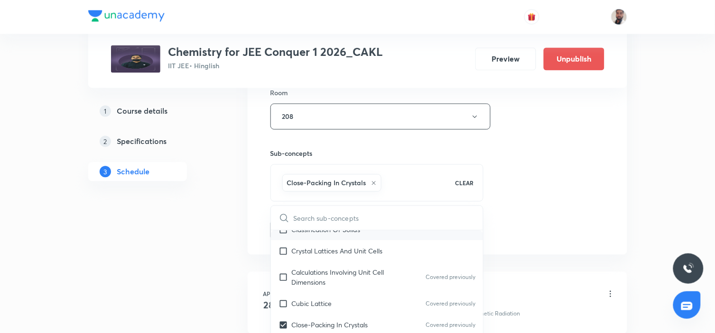
scroll to position [3513, 0]
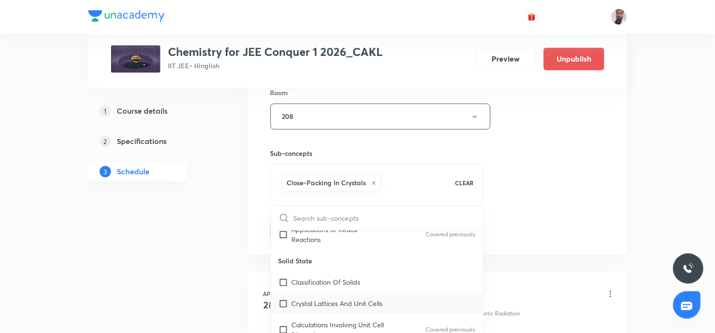
click at [333, 299] on p "Crystal Lattices And Unit Cells" at bounding box center [337, 304] width 91 height 10
checkbox input "true"
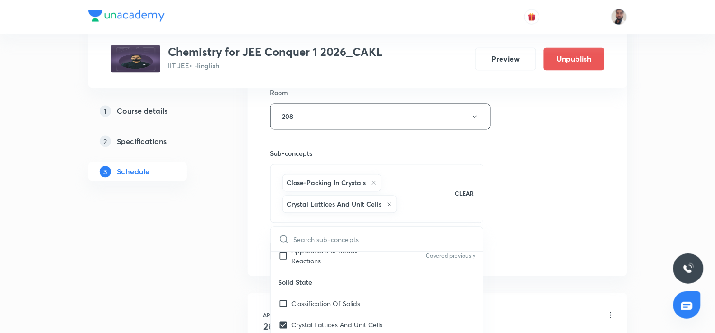
drag, startPoint x: 328, startPoint y: 274, endPoint x: 180, endPoint y: 266, distance: 147.7
click at [327, 299] on p "Classification Of Solids" at bounding box center [326, 304] width 69 height 10
checkbox input "true"
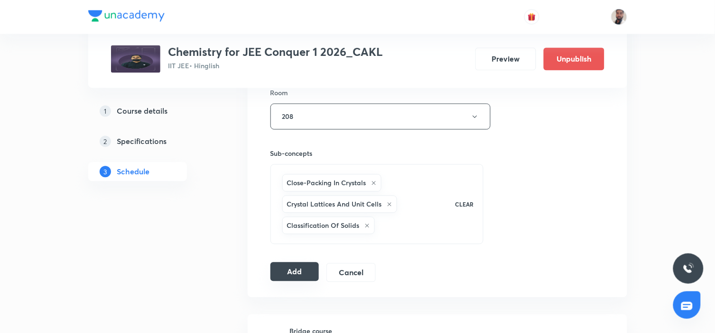
click at [291, 273] on button "Add" at bounding box center [294, 272] width 49 height 19
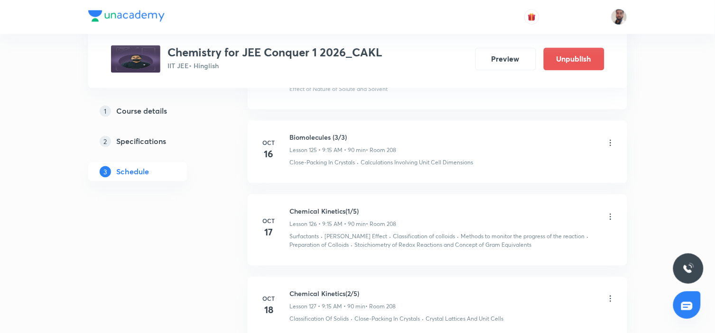
scroll to position [9642, 0]
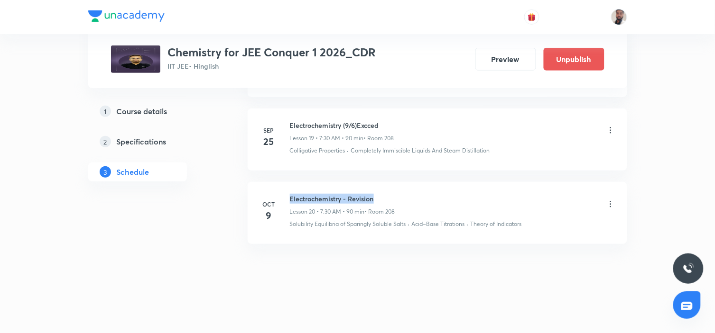
drag, startPoint x: 382, startPoint y: 200, endPoint x: 291, endPoint y: 190, distance: 92.0
click at [291, 190] on li "[DATE] Electrochemistry - Revision Lesson 20 • 7:30 AM • 90 min • Room 208 Solu…" at bounding box center [436, 213] width 379 height 62
copy h6 "Electrochemistry - Revision"
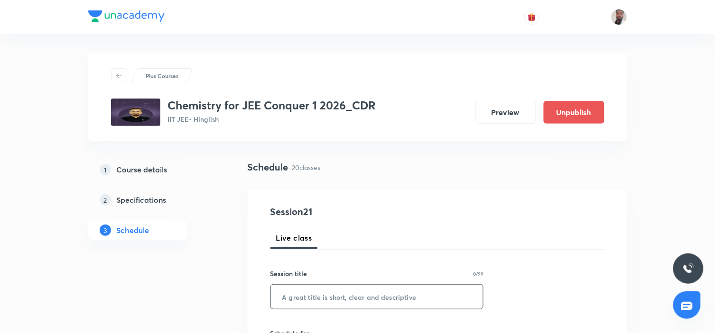
click at [368, 301] on input "text" at bounding box center [377, 297] width 212 height 24
paste input "Electrochemistry - Revision"
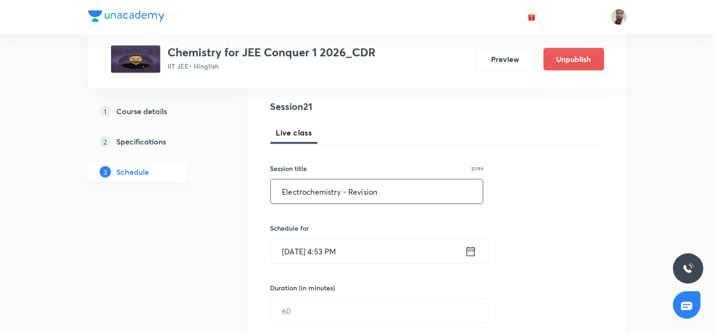
type input "Electrochemistry - Revision"
click at [472, 247] on icon at bounding box center [471, 251] width 12 height 13
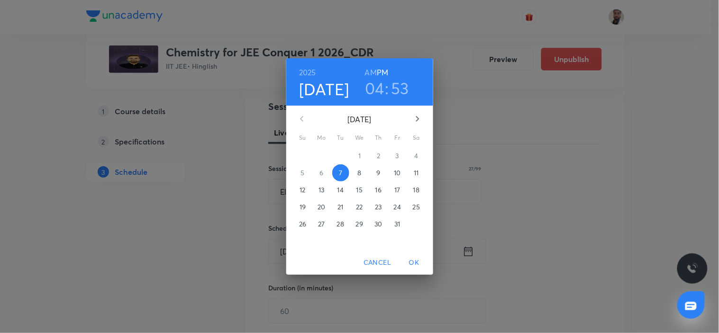
click at [322, 192] on p "13" at bounding box center [322, 189] width 6 height 9
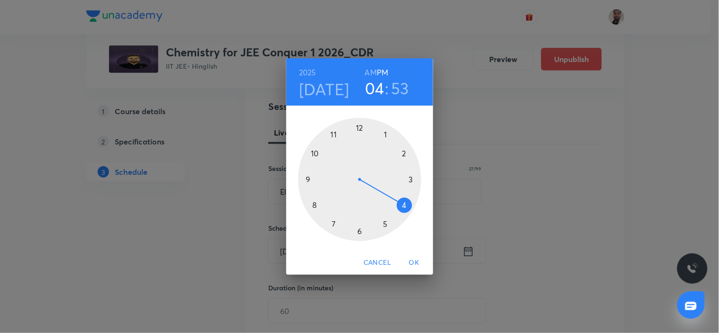
click at [332, 224] on div at bounding box center [359, 179] width 123 height 123
click at [369, 73] on h6 "AM" at bounding box center [371, 72] width 12 height 13
click at [361, 232] on div at bounding box center [359, 179] width 123 height 123
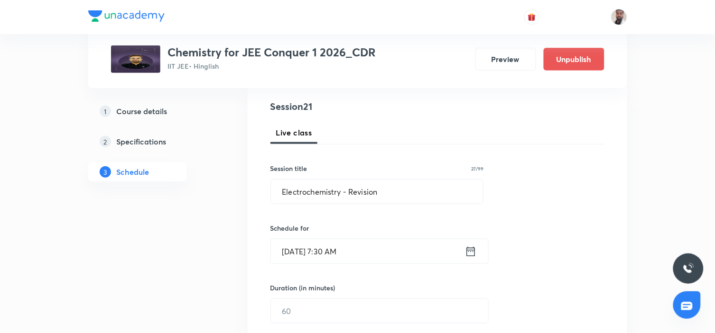
scroll to position [158, 0]
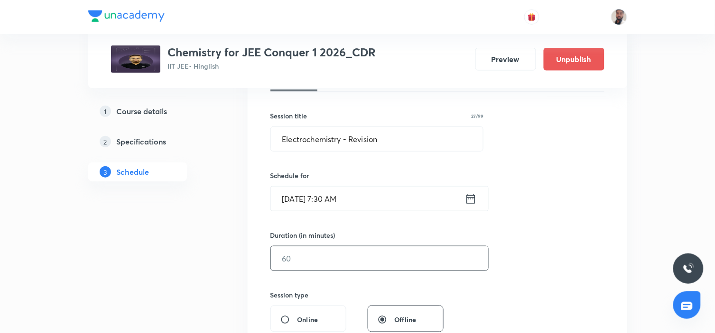
click at [305, 264] on input "text" at bounding box center [379, 259] width 217 height 24
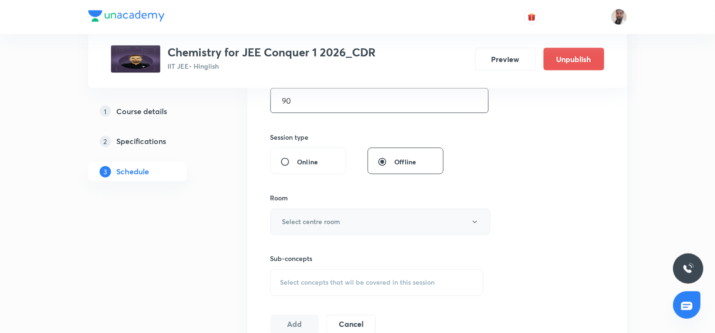
type input "90"
click at [338, 216] on button "Select centre room" at bounding box center [380, 222] width 220 height 26
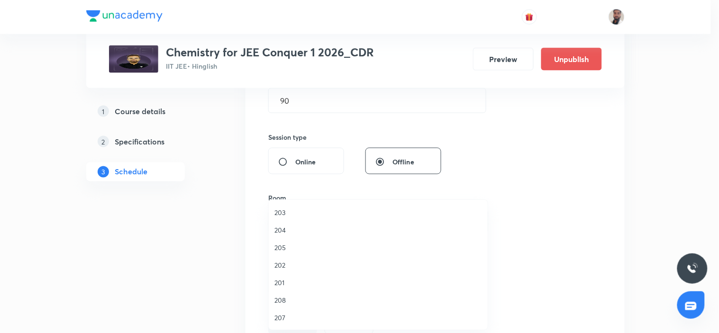
click at [295, 300] on span "208" at bounding box center [379, 300] width 208 height 10
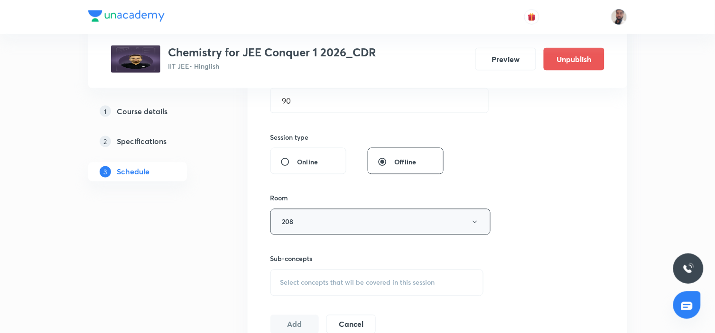
scroll to position [421, 0]
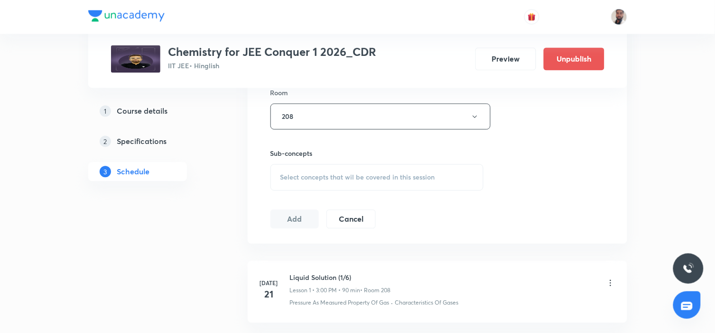
click at [379, 175] on span "Select concepts that wil be covered in this session" at bounding box center [357, 178] width 155 height 8
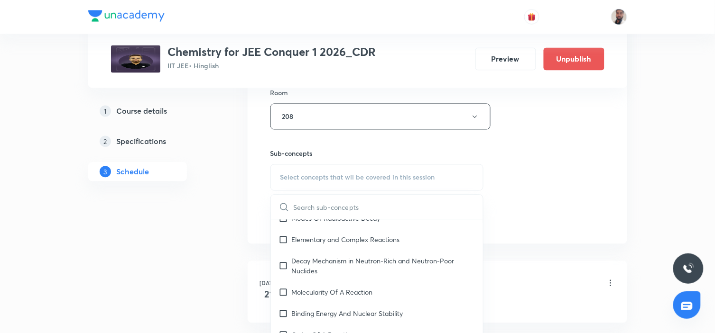
scroll to position [5482, 0]
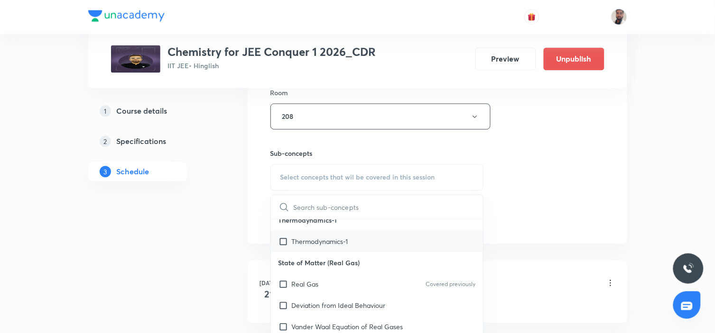
click at [337, 247] on p "Thermodynamics-1" at bounding box center [320, 242] width 56 height 10
checkbox input "true"
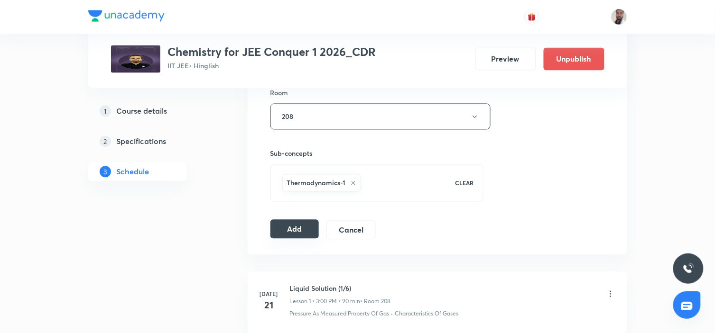
click at [312, 233] on button "Add" at bounding box center [294, 229] width 49 height 19
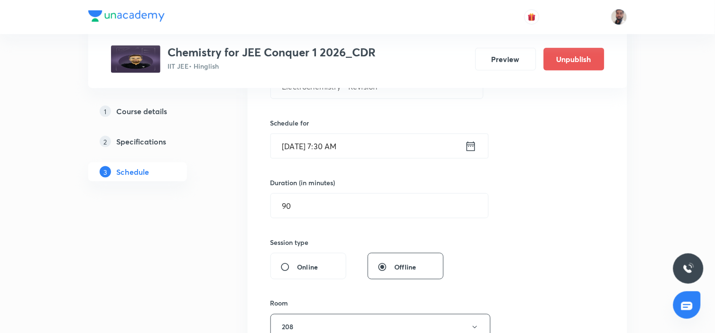
scroll to position [158, 0]
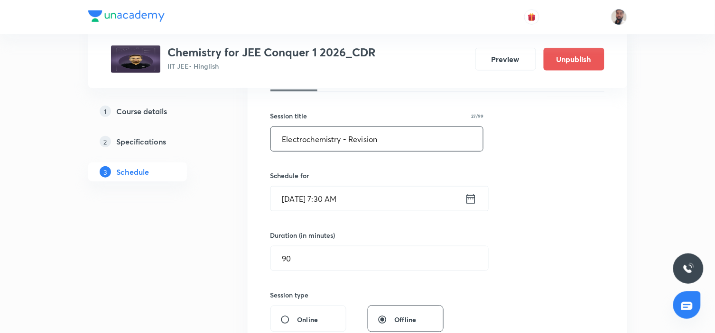
drag, startPoint x: 416, startPoint y: 131, endPoint x: 215, endPoint y: 129, distance: 201.5
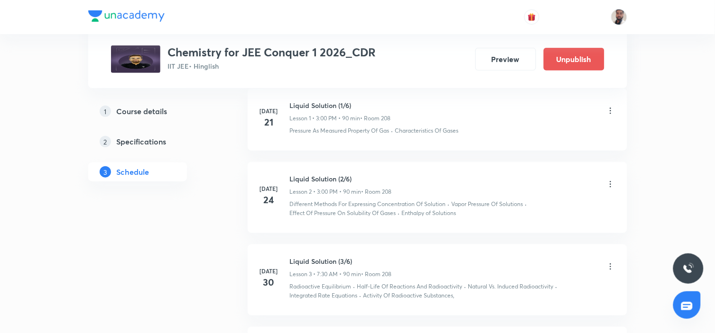
scroll to position [53, 0]
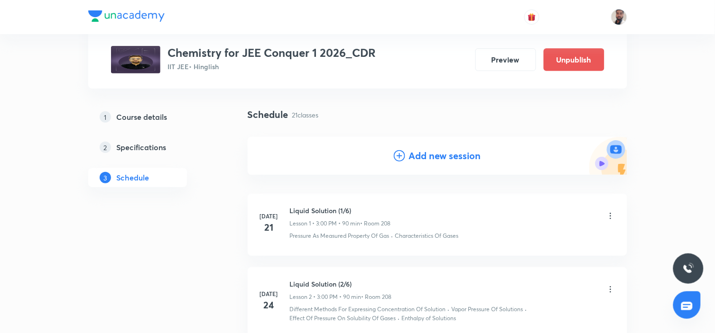
click at [396, 155] on icon at bounding box center [399, 155] width 11 height 11
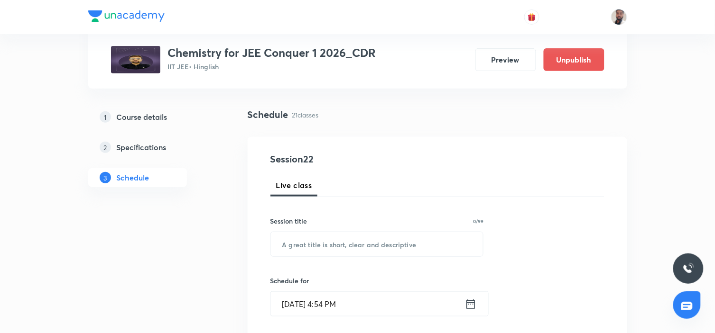
scroll to position [105, 0]
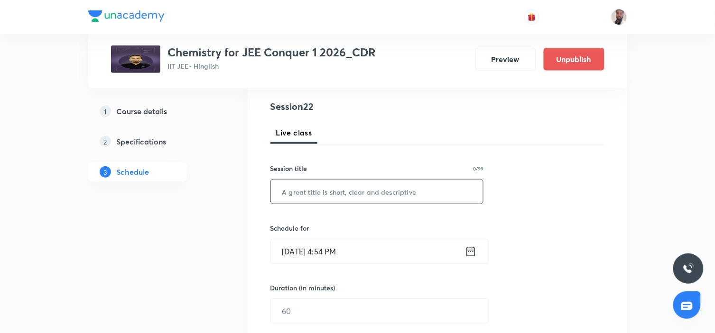
click at [352, 187] on input "text" at bounding box center [377, 192] width 212 height 24
paste input "Electrochemistry - Revision"
type input "Electrochemistry - Revision"
click at [471, 251] on icon at bounding box center [471, 251] width 12 height 13
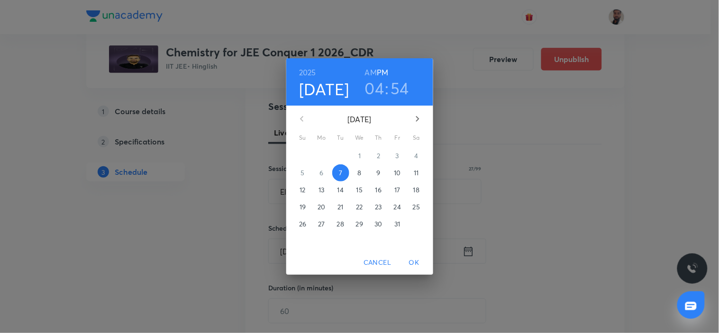
click at [377, 193] on p "16" at bounding box center [379, 189] width 6 height 9
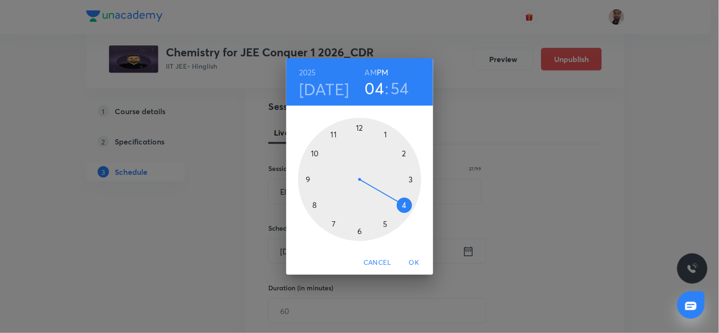
click at [333, 222] on div at bounding box center [359, 179] width 123 height 123
click at [371, 73] on h6 "AM" at bounding box center [371, 72] width 12 height 13
click at [361, 231] on div at bounding box center [359, 179] width 123 height 123
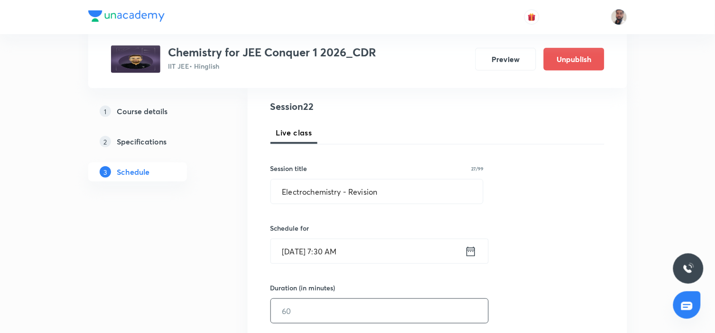
click at [327, 313] on input "text" at bounding box center [379, 311] width 217 height 24
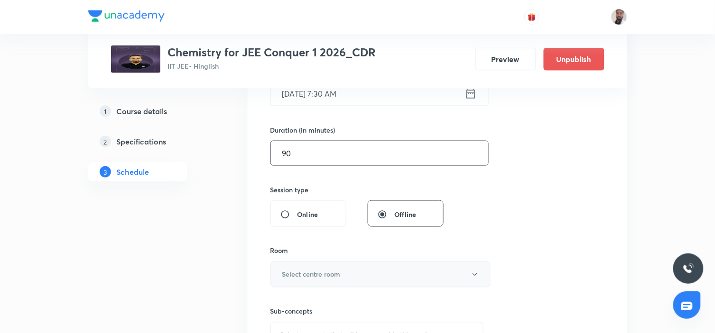
scroll to position [316, 0]
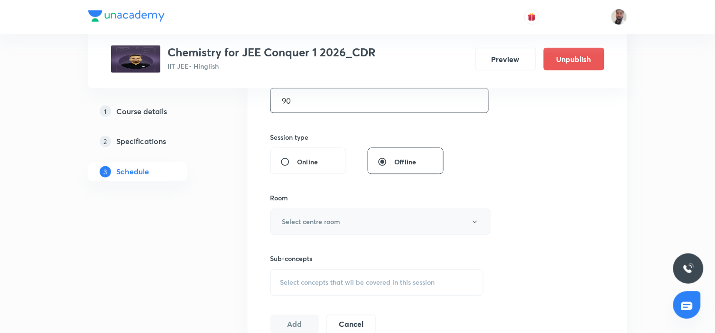
type input "90"
click at [358, 220] on button "Select centre room" at bounding box center [380, 222] width 220 height 26
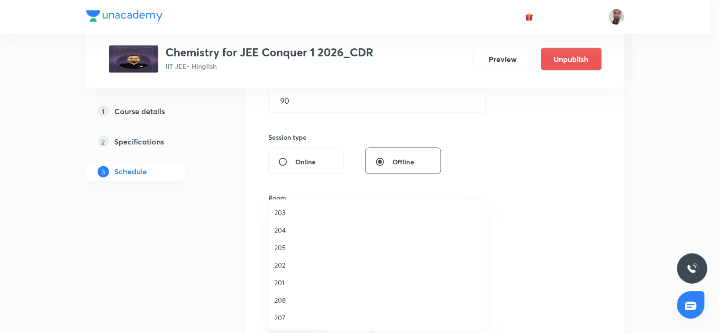
click at [285, 300] on span "208" at bounding box center [379, 300] width 208 height 10
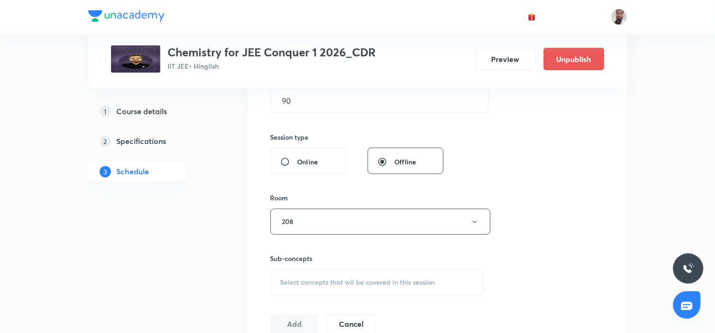
scroll to position [421, 0]
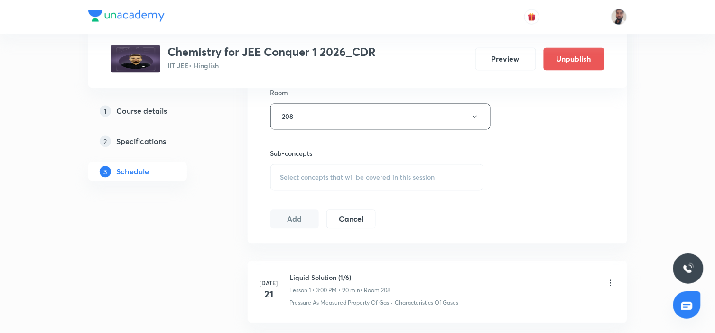
click at [380, 174] on span "Select concepts that wil be covered in this session" at bounding box center [357, 178] width 155 height 8
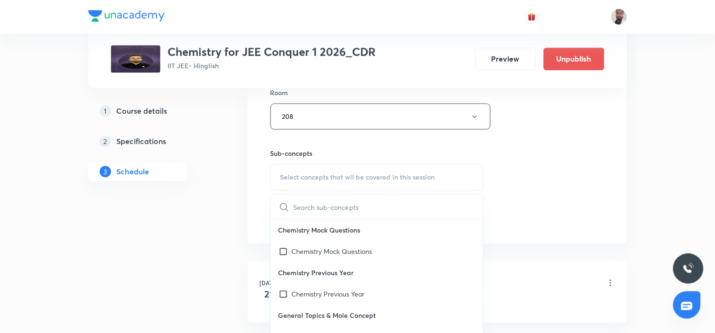
scroll to position [158, 0]
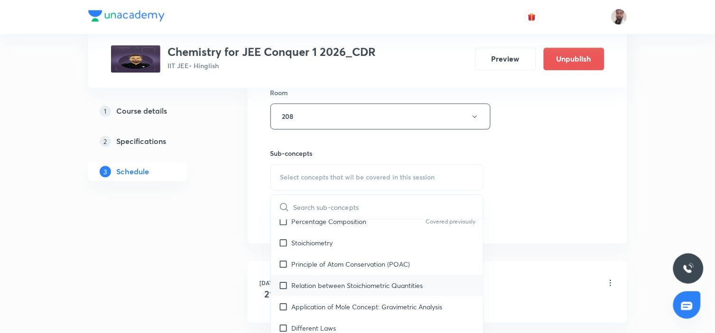
click at [357, 278] on div "Relation between Stoichiometric Quantities" at bounding box center [377, 285] width 212 height 21
checkbox input "true"
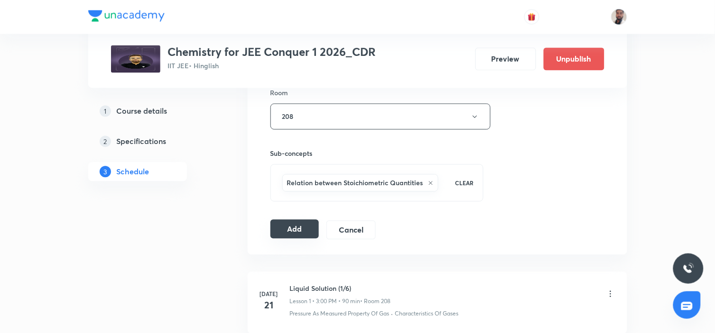
click at [291, 230] on button "Add" at bounding box center [294, 229] width 49 height 19
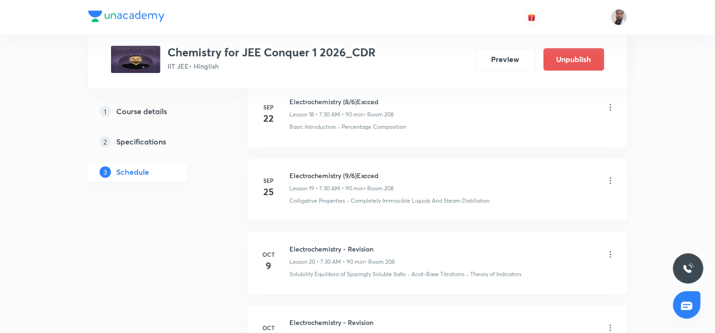
scroll to position [1629, 0]
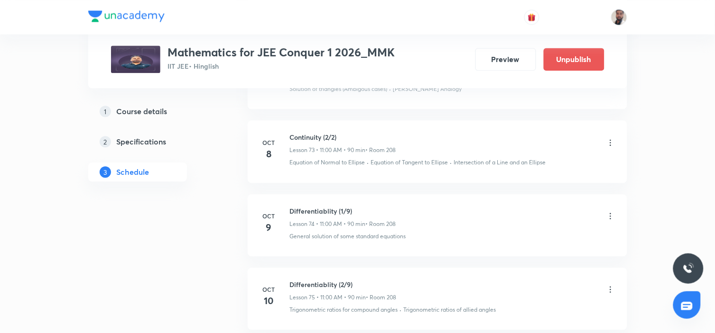
scroll to position [6257, 0]
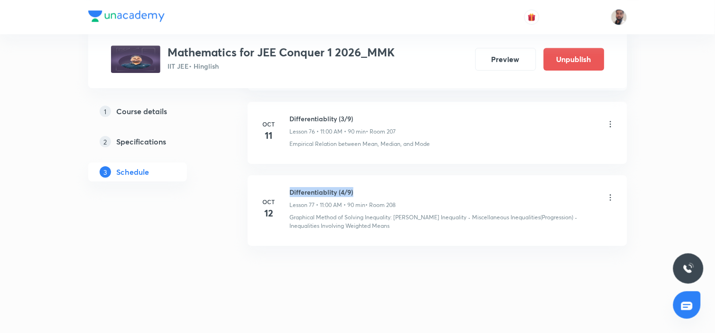
drag, startPoint x: 358, startPoint y: 187, endPoint x: 285, endPoint y: 182, distance: 72.7
click at [285, 182] on li "[DATE] Differentiablity (4/9) Lesson 77 • 11:00 AM • 90 min • Room 208 Graphica…" at bounding box center [436, 210] width 379 height 71
copy h6 "Differentiablity (4/9)"
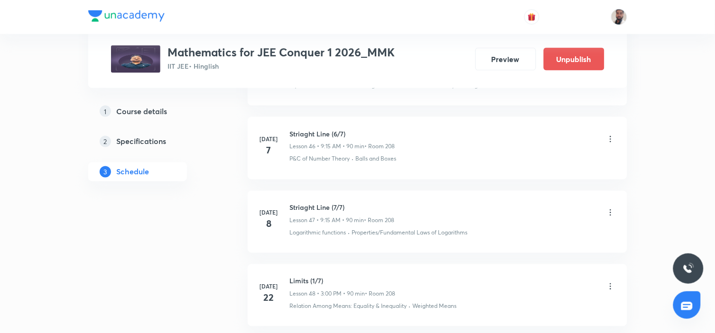
scroll to position [0, 0]
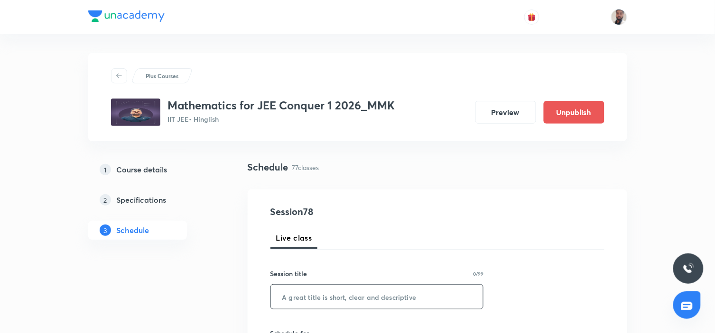
click at [342, 293] on input "text" at bounding box center [377, 297] width 212 height 24
paste input "Differentiablity (4/9)"
click at [343, 301] on input "Differentiablity (4/9)" at bounding box center [377, 297] width 212 height 24
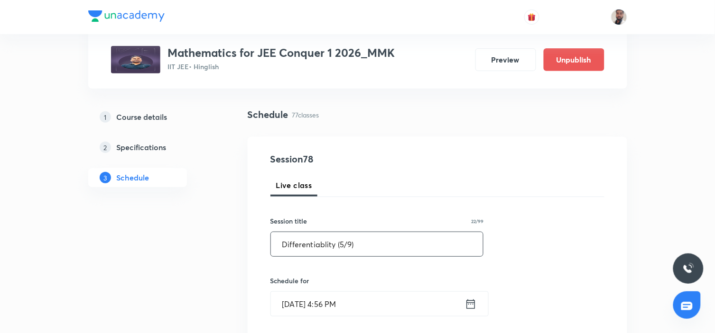
scroll to position [158, 0]
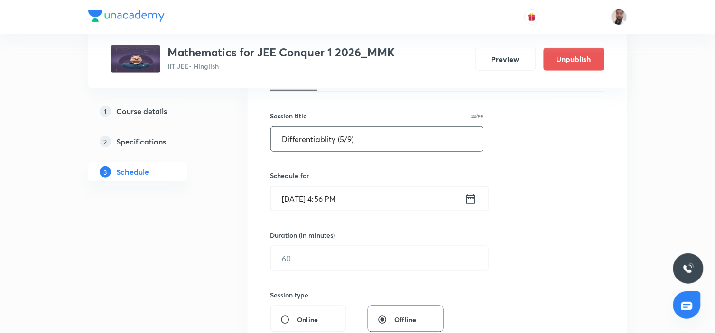
type input "Differentiablity (5/9)"
click at [472, 207] on div "[DATE] 4:56 PM ​" at bounding box center [379, 198] width 218 height 25
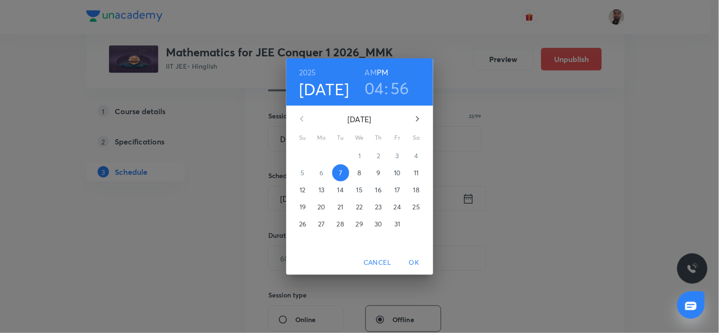
click at [321, 189] on p "13" at bounding box center [322, 189] width 6 height 9
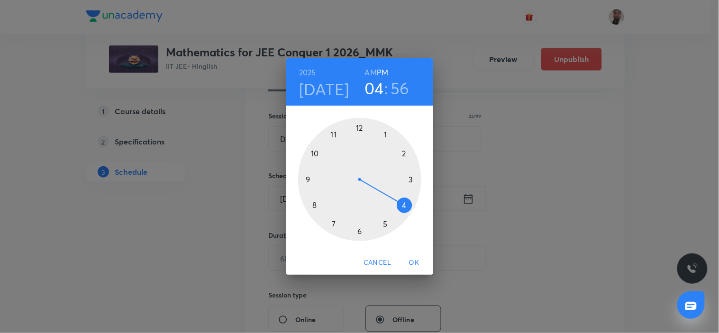
click at [337, 135] on div at bounding box center [359, 179] width 123 height 123
click at [372, 73] on h6 "AM" at bounding box center [371, 72] width 12 height 13
click at [358, 128] on div at bounding box center [359, 179] width 123 height 123
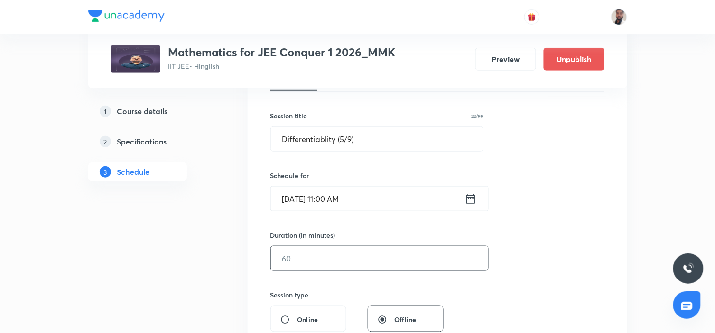
click at [294, 264] on input "text" at bounding box center [379, 259] width 217 height 24
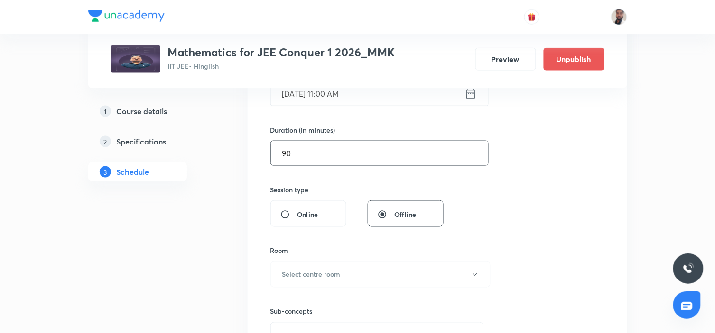
scroll to position [316, 0]
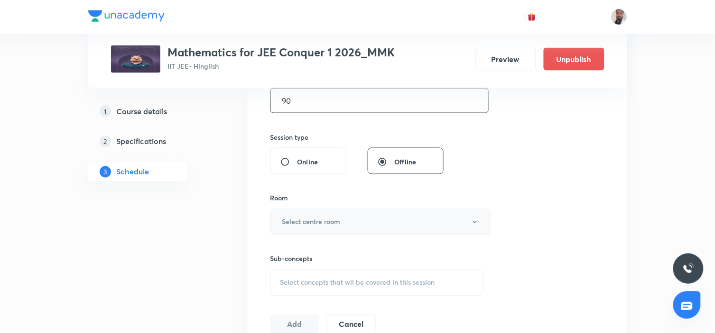
type input "90"
click at [360, 226] on button "Select centre room" at bounding box center [380, 222] width 220 height 26
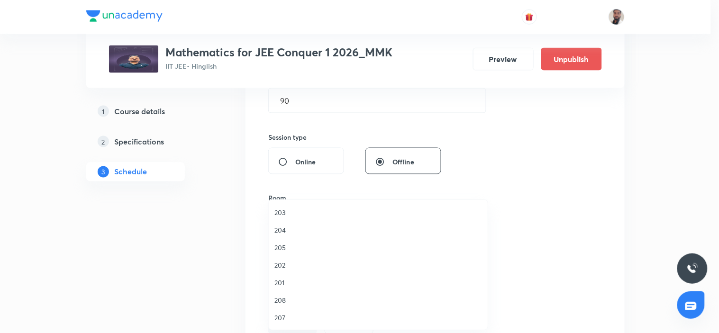
click at [291, 293] on li "208" at bounding box center [378, 301] width 219 height 18
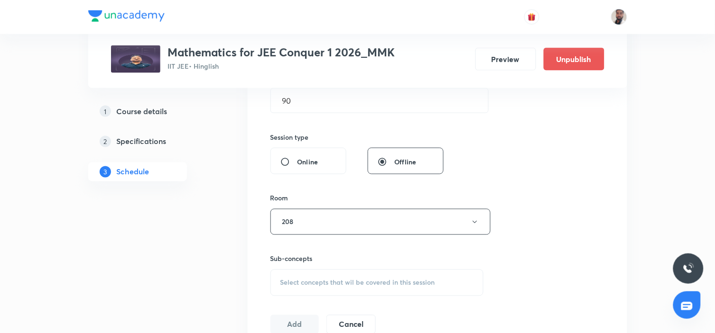
scroll to position [421, 0]
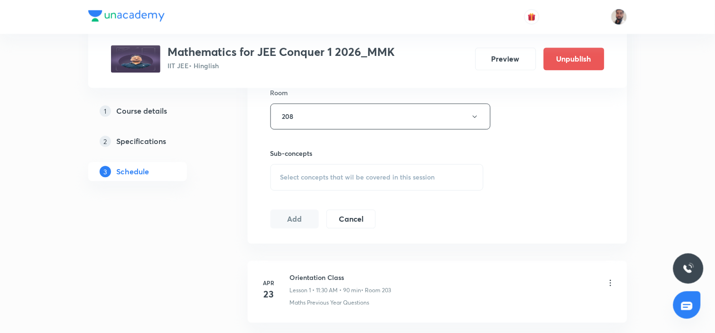
click at [395, 164] on div "Sub-concepts Select concepts that wil be covered in this session" at bounding box center [376, 170] width 213 height 42
click at [398, 174] on span "Select concepts that wil be covered in this session" at bounding box center [357, 178] width 155 height 8
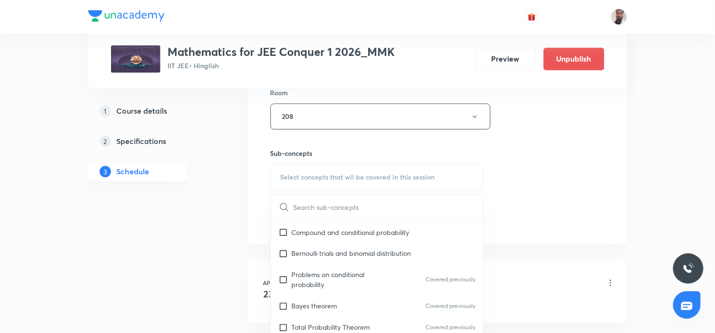
scroll to position [3572, 0]
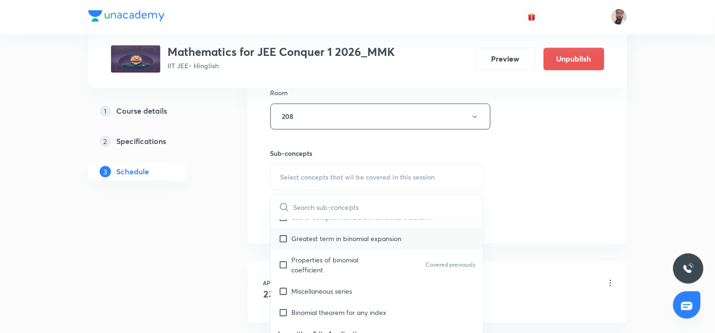
click at [380, 238] on div "Greatest term in binomial expansion" at bounding box center [377, 239] width 212 height 21
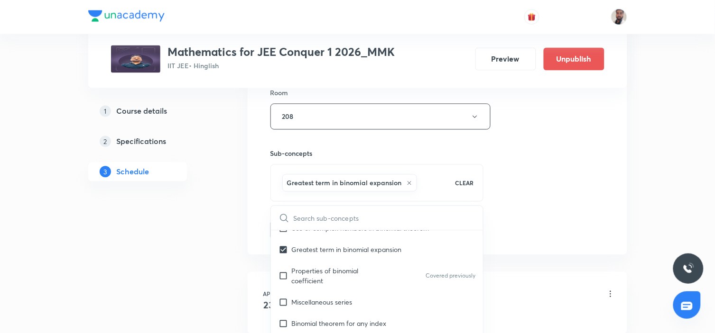
drag, startPoint x: 348, startPoint y: 296, endPoint x: 147, endPoint y: 288, distance: 201.7
click at [348, 298] on p "Miscellaneous series" at bounding box center [322, 303] width 61 height 10
checkbox input "true"
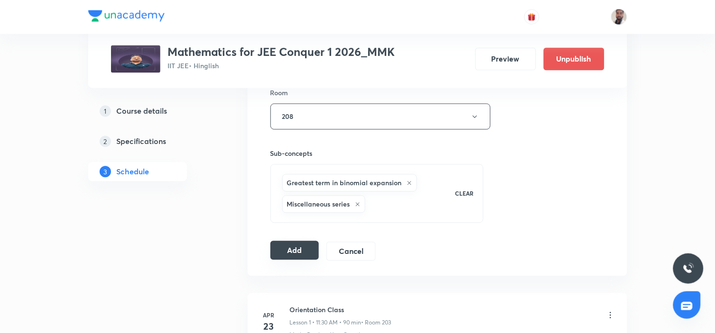
click at [296, 251] on button "Add" at bounding box center [294, 250] width 49 height 19
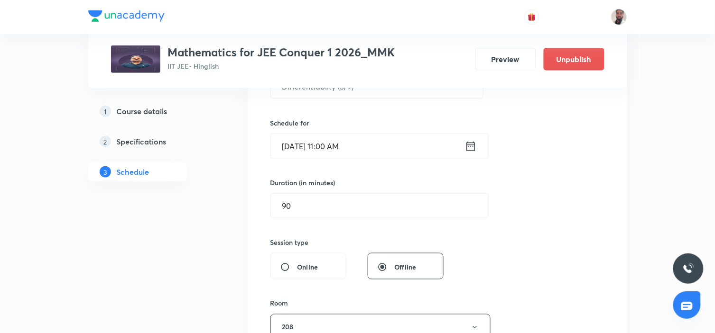
scroll to position [53, 0]
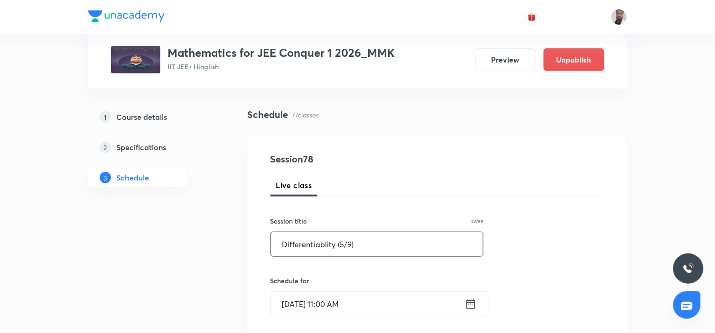
drag, startPoint x: 382, startPoint y: 244, endPoint x: 152, endPoint y: 244, distance: 230.4
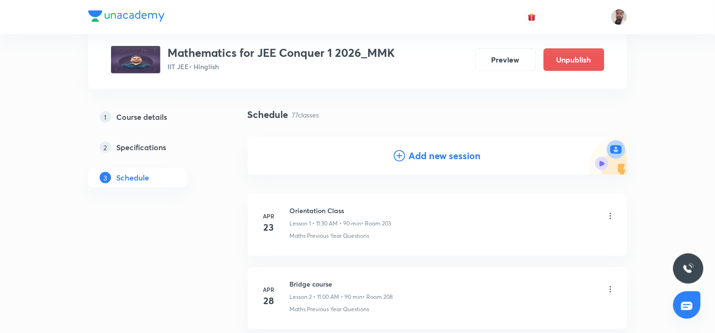
click at [397, 157] on icon at bounding box center [399, 155] width 11 height 11
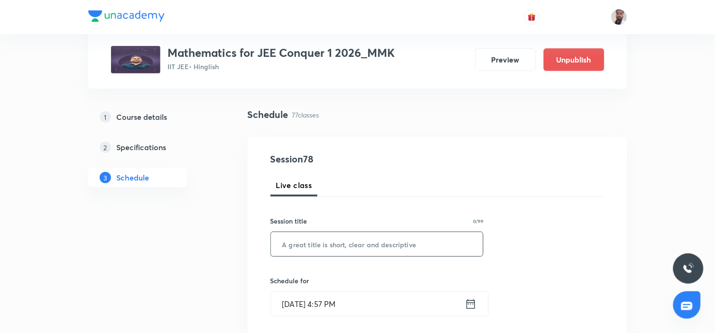
click at [345, 243] on input "text" at bounding box center [377, 244] width 212 height 24
paste input "Differentiablity (5/9)"
click at [344, 243] on input "Differentiablity (5/9)" at bounding box center [377, 244] width 212 height 24
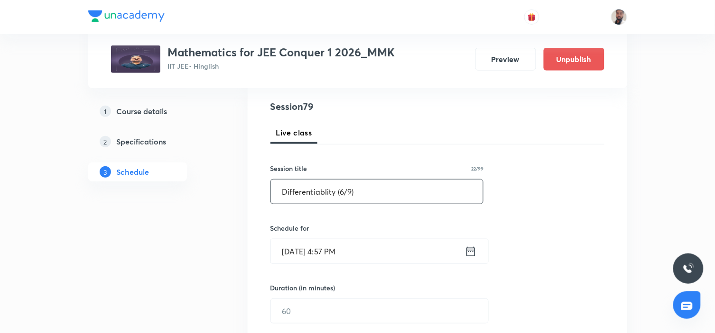
type input "Differentiablity (6/9)"
click at [469, 255] on icon at bounding box center [471, 251] width 12 height 13
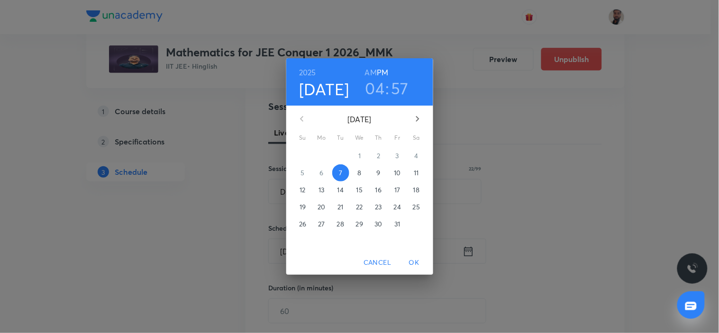
click at [343, 190] on p "14" at bounding box center [341, 189] width 6 height 9
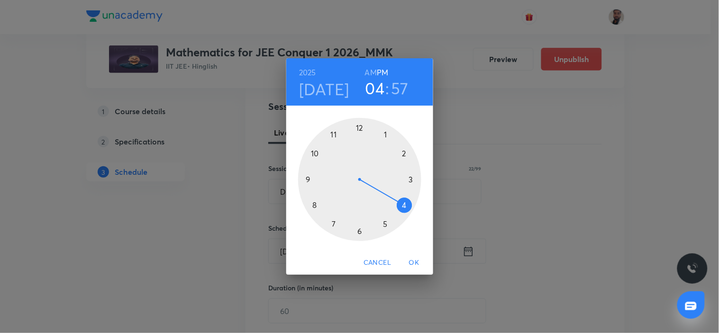
click at [305, 178] on div at bounding box center [359, 179] width 123 height 123
click at [371, 74] on h6 "AM" at bounding box center [371, 72] width 12 height 13
click at [413, 181] on div at bounding box center [359, 179] width 123 height 123
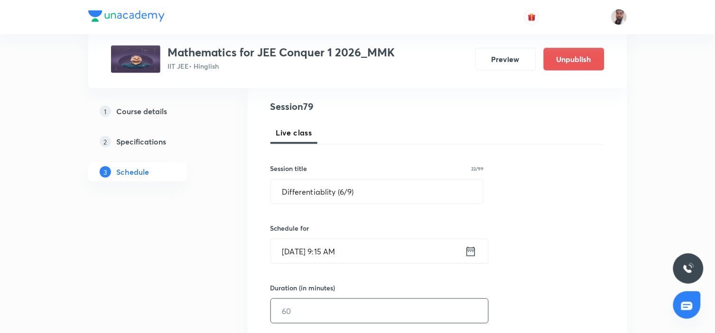
click at [306, 311] on input "text" at bounding box center [379, 311] width 217 height 24
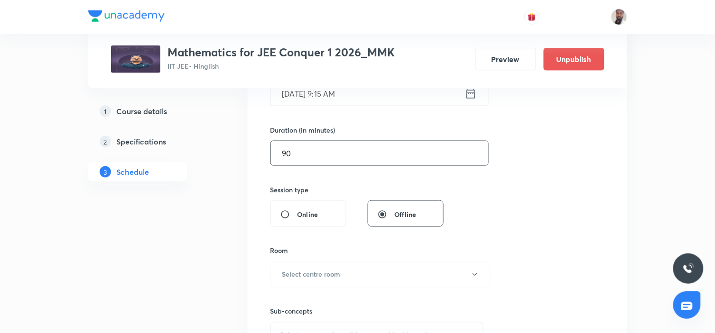
scroll to position [316, 0]
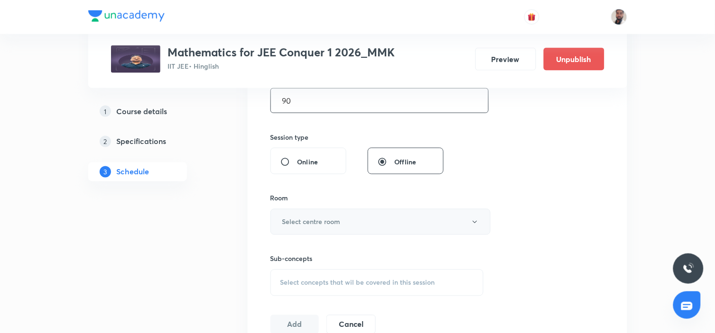
type input "90"
click at [347, 222] on button "Select centre room" at bounding box center [380, 222] width 220 height 26
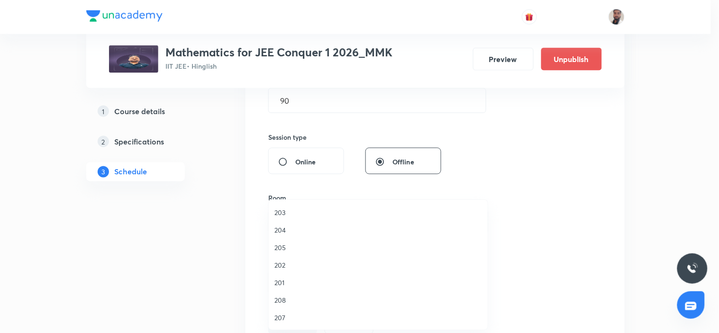
click at [286, 306] on li "208" at bounding box center [378, 301] width 219 height 18
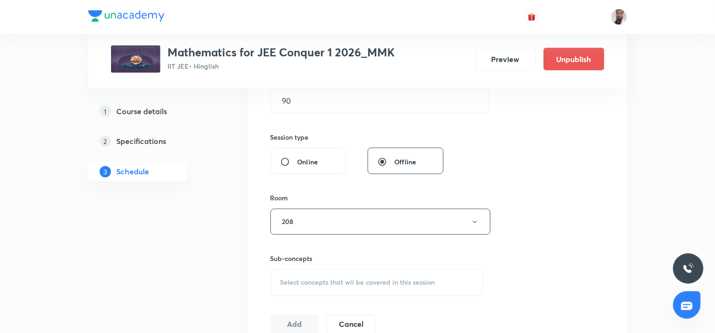
scroll to position [421, 0]
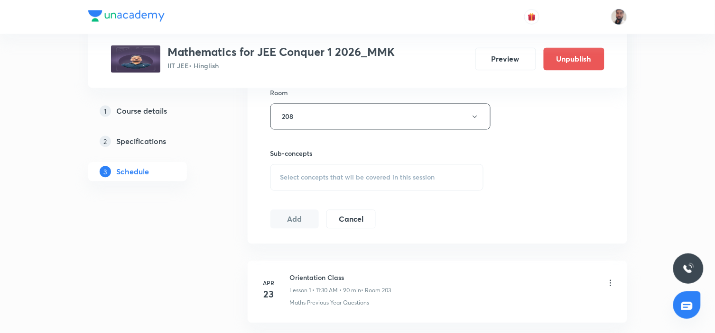
click at [392, 182] on div "Select concepts that wil be covered in this session" at bounding box center [376, 178] width 213 height 27
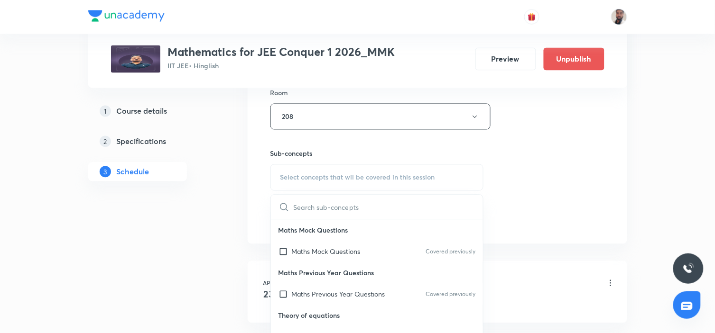
scroll to position [4230, 0]
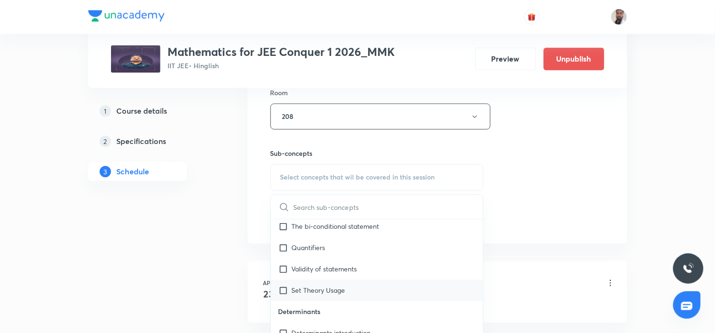
click at [358, 280] on div "Set Theory Usage" at bounding box center [377, 290] width 212 height 21
checkbox input "true"
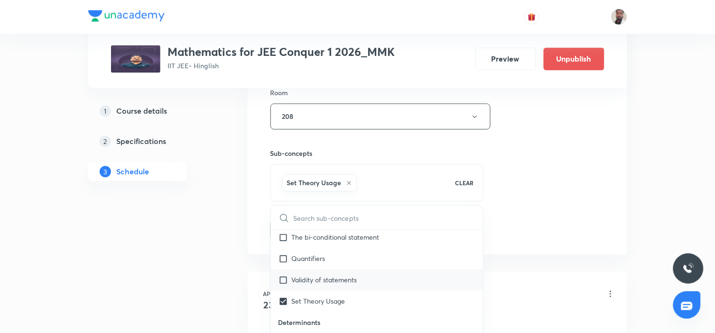
click at [350, 270] on div "Validity of statements" at bounding box center [377, 280] width 212 height 21
checkbox input "true"
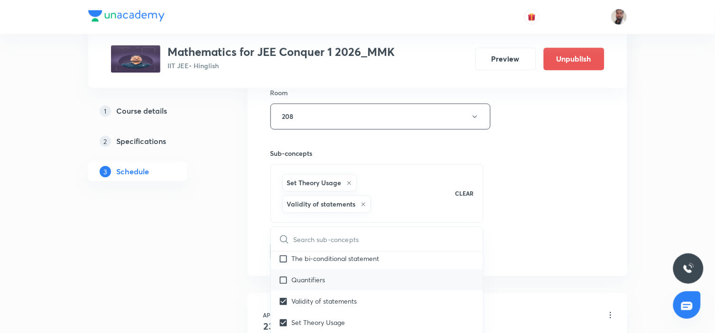
checkbox input "true"
click at [316, 270] on div "Quantifiers" at bounding box center [377, 280] width 212 height 21
checkbox input "true"
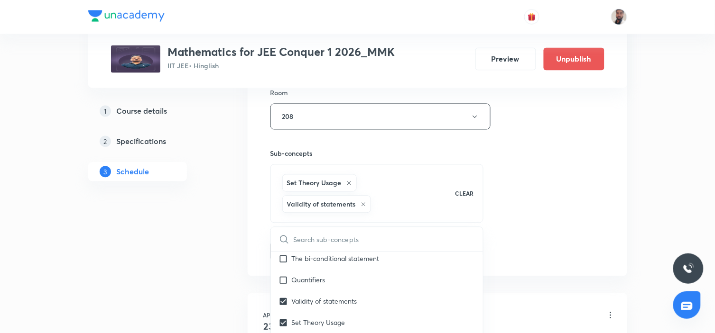
checkbox input "true"
drag, startPoint x: 150, startPoint y: 277, endPoint x: 273, endPoint y: 270, distance: 122.5
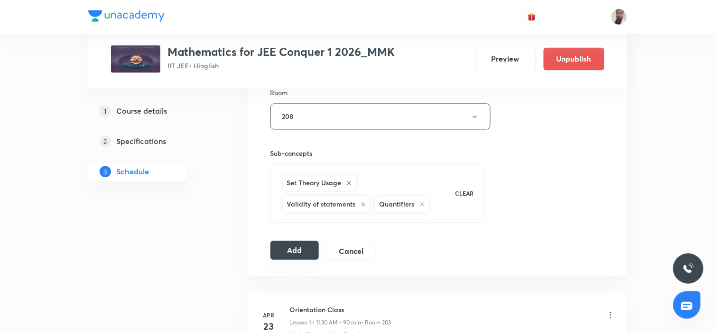
click at [301, 254] on button "Add" at bounding box center [294, 250] width 49 height 19
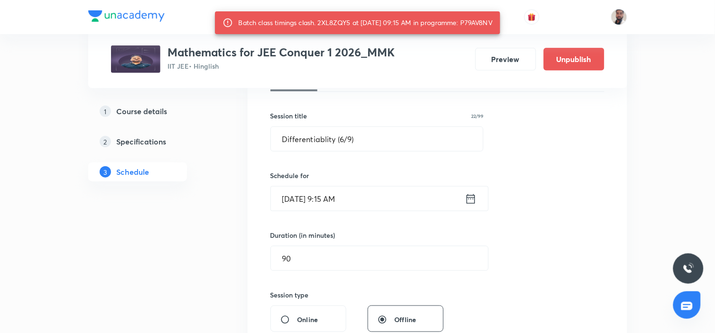
click at [466, 199] on icon at bounding box center [470, 198] width 9 height 9
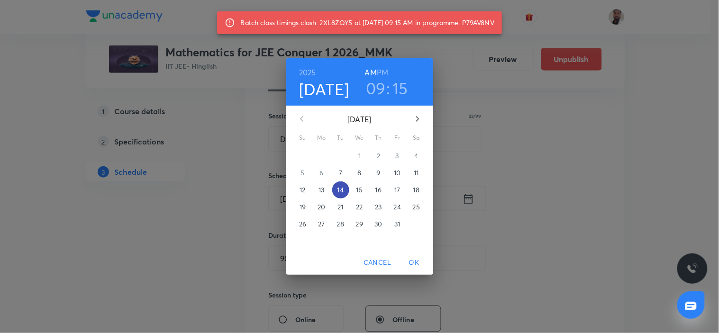
click at [340, 189] on p "14" at bounding box center [341, 189] width 6 height 9
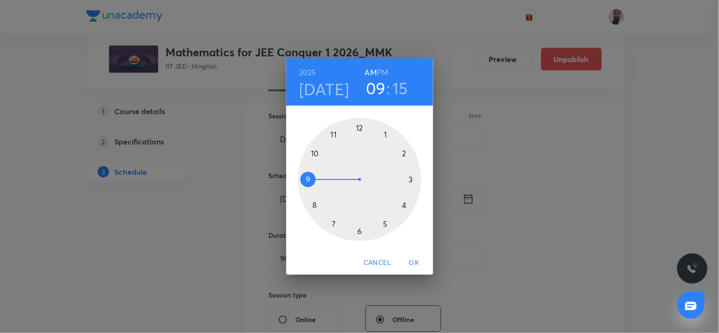
click at [332, 135] on div at bounding box center [359, 179] width 123 height 123
click at [359, 127] on div at bounding box center [359, 179] width 123 height 123
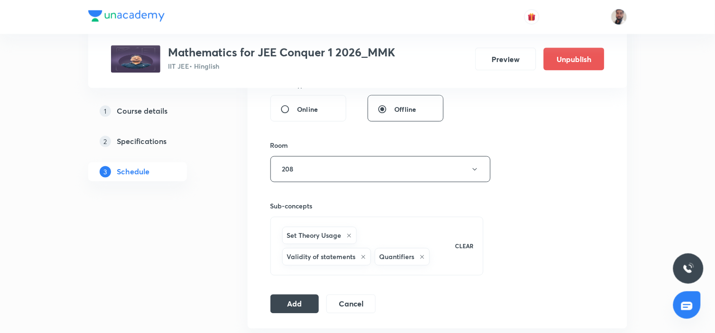
scroll to position [474, 0]
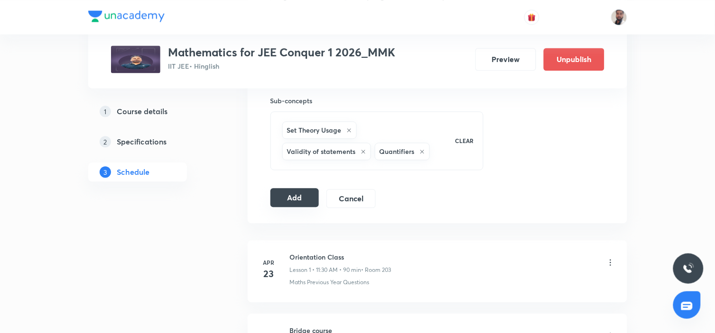
click at [292, 190] on button "Add" at bounding box center [294, 197] width 49 height 19
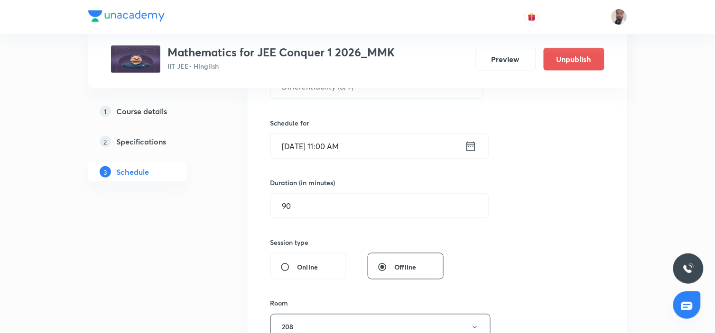
scroll to position [105, 0]
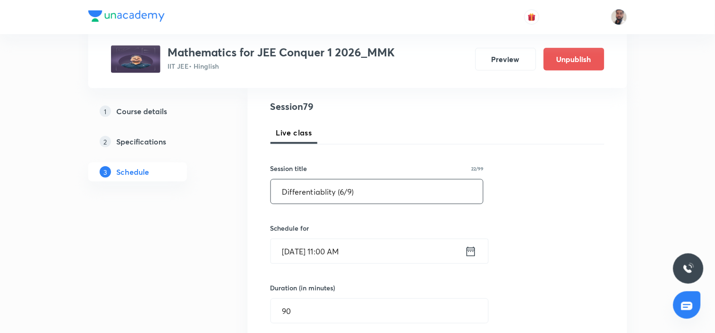
drag, startPoint x: 250, startPoint y: 194, endPoint x: 191, endPoint y: 191, distance: 59.4
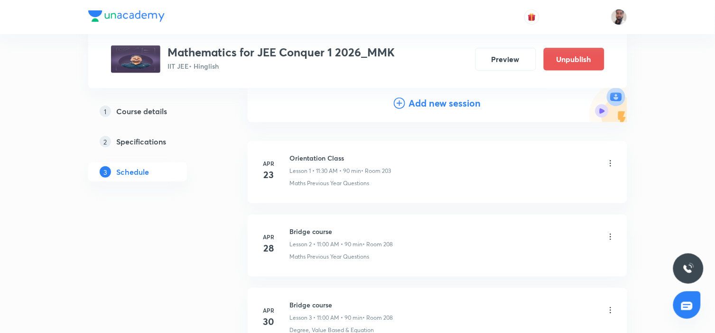
click at [399, 99] on icon at bounding box center [399, 103] width 11 height 11
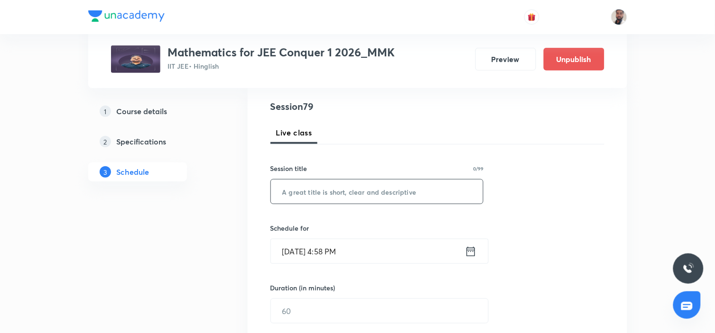
click at [334, 200] on input "text" at bounding box center [377, 192] width 212 height 24
paste input "Differentiablity (6/9)"
click at [341, 188] on input "Differentiablity (6/9)" at bounding box center [377, 192] width 212 height 24
type input "Differentiablity (7/9)"
click at [467, 255] on icon at bounding box center [471, 251] width 12 height 13
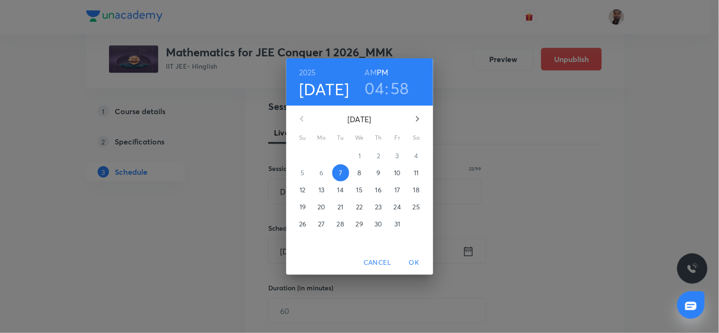
click at [361, 187] on p "15" at bounding box center [360, 189] width 6 height 9
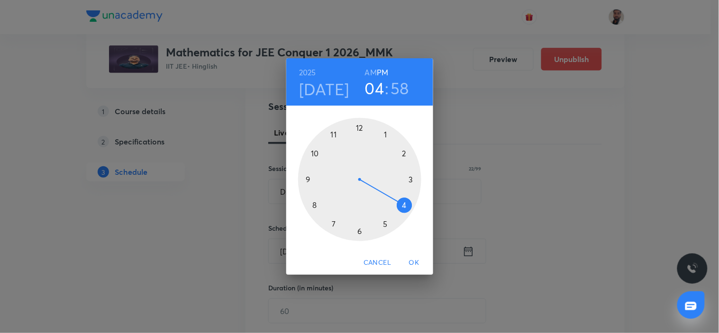
click at [339, 135] on div at bounding box center [359, 179] width 123 height 123
click at [371, 74] on h6 "AM" at bounding box center [371, 72] width 12 height 13
click at [359, 127] on div at bounding box center [359, 179] width 123 height 123
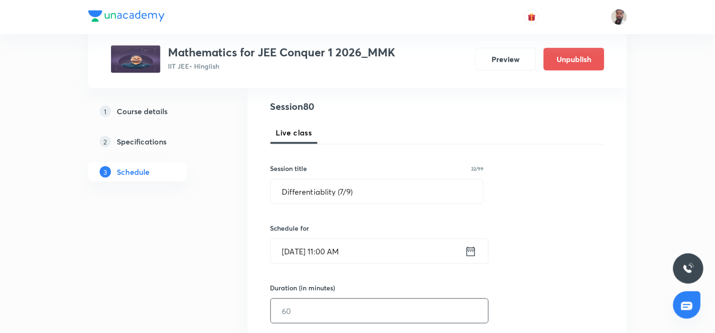
click at [303, 305] on input "text" at bounding box center [379, 311] width 217 height 24
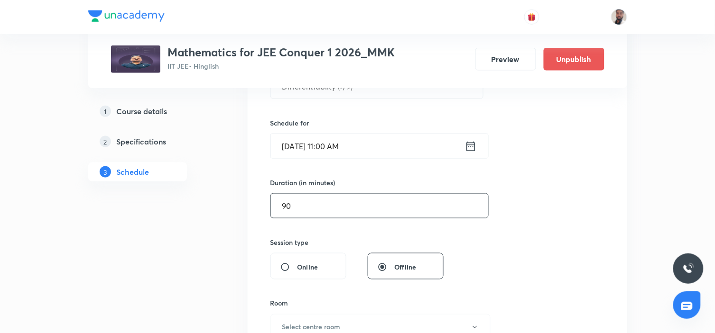
scroll to position [263, 0]
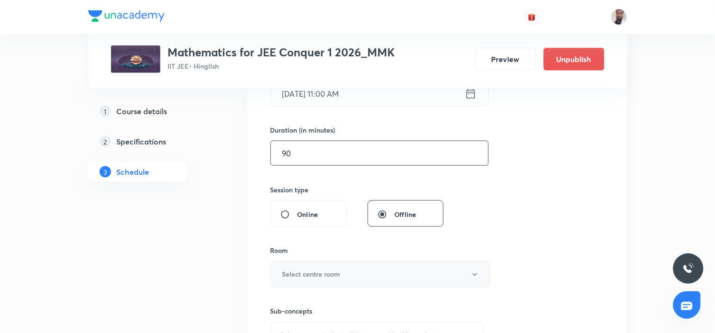
type input "90"
click at [345, 276] on button "Select centre room" at bounding box center [380, 275] width 220 height 26
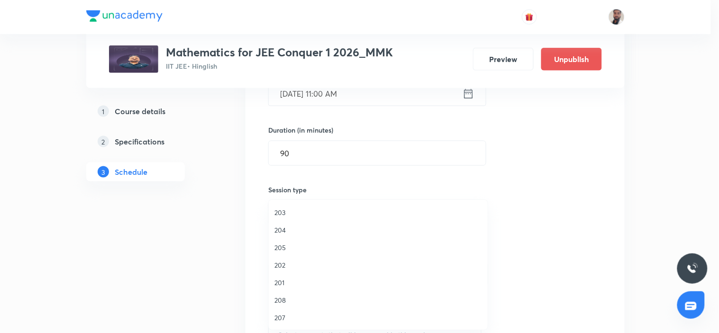
click at [288, 298] on span "208" at bounding box center [379, 300] width 208 height 10
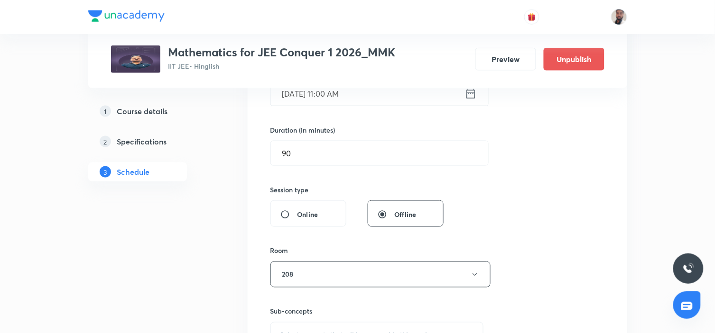
scroll to position [368, 0]
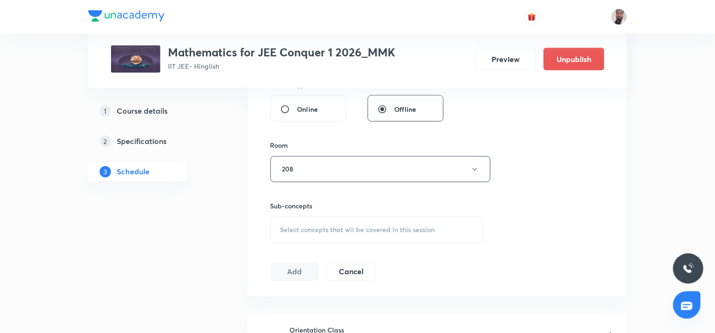
click at [357, 229] on span "Select concepts that wil be covered in this session" at bounding box center [357, 231] width 155 height 8
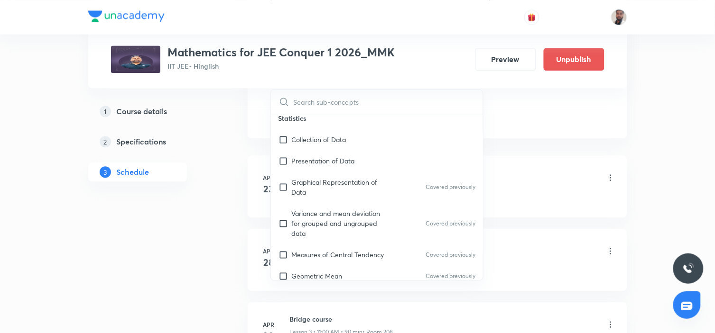
scroll to position [3103, 0]
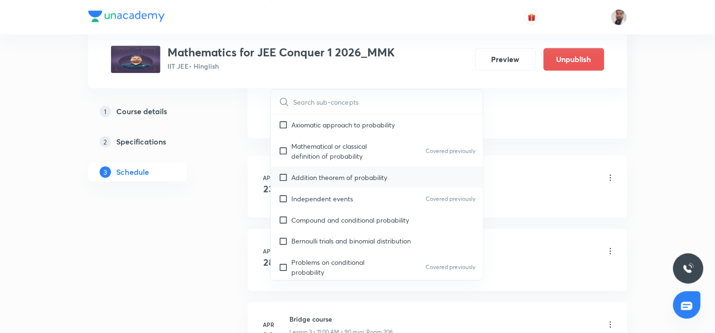
click at [361, 166] on div "Addition theorem of probability" at bounding box center [377, 176] width 212 height 21
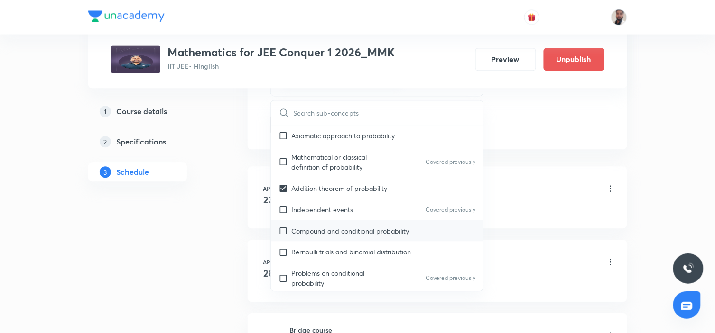
click at [363, 226] on p "Compound and conditional probability" at bounding box center [351, 231] width 118 height 10
checkbox input "true"
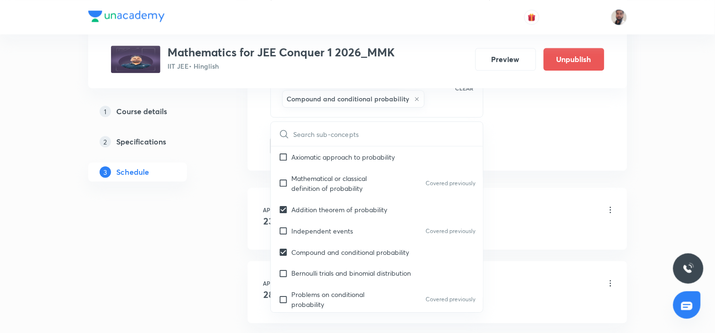
drag, startPoint x: 346, startPoint y: 265, endPoint x: 119, endPoint y: 254, distance: 226.9
click at [345, 268] on p "Bernoulli trials and binomial distribution" at bounding box center [351, 273] width 119 height 10
checkbox input "true"
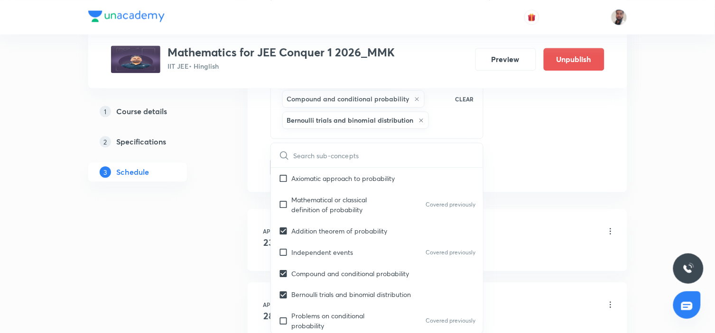
drag, startPoint x: 119, startPoint y: 254, endPoint x: 238, endPoint y: 227, distance: 121.6
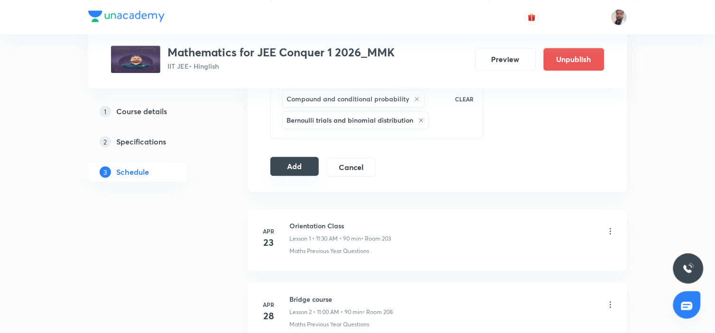
click at [277, 172] on button "Add" at bounding box center [294, 166] width 49 height 19
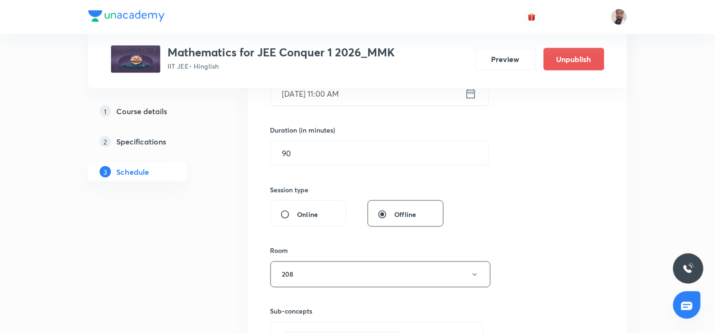
scroll to position [105, 0]
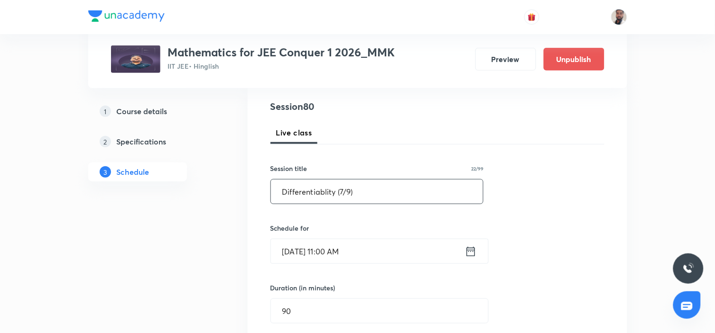
drag, startPoint x: 358, startPoint y: 192, endPoint x: 137, endPoint y: 190, distance: 221.4
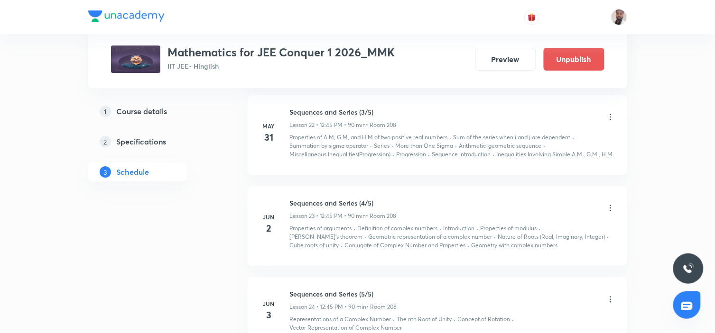
scroll to position [6042, 0]
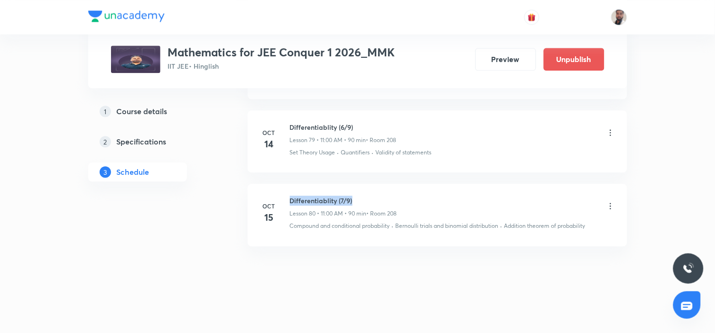
drag, startPoint x: 357, startPoint y: 198, endPoint x: 292, endPoint y: 186, distance: 66.5
click at [292, 186] on li "[DATE] Differentiablity (7/9) Lesson 80 • 11:00 AM • 90 min • Room 208 Compound…" at bounding box center [436, 215] width 379 height 62
copy h6 "Differentiablity (7/9)"
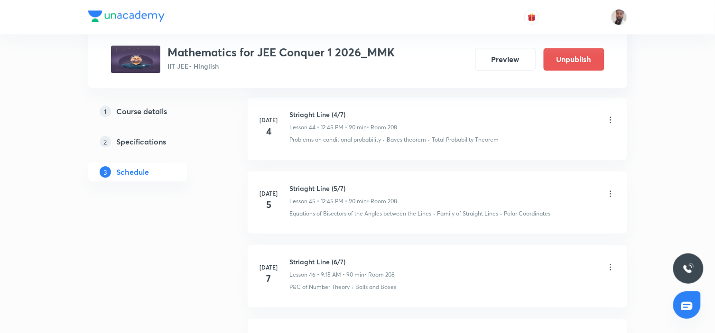
scroll to position [0, 0]
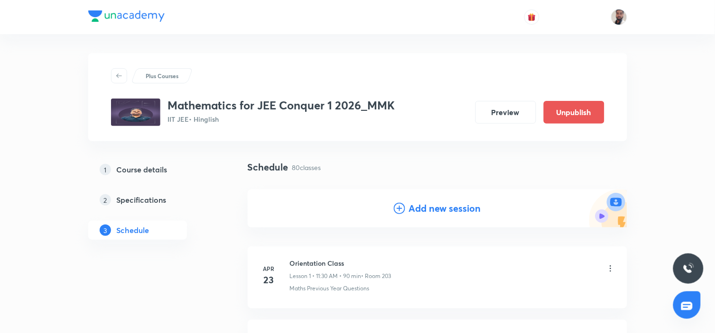
click at [397, 210] on icon at bounding box center [399, 208] width 11 height 11
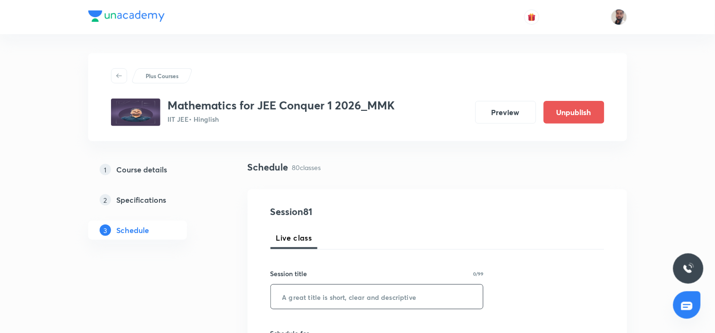
scroll to position [53, 0]
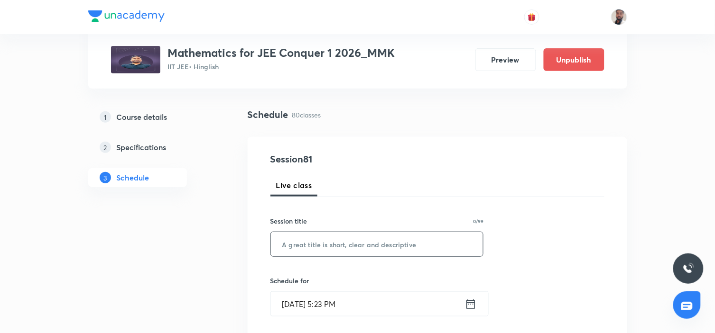
click at [381, 239] on input "text" at bounding box center [377, 244] width 212 height 24
paste input "Differentiablity (7/9)"
click at [343, 239] on input "Differentiablity (7/9)" at bounding box center [377, 244] width 212 height 24
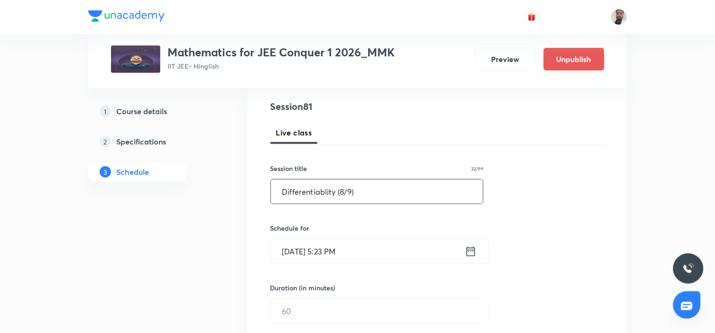
scroll to position [158, 0]
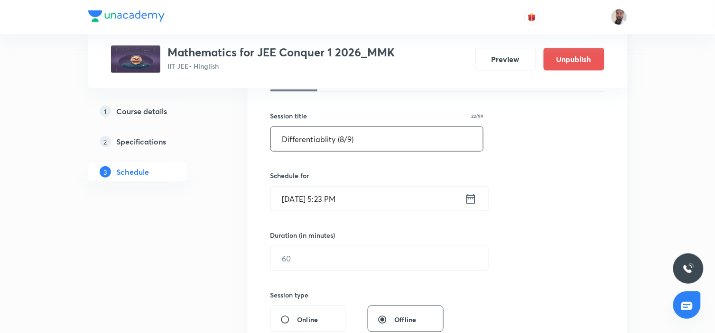
type input "Differentiablity (8/9)"
click at [468, 197] on icon at bounding box center [470, 198] width 9 height 9
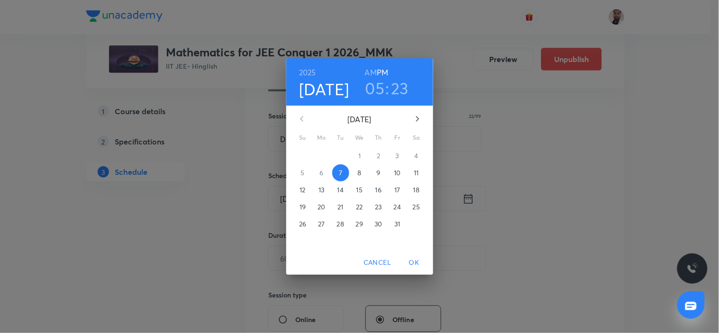
click at [378, 192] on p "16" at bounding box center [379, 189] width 6 height 9
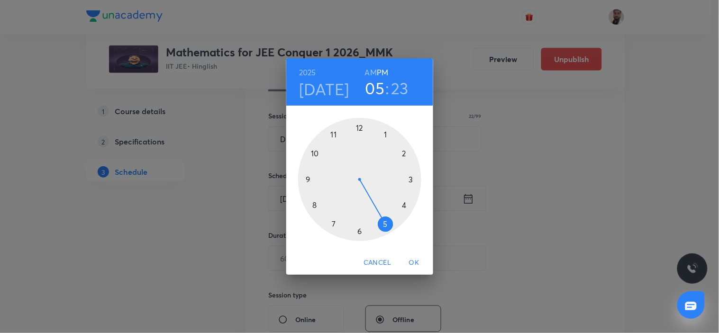
click at [326, 136] on div at bounding box center [359, 179] width 123 height 123
click at [370, 73] on h6 "AM" at bounding box center [371, 72] width 12 height 13
click at [359, 124] on div at bounding box center [359, 179] width 123 height 123
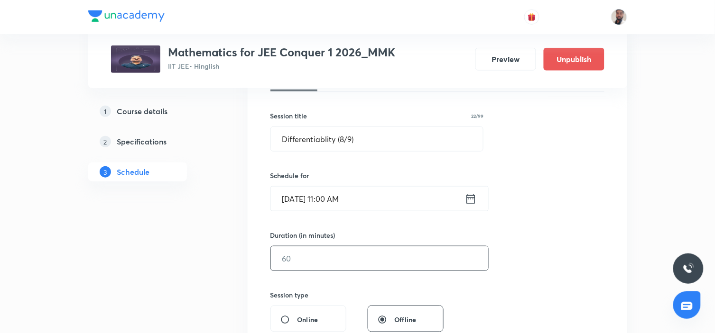
click at [318, 263] on input "text" at bounding box center [379, 259] width 217 height 24
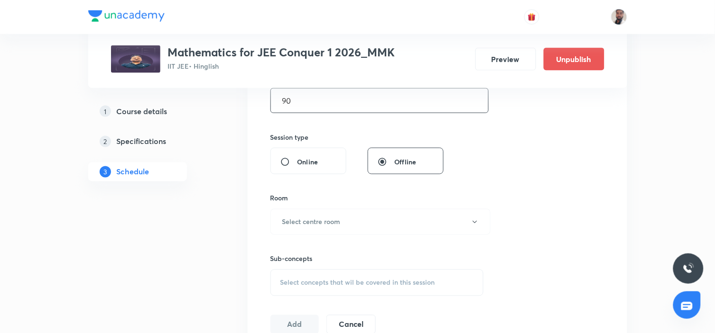
scroll to position [368, 0]
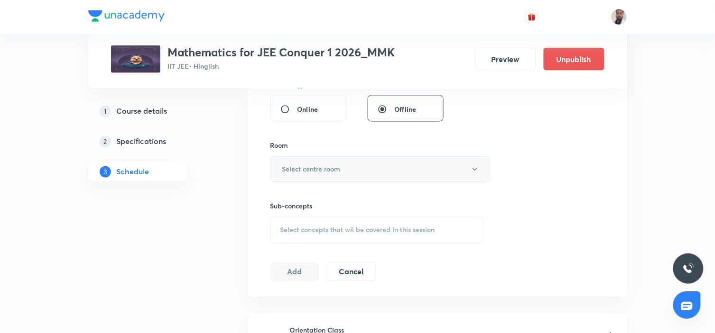
type input "90"
click at [363, 173] on button "Select centre room" at bounding box center [380, 169] width 220 height 26
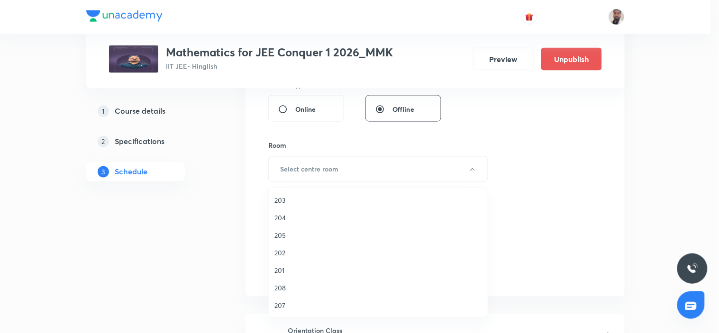
click at [288, 287] on span "208" at bounding box center [379, 288] width 208 height 10
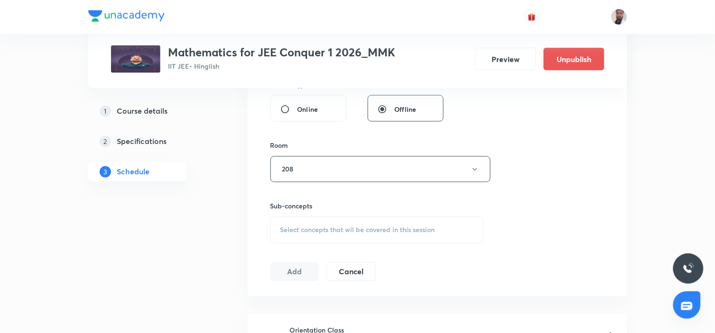
scroll to position [474, 0]
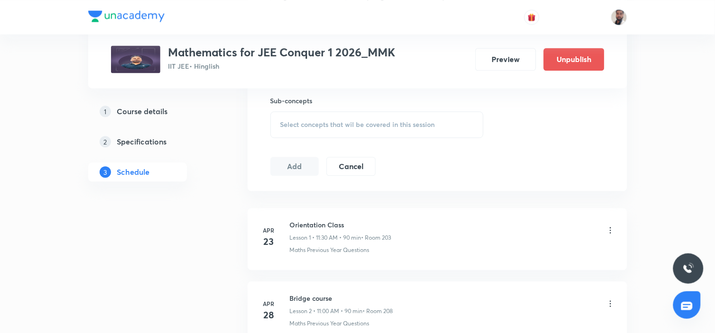
click at [380, 125] on span "Select concepts that wil be covered in this session" at bounding box center [357, 125] width 155 height 8
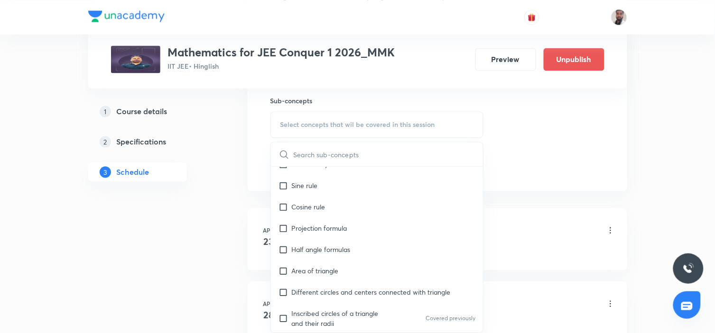
scroll to position [5641, 0]
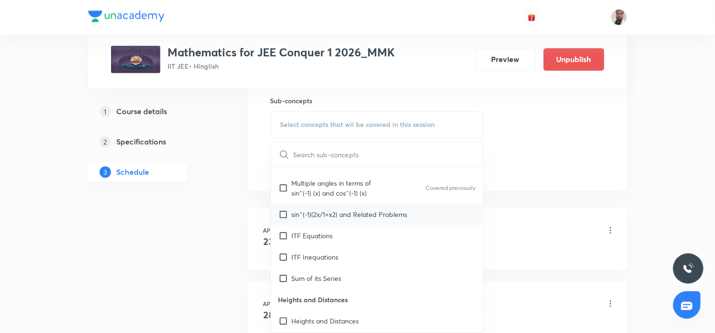
click at [369, 225] on div "sin^(-1)(2x/1+x2) and Related Problems" at bounding box center [377, 214] width 212 height 21
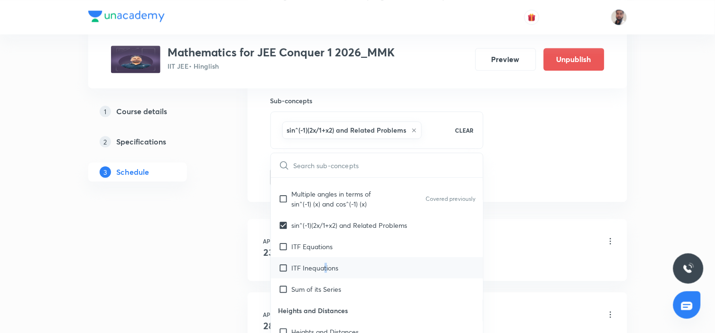
click at [325, 272] on div "ITF Inequations" at bounding box center [377, 267] width 212 height 21
checkbox input "true"
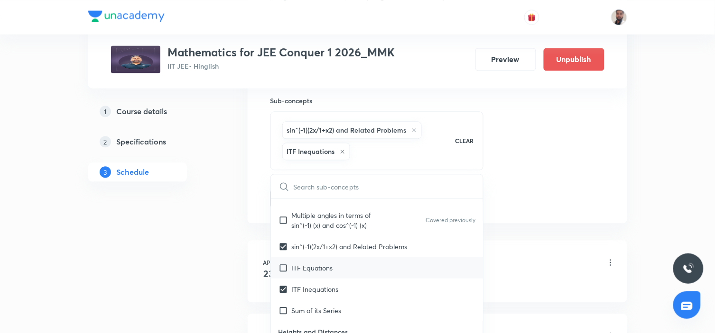
click at [325, 273] on p "ITF Equations" at bounding box center [312, 268] width 41 height 10
checkbox input "true"
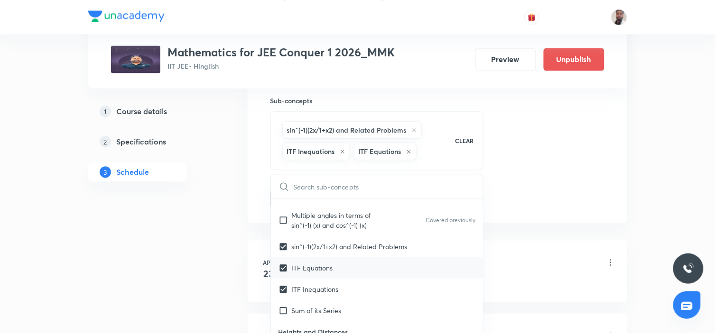
checkbox input "true"
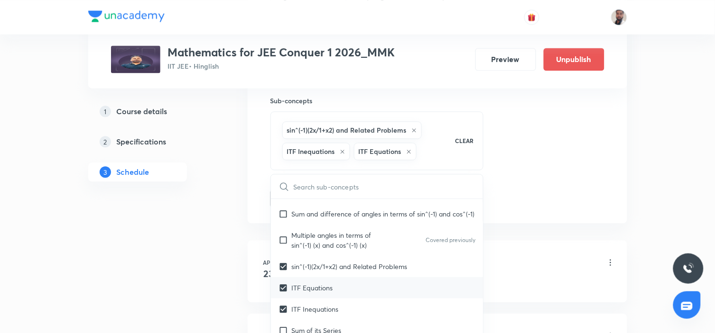
scroll to position [5724, 0]
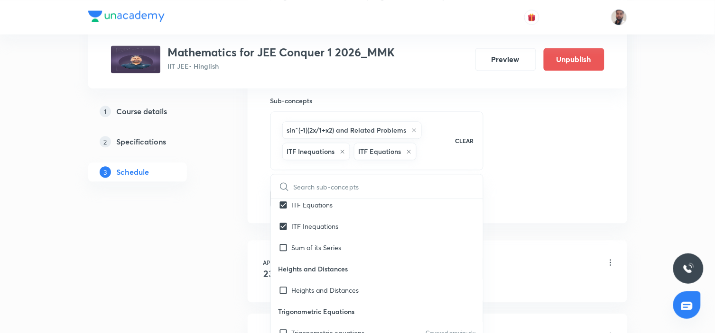
drag, startPoint x: 332, startPoint y: 266, endPoint x: 218, endPoint y: 262, distance: 114.3
click at [332, 253] on p "Sum of its Series" at bounding box center [317, 248] width 50 height 10
checkbox input "true"
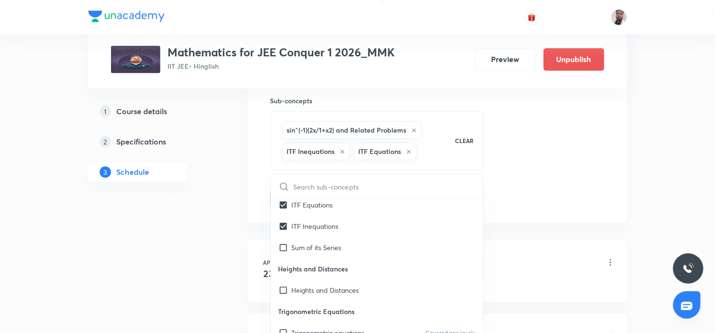
checkbox input "true"
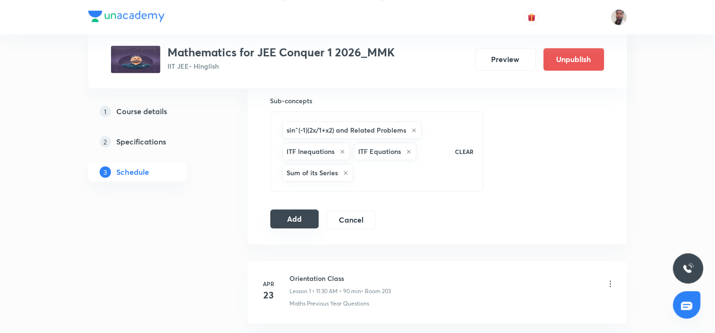
click at [289, 221] on button "Add" at bounding box center [294, 219] width 49 height 19
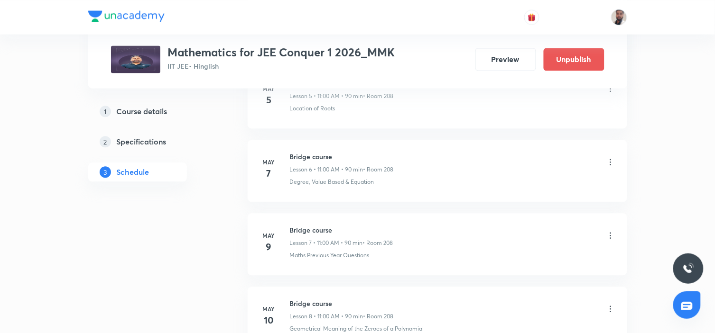
scroll to position [6042, 0]
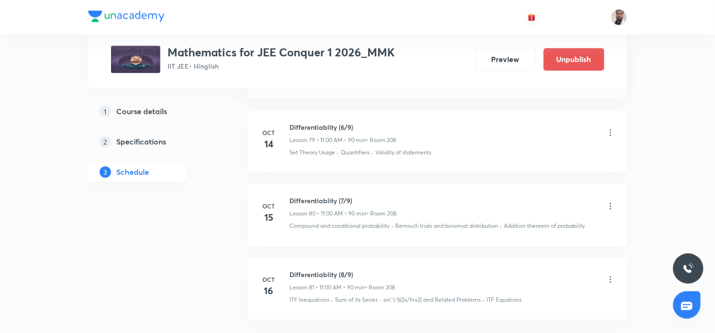
click at [397, 258] on li "[DATE] Differentiablity (8/9) Lesson 81 • 11:00 AM • 90 min • Room 208 ITF Ineq…" at bounding box center [436, 289] width 379 height 62
drag, startPoint x: 353, startPoint y: 269, endPoint x: 290, endPoint y: 264, distance: 63.3
click at [290, 264] on li "[DATE] Differentiablity (8/9) Lesson 81 • 11:00 AM • 90 min • Room 208 ITF Ineq…" at bounding box center [436, 289] width 379 height 62
copy h6 "Differentiablity (8/9)"
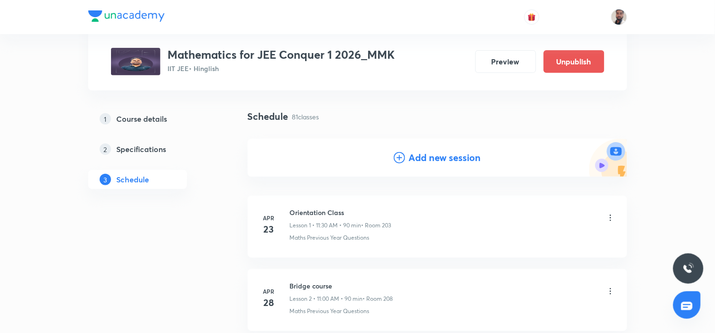
scroll to position [0, 0]
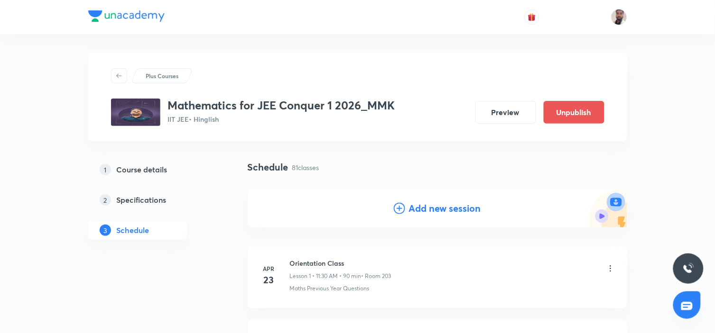
click at [399, 206] on icon at bounding box center [399, 208] width 11 height 11
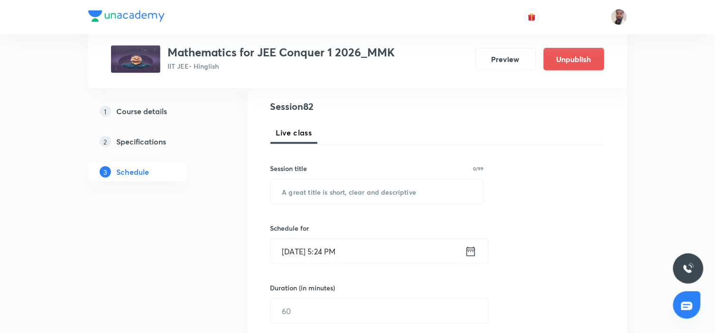
scroll to position [158, 0]
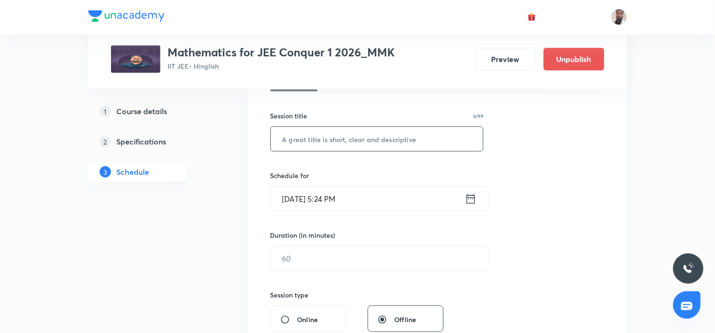
click at [359, 145] on input "text" at bounding box center [377, 139] width 212 height 24
paste input "Differentiablity (8/9)"
click at [343, 136] on input "Differentiablity (8/9)" at bounding box center [377, 139] width 212 height 24
type input "Differentiablity (9/9)"
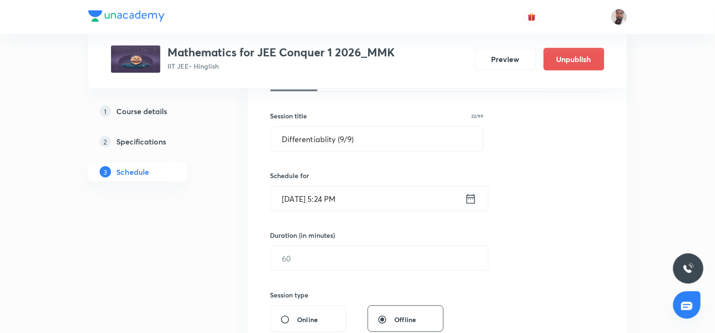
click at [470, 202] on icon at bounding box center [471, 198] width 12 height 13
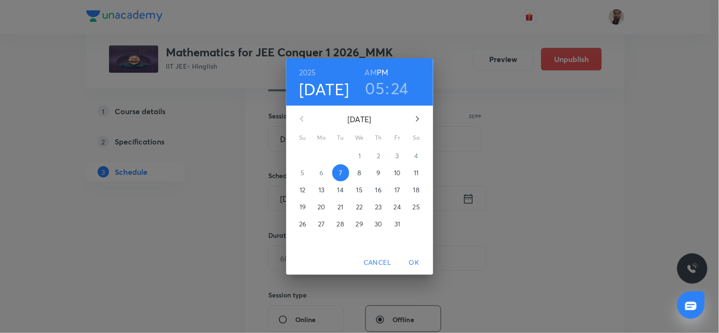
click at [396, 192] on p "17" at bounding box center [397, 189] width 6 height 9
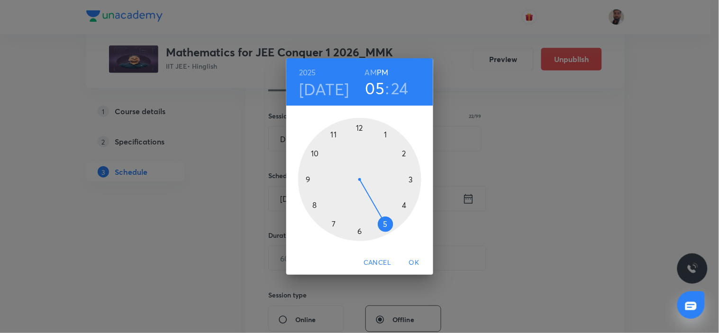
click at [334, 135] on div at bounding box center [359, 179] width 123 height 123
click at [370, 73] on h6 "AM" at bounding box center [371, 72] width 12 height 13
click at [358, 129] on div at bounding box center [359, 179] width 123 height 123
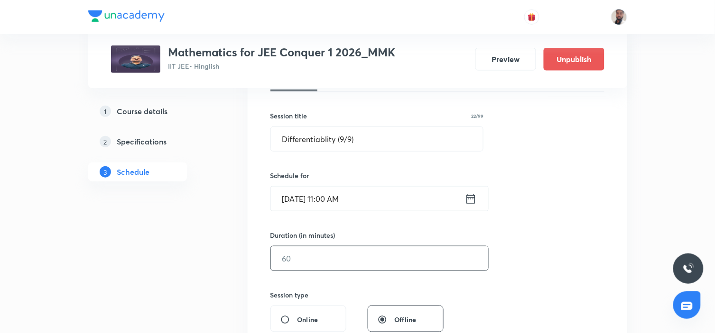
click at [327, 255] on input "text" at bounding box center [379, 259] width 217 height 24
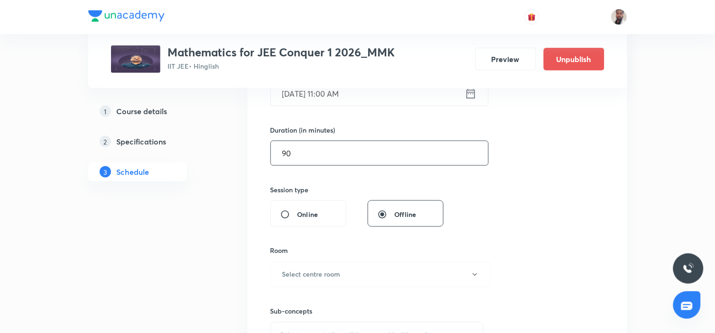
scroll to position [316, 0]
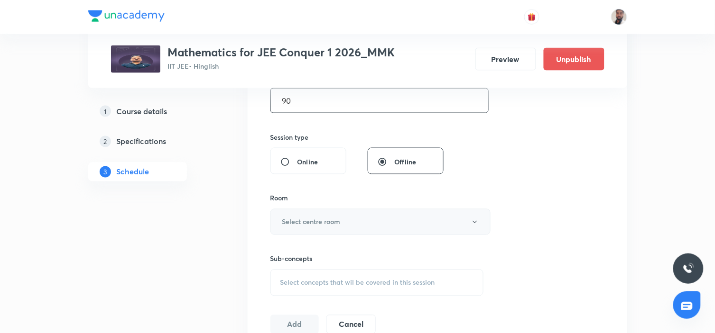
type input "90"
click at [334, 219] on h6 "Select centre room" at bounding box center [311, 222] width 58 height 10
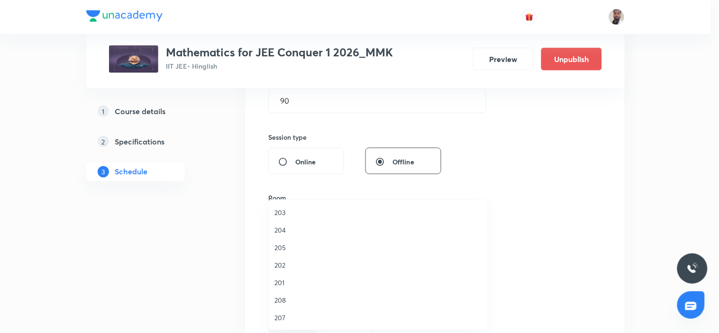
click at [291, 299] on span "208" at bounding box center [379, 300] width 208 height 10
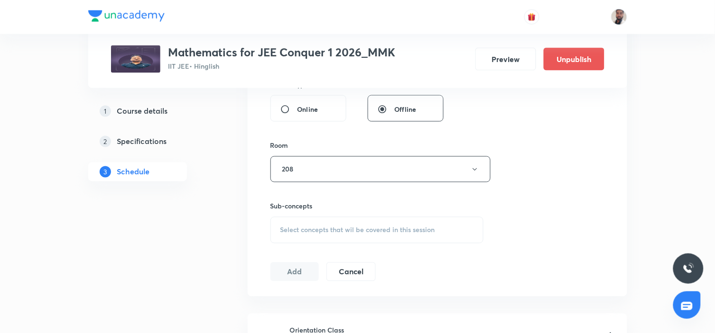
scroll to position [421, 0]
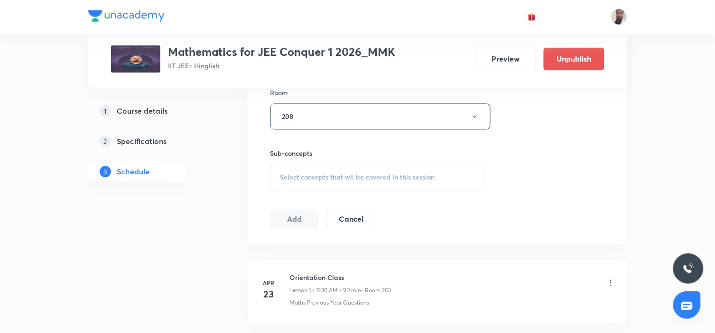
click at [413, 182] on div "Select concepts that wil be covered in this session" at bounding box center [376, 178] width 213 height 27
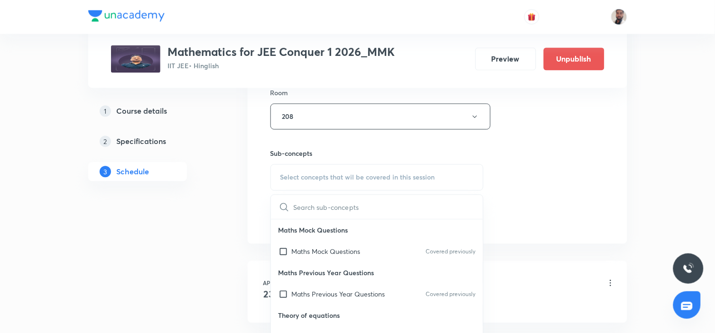
scroll to position [2353, 0]
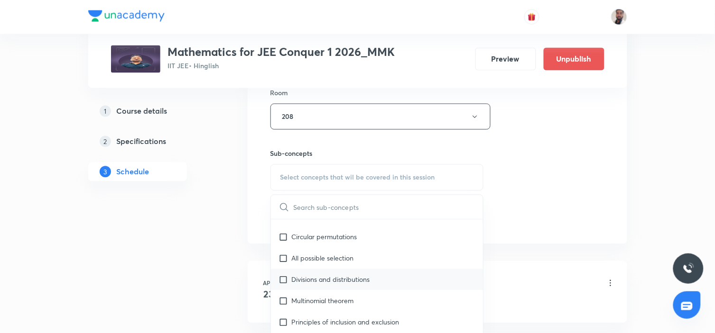
click at [386, 272] on div "Divisions and distributions" at bounding box center [377, 279] width 212 height 21
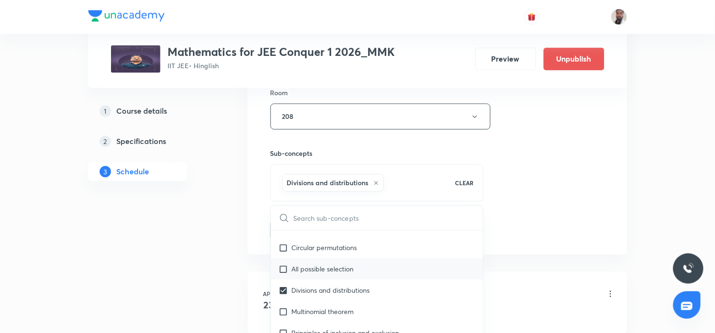
checkbox input "true"
click at [354, 265] on p "All possible selection" at bounding box center [323, 270] width 62 height 10
checkbox input "true"
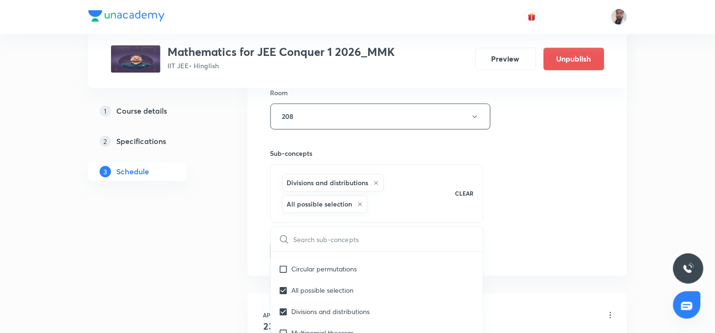
click at [359, 252] on hr at bounding box center [377, 252] width 212 height 0
drag, startPoint x: 351, startPoint y: 263, endPoint x: 375, endPoint y: 262, distance: 23.2
click at [350, 265] on p "Circular permutations" at bounding box center [324, 270] width 65 height 10
checkbox input "true"
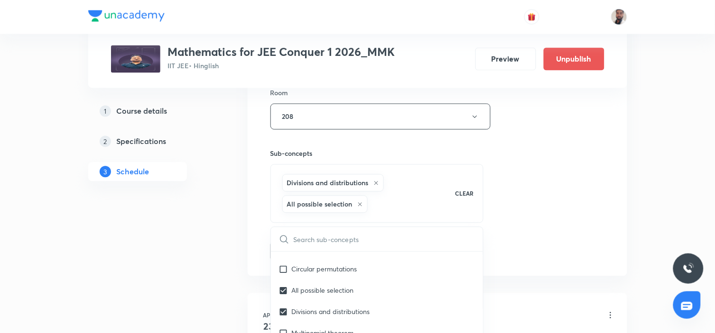
checkbox input "true"
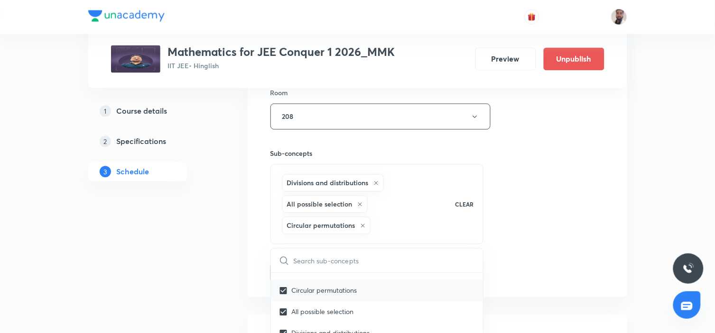
scroll to position [474, 0]
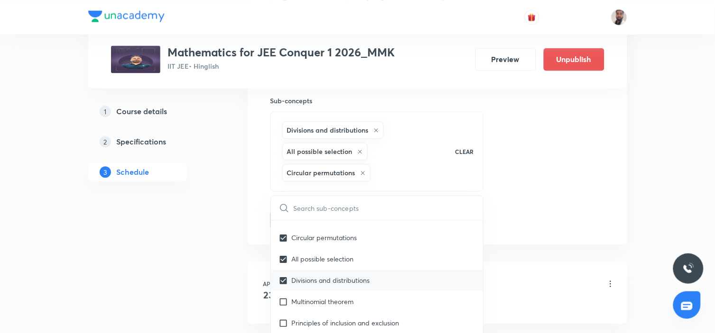
click at [337, 297] on p "Multinomial theorem" at bounding box center [323, 302] width 62 height 10
checkbox input "true"
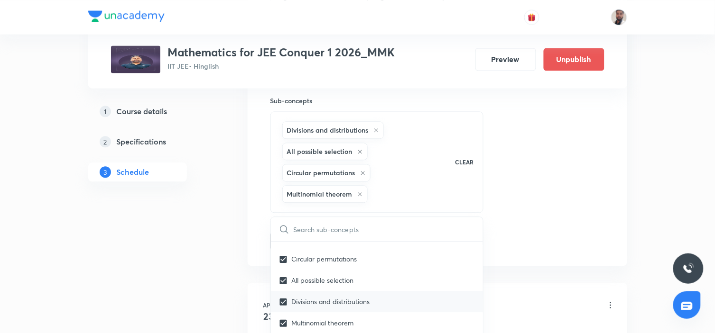
scroll to position [527, 0]
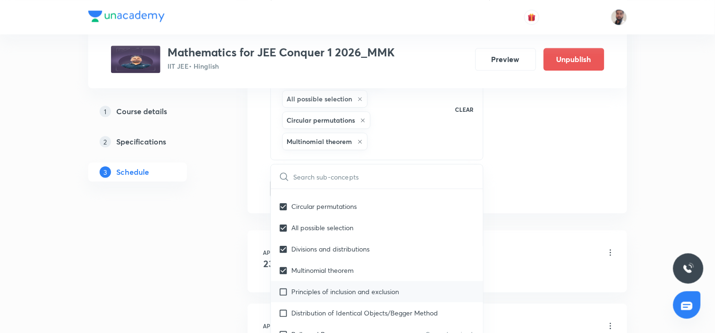
click at [316, 288] on div "Principles of inclusion and exclusion" at bounding box center [377, 291] width 212 height 21
checkbox input "true"
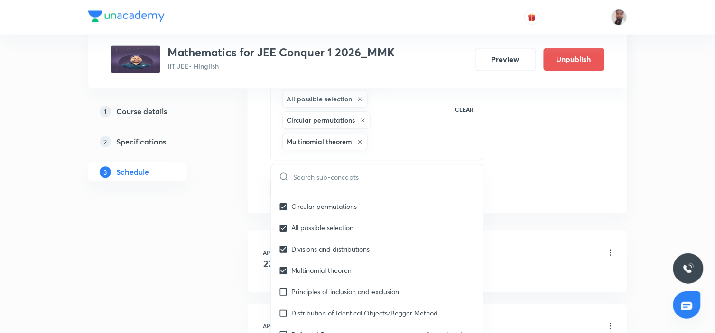
checkbox input "true"
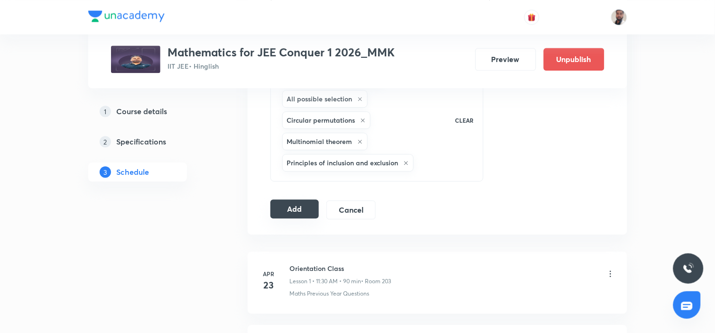
click at [294, 206] on button "Add" at bounding box center [294, 209] width 49 height 19
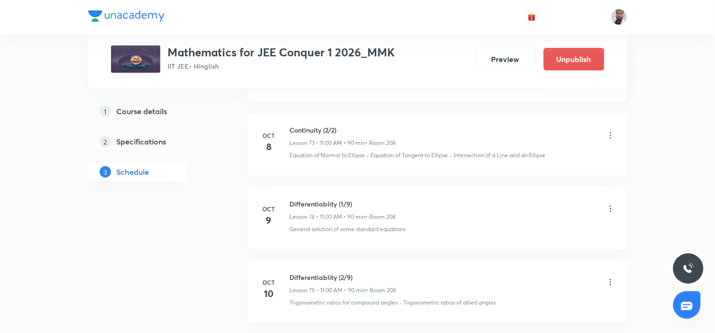
scroll to position [5641, 0]
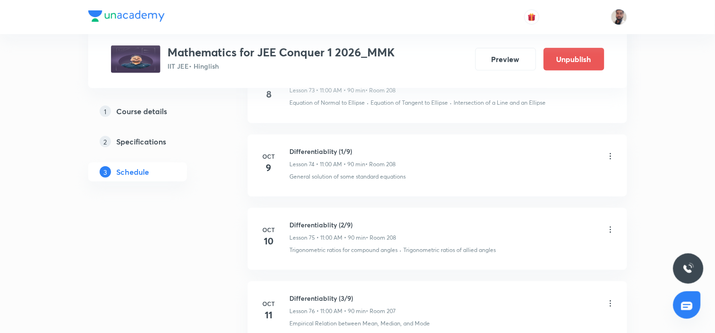
click at [608, 152] on icon at bounding box center [609, 156] width 9 height 9
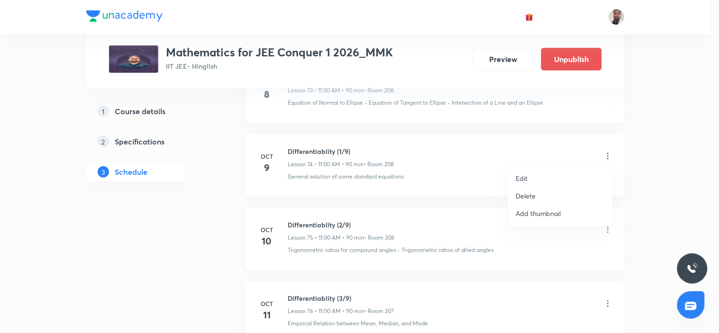
click at [530, 177] on li "Edit" at bounding box center [561, 179] width 104 height 18
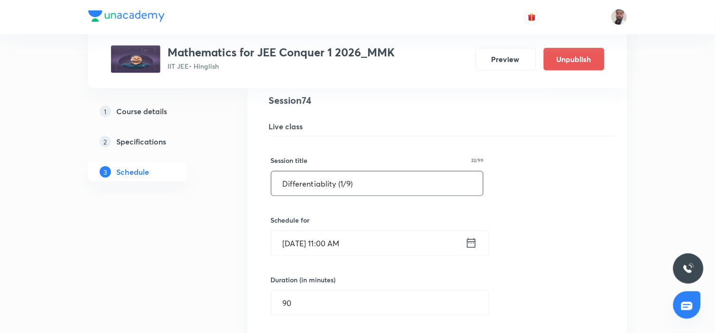
click at [350, 181] on input "Differentiablity (1/9)" at bounding box center [377, 184] width 212 height 24
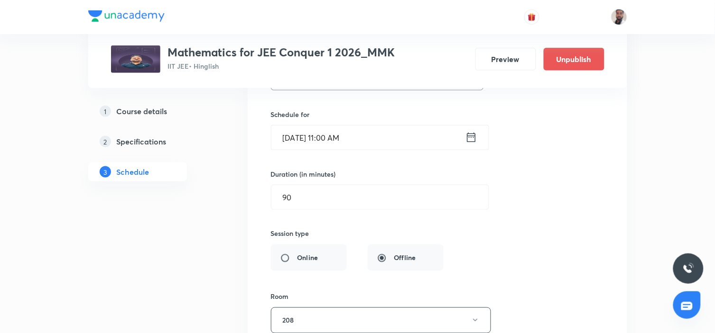
scroll to position [5957, 0]
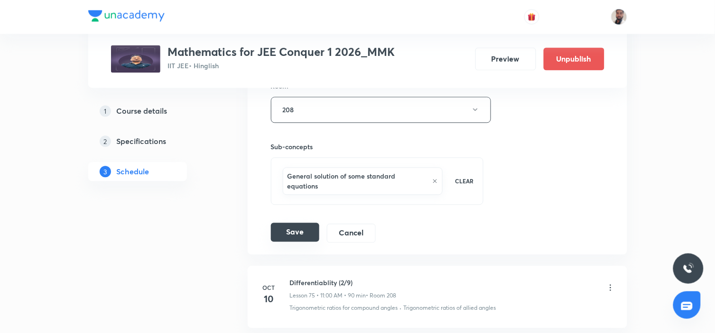
type input "Differentiablity (1/4)"
click at [298, 236] on button "Save" at bounding box center [295, 232] width 48 height 19
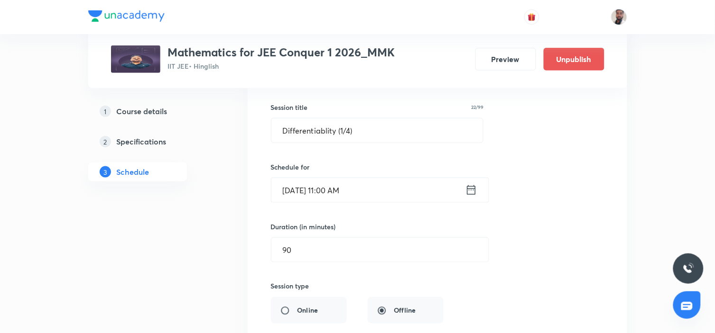
scroll to position [5641, 0]
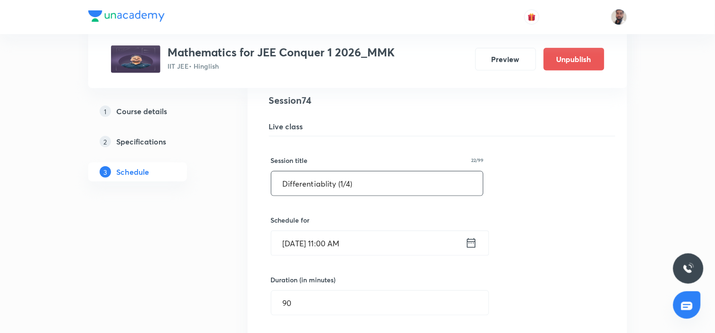
drag, startPoint x: 366, startPoint y: 182, endPoint x: 265, endPoint y: 176, distance: 102.1
click at [265, 176] on div "Differentiablity (1/9) Lesson 74 • Room 208 General solution of some standard e…" at bounding box center [437, 326] width 356 height 466
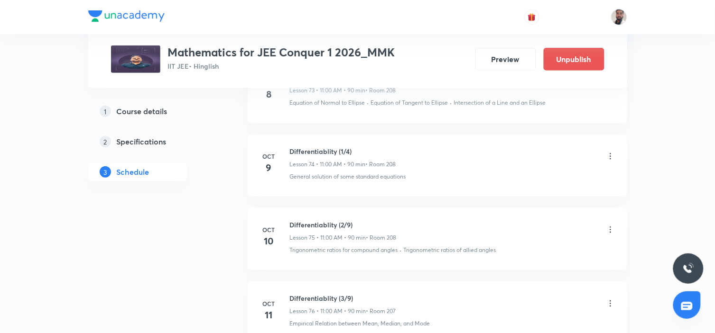
click at [607, 226] on icon at bounding box center [609, 229] width 9 height 9
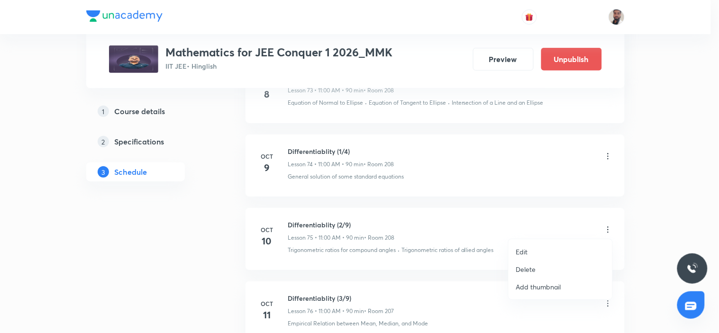
click at [533, 252] on li "Edit" at bounding box center [561, 252] width 104 height 18
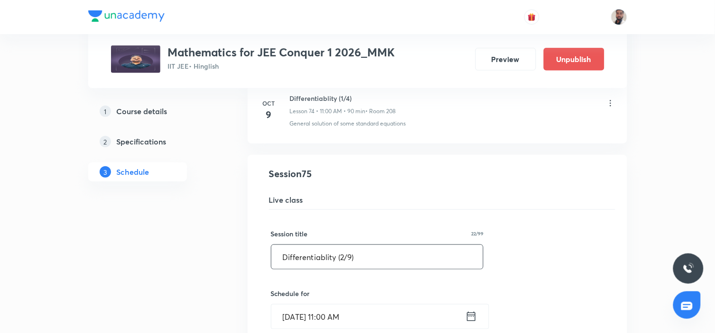
click at [351, 254] on input "Differentiablity (2/9)" at bounding box center [377, 257] width 212 height 24
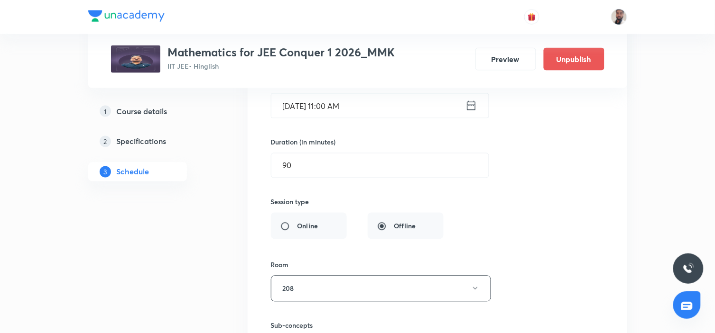
scroll to position [6010, 0]
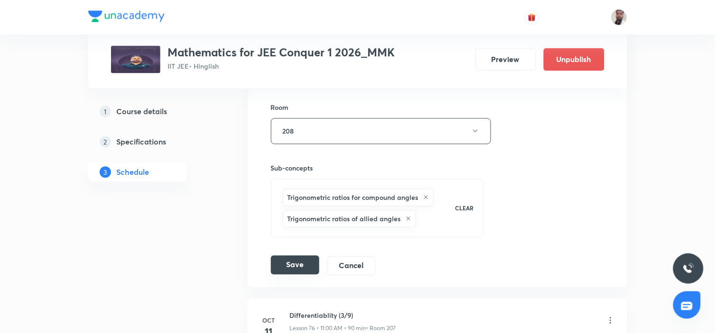
type input "Differentiablity (2/4)"
click at [304, 259] on button "Save" at bounding box center [295, 265] width 48 height 19
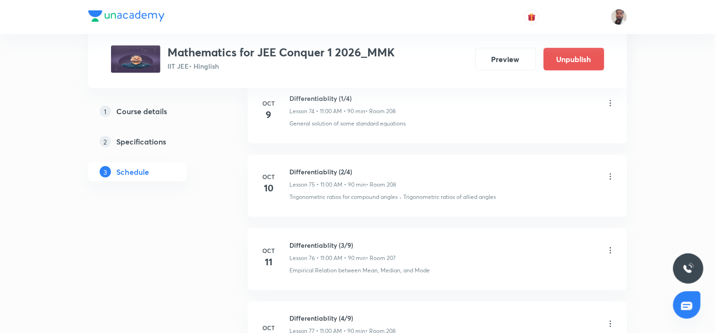
scroll to position [5747, 0]
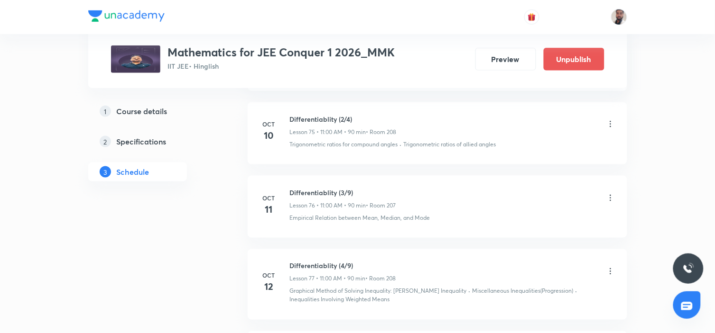
click at [609, 196] on icon at bounding box center [609, 197] width 9 height 9
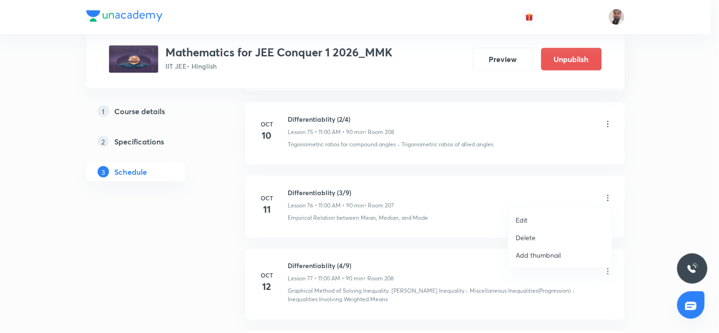
click at [523, 220] on p "Edit" at bounding box center [522, 220] width 12 height 10
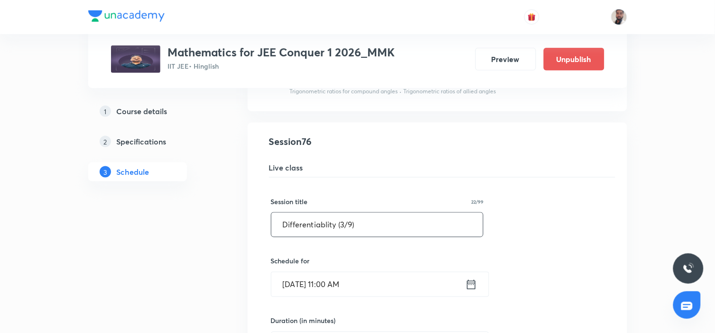
click at [351, 225] on input "Differentiablity (3/9)" at bounding box center [377, 225] width 212 height 24
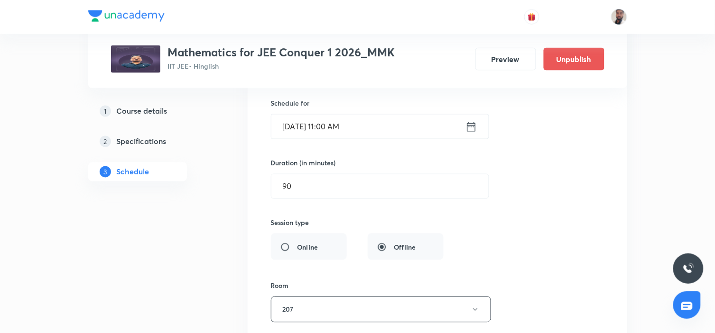
scroll to position [6010, 0]
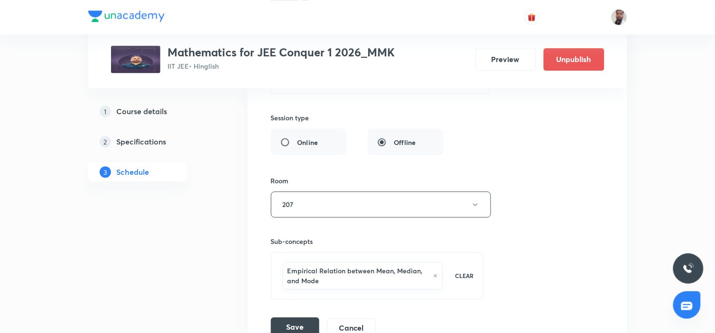
type input "Differentiablity (3/4)"
click at [292, 324] on button "Save" at bounding box center [295, 327] width 48 height 19
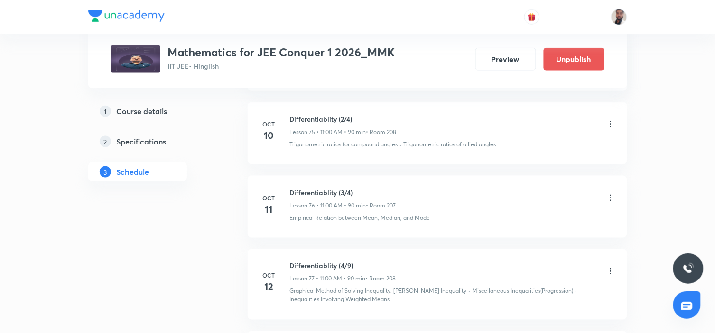
scroll to position [5800, 0]
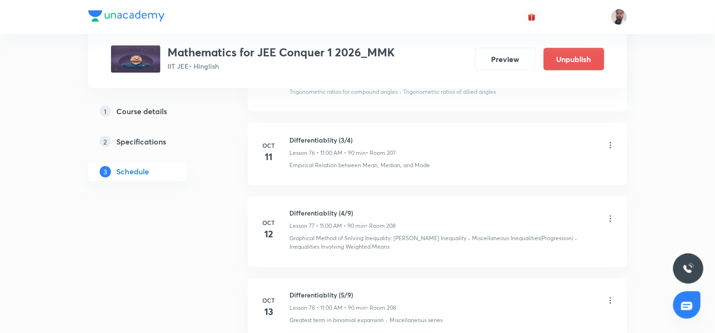
click at [609, 216] on icon at bounding box center [609, 218] width 9 height 9
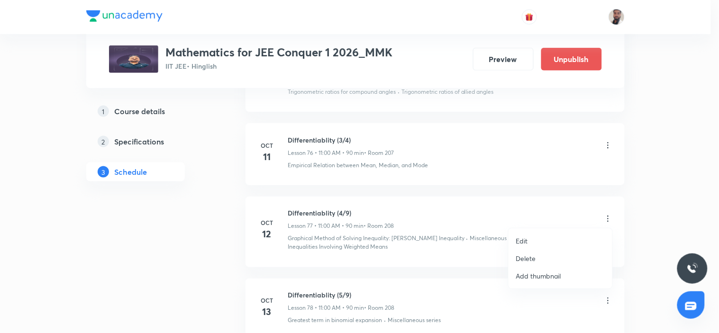
click at [533, 241] on li "Edit" at bounding box center [561, 241] width 104 height 18
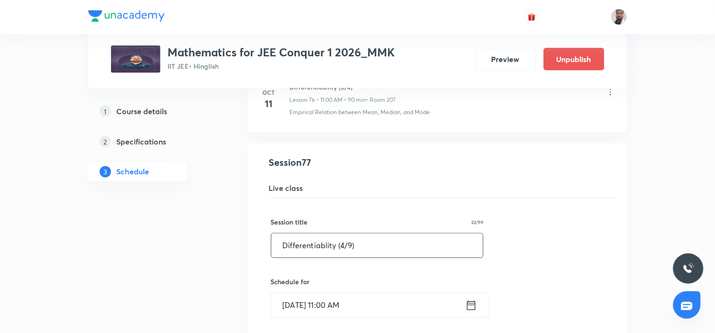
click at [351, 240] on input "Differentiablity (4/9)" at bounding box center [377, 246] width 212 height 24
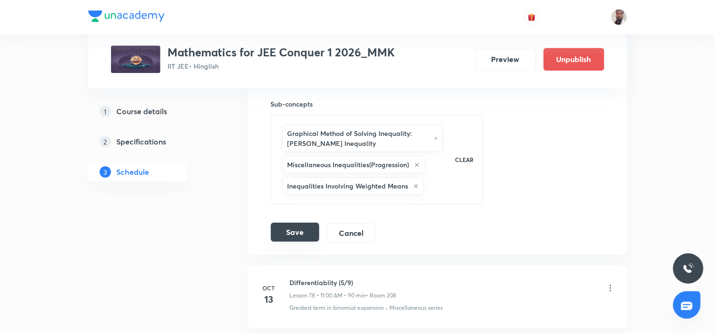
type input "Differentiablity (4/4)"
click at [293, 229] on button "Save" at bounding box center [295, 232] width 48 height 19
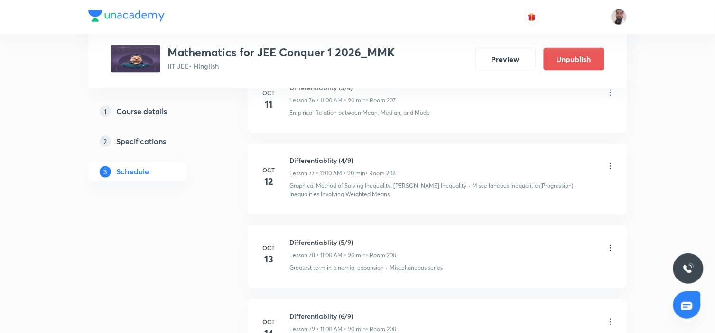
scroll to position [5905, 0]
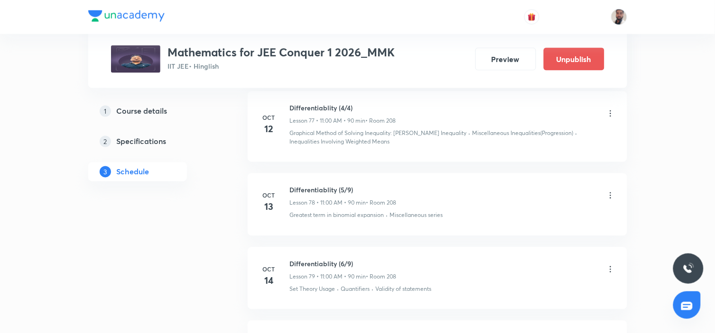
click at [608, 195] on icon at bounding box center [609, 195] width 9 height 9
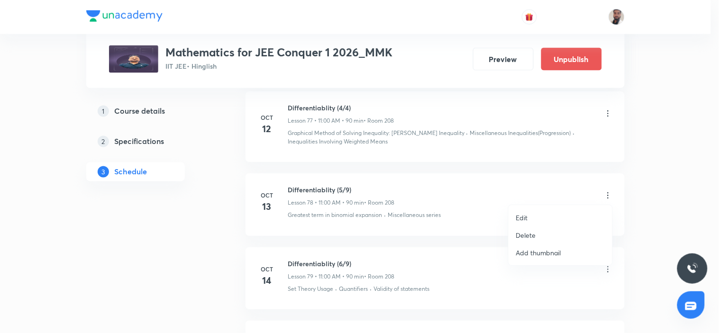
click at [537, 216] on li "Edit" at bounding box center [561, 218] width 104 height 18
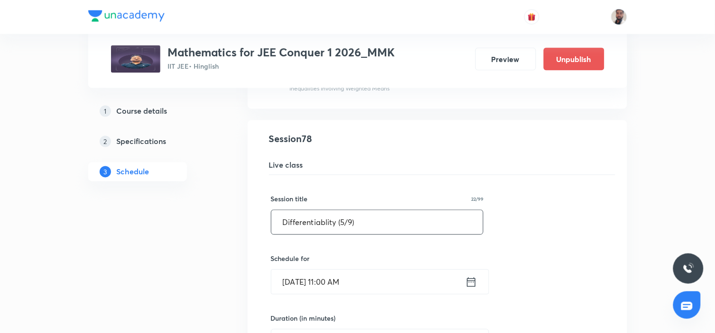
drag, startPoint x: 381, startPoint y: 215, endPoint x: 219, endPoint y: 220, distance: 162.2
paste input "Method of Differentiation"
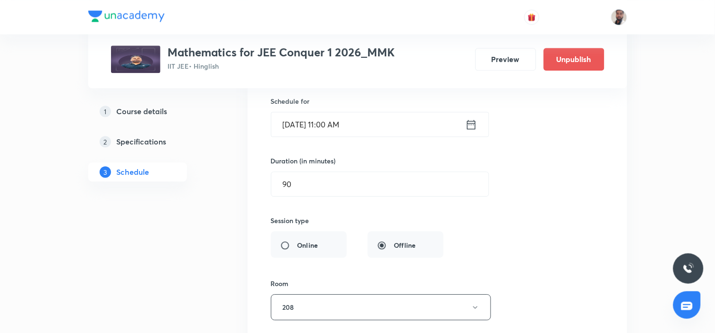
scroll to position [6221, 0]
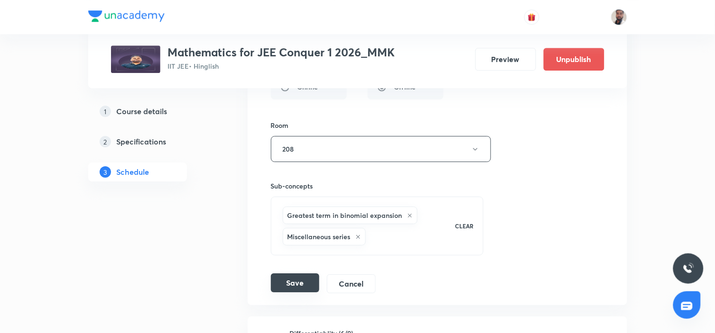
type input "Method of Differentiation (1/3)"
click at [302, 279] on button "Save" at bounding box center [295, 283] width 48 height 19
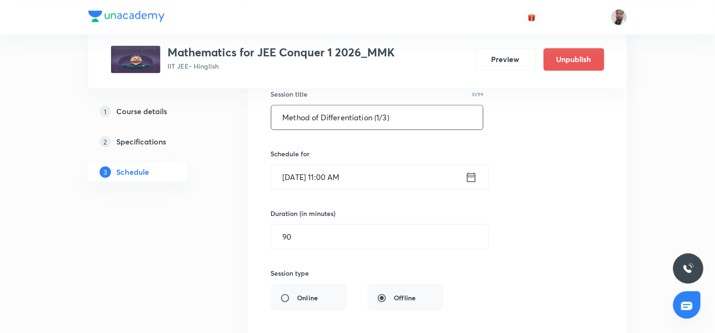
drag, startPoint x: 406, startPoint y: 112, endPoint x: 230, endPoint y: 112, distance: 175.9
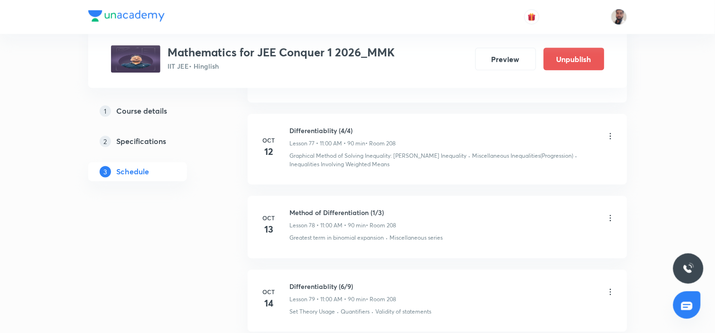
scroll to position [5987, 0]
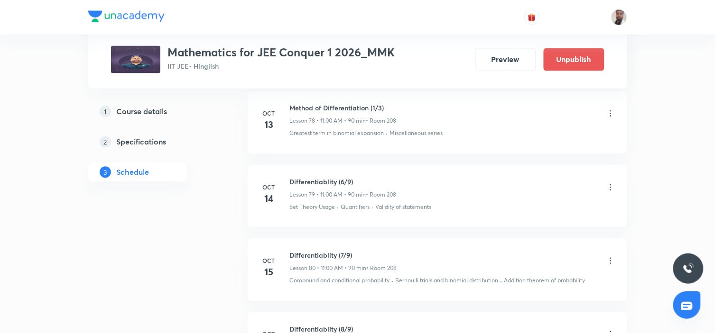
click at [611, 185] on icon at bounding box center [609, 187] width 9 height 9
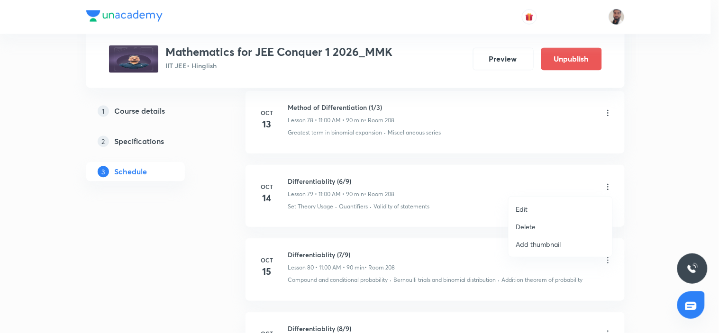
click at [537, 209] on li "Edit" at bounding box center [561, 210] width 104 height 18
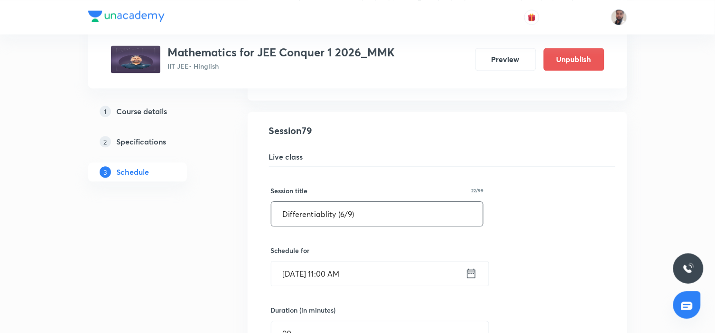
drag, startPoint x: 401, startPoint y: 210, endPoint x: 146, endPoint y: 213, distance: 255.1
paste input "Method of Differentiation (1/3"
click at [382, 209] on input "Method of Differentiation (1/3)" at bounding box center [377, 214] width 212 height 24
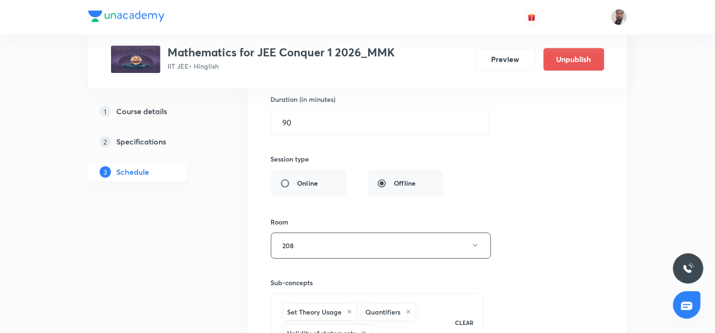
scroll to position [6409, 0]
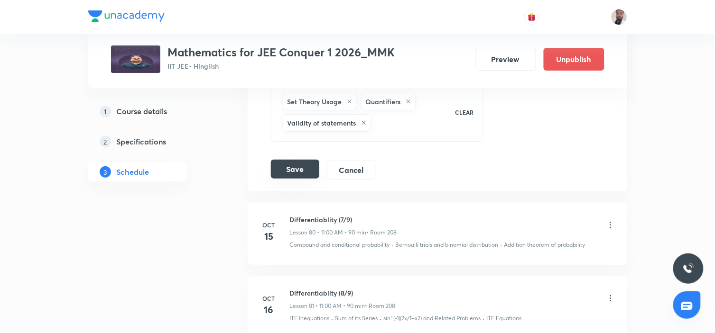
type input "Method of Differentiation (2/3)"
click at [299, 169] on button "Save" at bounding box center [295, 169] width 48 height 19
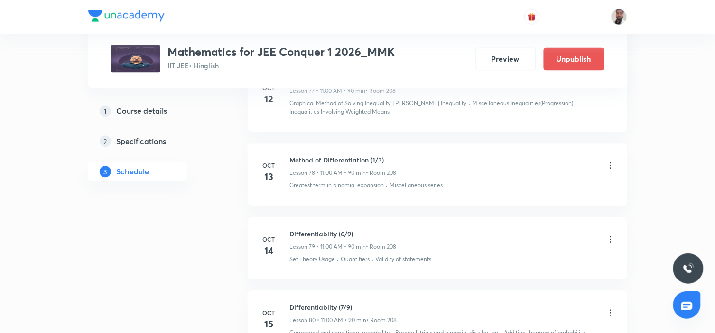
scroll to position [5987, 0]
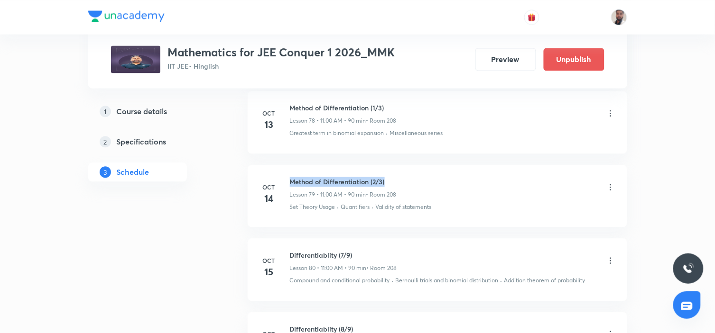
drag, startPoint x: 390, startPoint y: 177, endPoint x: 285, endPoint y: 174, distance: 104.4
click at [285, 174] on li "[DATE] Method of Differentiation (2/3) Lesson 79 • 11:00 AM • 90 min • Room 208…" at bounding box center [436, 196] width 379 height 62
copy h6 "Method of Differentiation (2/3)"
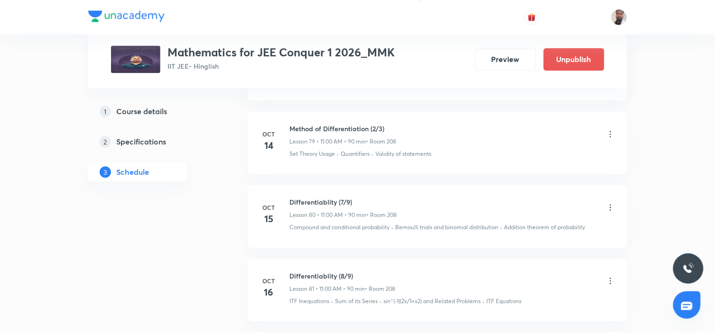
click at [608, 207] on icon at bounding box center [609, 207] width 9 height 9
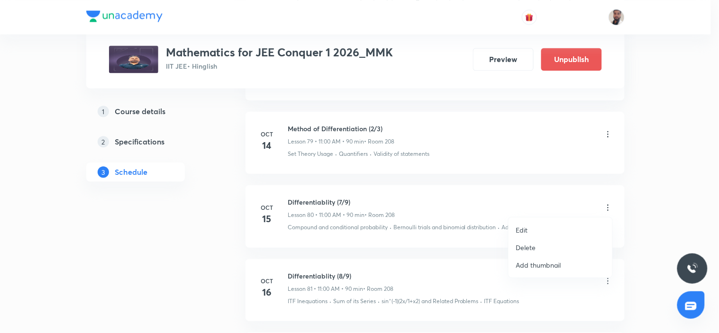
click at [530, 229] on li "Edit" at bounding box center [561, 230] width 104 height 18
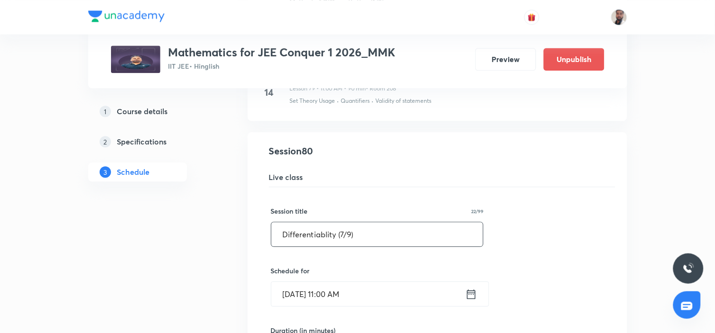
drag, startPoint x: 232, startPoint y: 236, endPoint x: 166, endPoint y: 236, distance: 66.4
paste input "Method of Differentiation (2/3"
click at [380, 231] on input "Method of Differentiation (2/3)" at bounding box center [377, 234] width 212 height 24
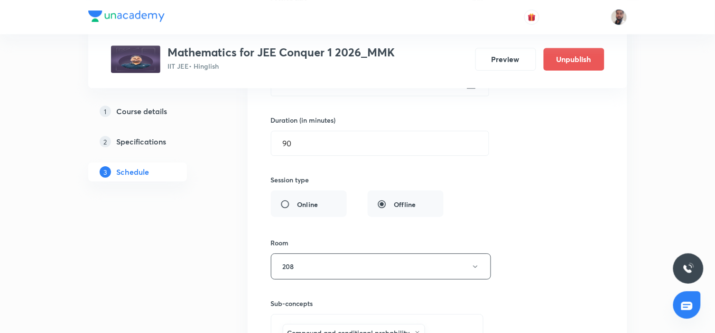
scroll to position [6461, 0]
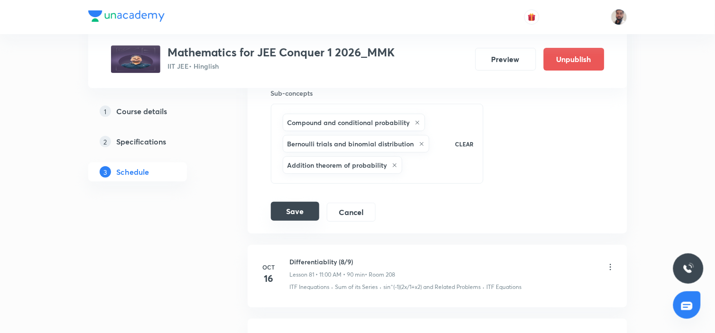
type input "Method of Differentiation (3/3)"
click at [292, 212] on button "Save" at bounding box center [295, 211] width 48 height 19
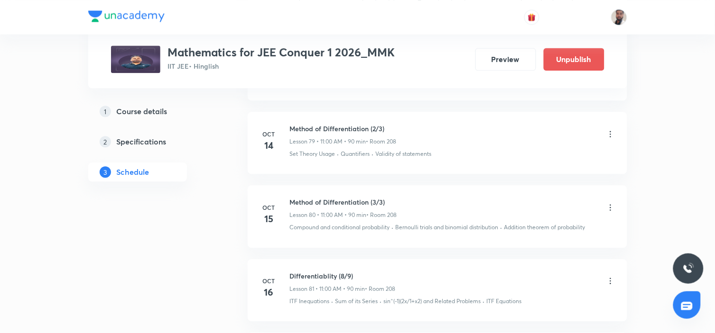
scroll to position [6146, 0]
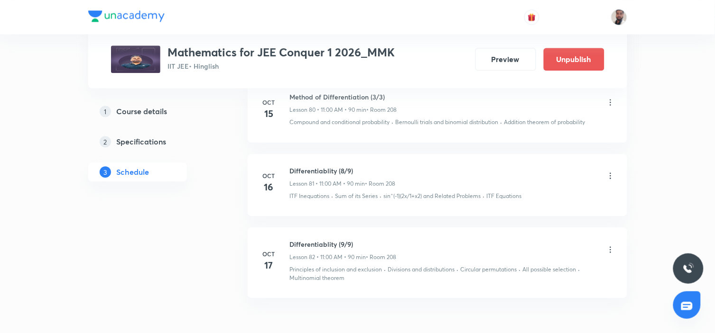
click at [608, 174] on icon at bounding box center [609, 175] width 9 height 9
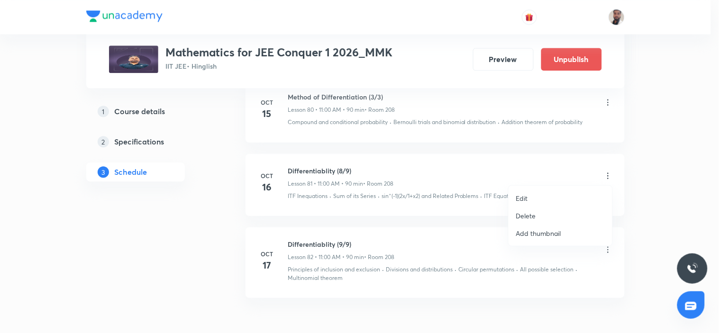
click at [537, 202] on li "Edit" at bounding box center [561, 199] width 104 height 18
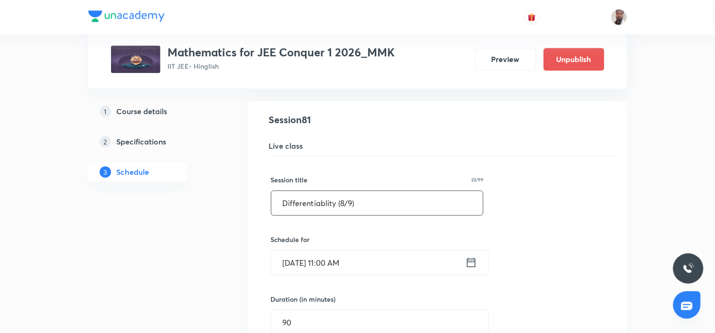
drag, startPoint x: 259, startPoint y: 202, endPoint x: 183, endPoint y: 201, distance: 75.9
paste input "Monotonocity"
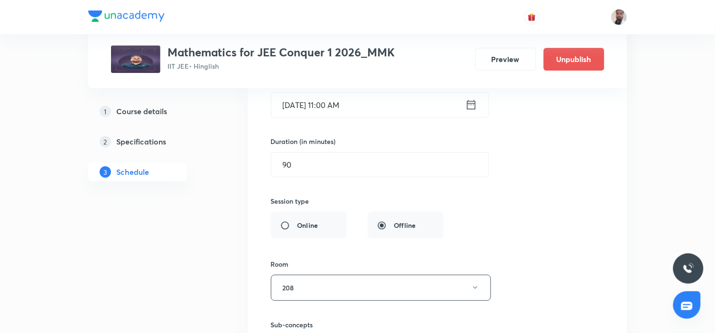
scroll to position [6409, 0]
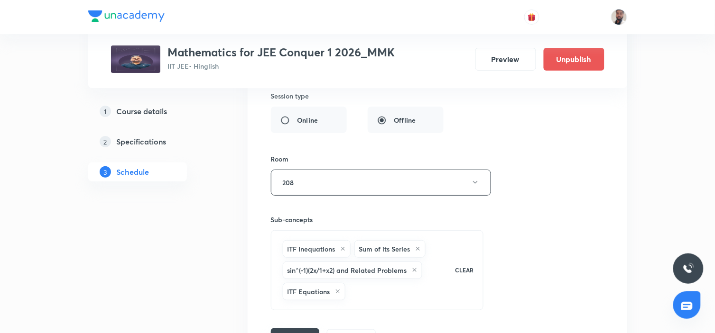
type input "Monotonocity (1/3)"
click at [302, 329] on button "Save" at bounding box center [295, 338] width 48 height 19
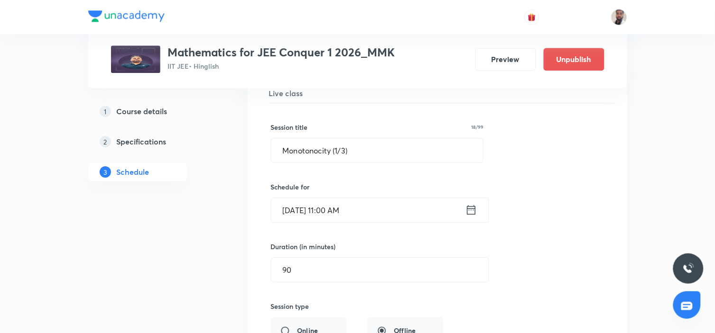
scroll to position [6146, 0]
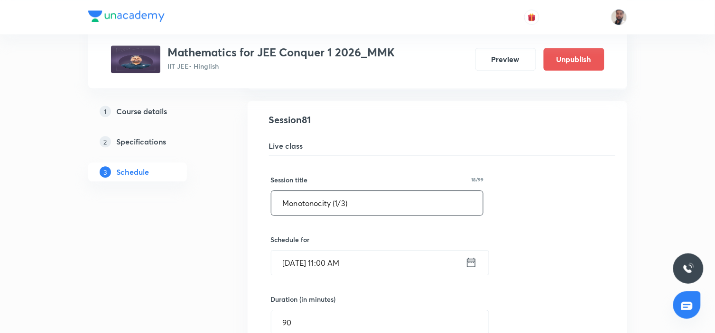
drag, startPoint x: 372, startPoint y: 192, endPoint x: 253, endPoint y: 201, distance: 119.8
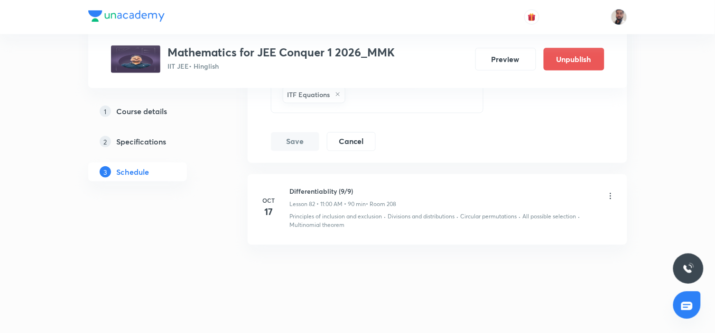
scroll to position [6198, 0]
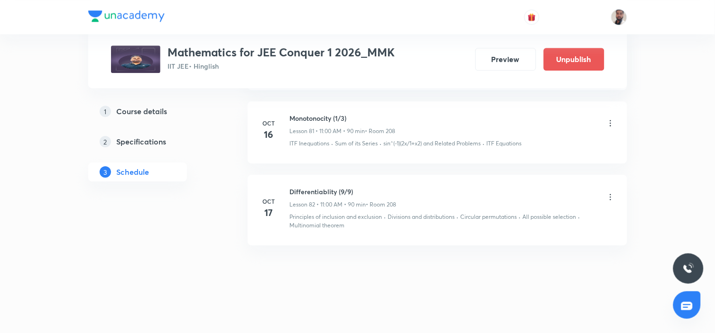
click at [608, 196] on icon at bounding box center [609, 196] width 9 height 9
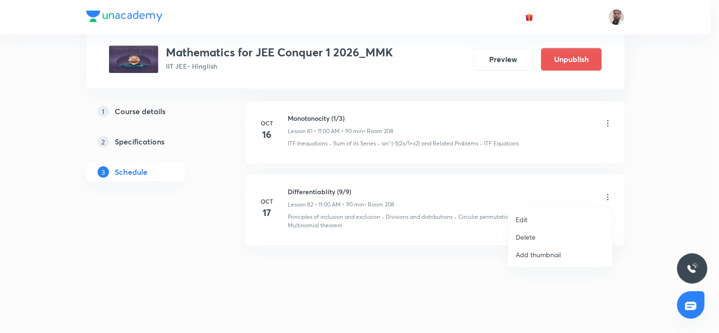
click at [541, 220] on li "Edit" at bounding box center [561, 220] width 104 height 18
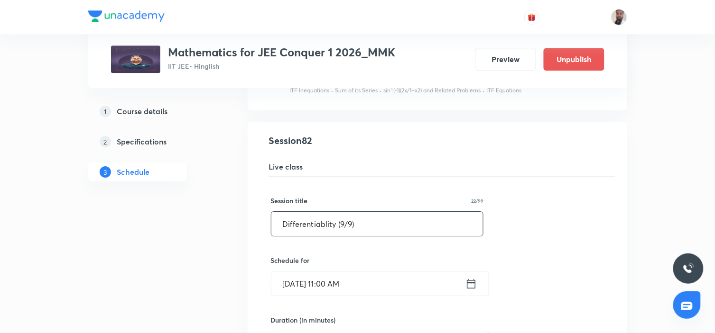
drag, startPoint x: 398, startPoint y: 224, endPoint x: 212, endPoint y: 225, distance: 186.3
paste input "Monotonocity (1/3"
click at [339, 222] on input "Monotonocity (1/3)" at bounding box center [377, 224] width 212 height 24
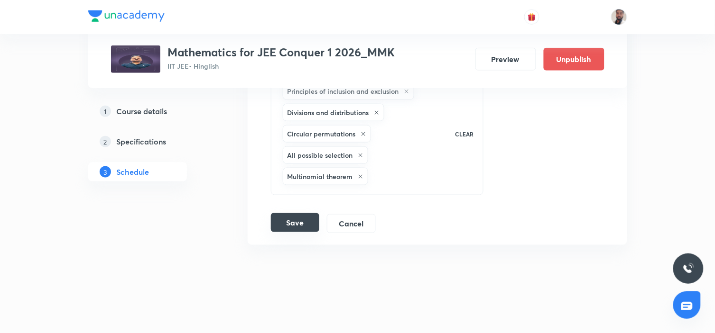
type input "Monotonocity (2/3)"
click at [307, 223] on button "Save" at bounding box center [295, 222] width 48 height 19
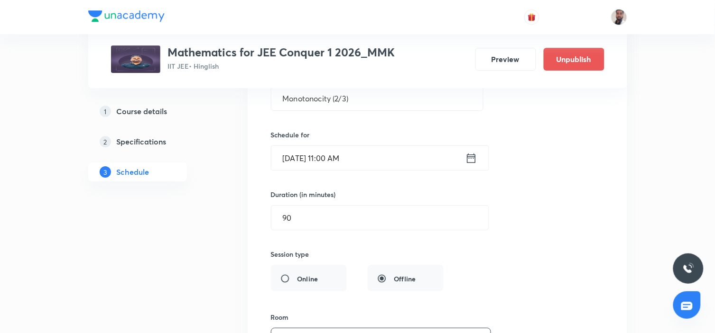
scroll to position [6219, 0]
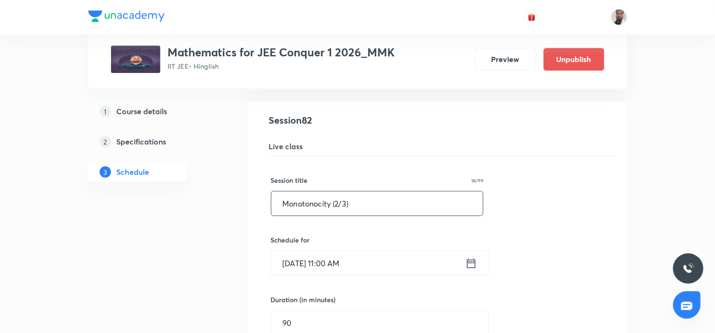
drag, startPoint x: 231, startPoint y: 207, endPoint x: 206, endPoint y: 207, distance: 25.1
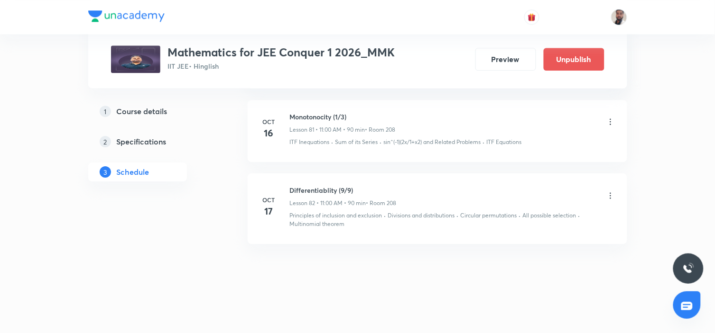
scroll to position [6198, 0]
drag, startPoint x: 357, startPoint y: 190, endPoint x: 285, endPoint y: 185, distance: 72.2
click at [285, 187] on div "[DATE] Monotonocity (2/3) Lesson 82 • 11:00 AM • 90 min • Room 208 Principles o…" at bounding box center [437, 208] width 356 height 43
copy h6 "Monotonocity (2/3)"
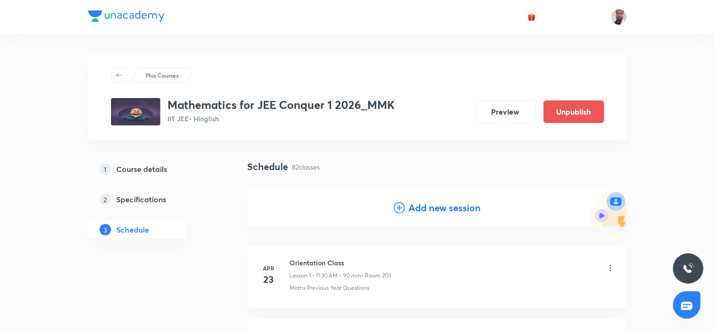
scroll to position [0, 0]
click at [399, 207] on icon at bounding box center [399, 208] width 11 height 11
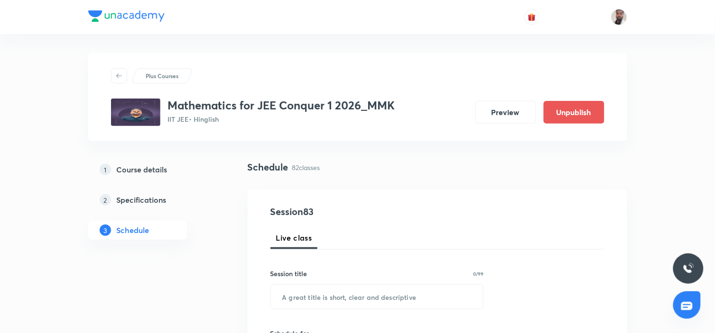
scroll to position [53, 0]
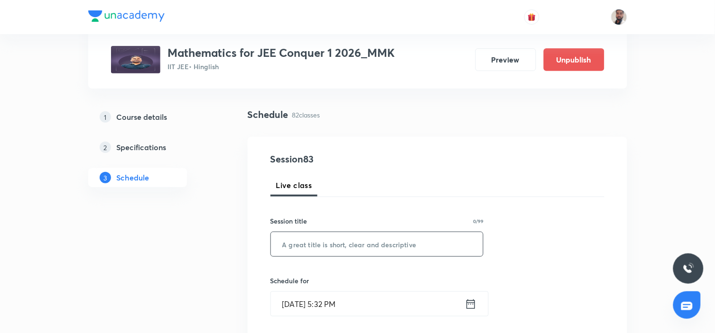
click at [357, 241] on input "text" at bounding box center [377, 244] width 212 height 24
paste input "Monotonocity (2/3)"
click at [340, 243] on input "Monotonocity (2/3)" at bounding box center [377, 244] width 212 height 24
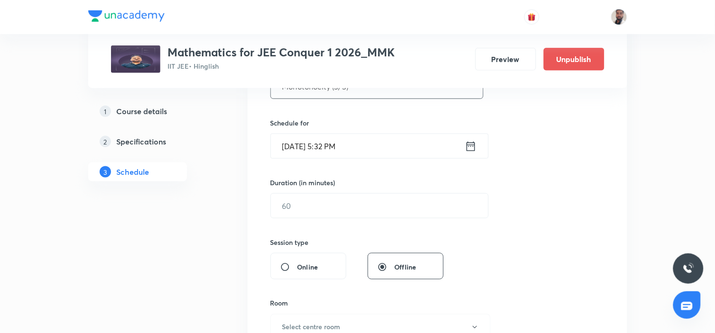
type input "Monotonocity (3/3)"
click at [472, 149] on icon at bounding box center [471, 146] width 12 height 13
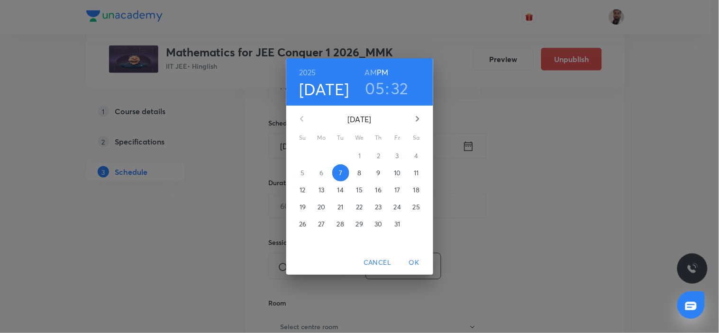
click at [415, 191] on p "18" at bounding box center [416, 189] width 6 height 9
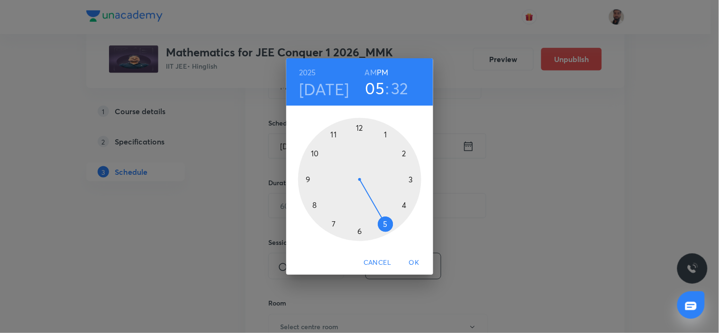
click at [338, 135] on div at bounding box center [359, 179] width 123 height 123
click at [371, 73] on h6 "AM" at bounding box center [371, 72] width 12 height 13
click at [359, 128] on div at bounding box center [359, 179] width 123 height 123
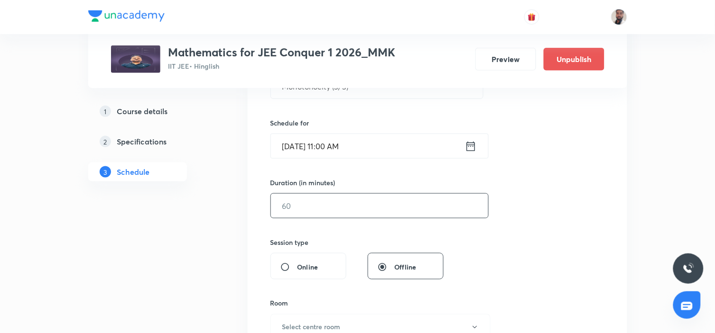
click at [294, 200] on input "text" at bounding box center [379, 206] width 217 height 24
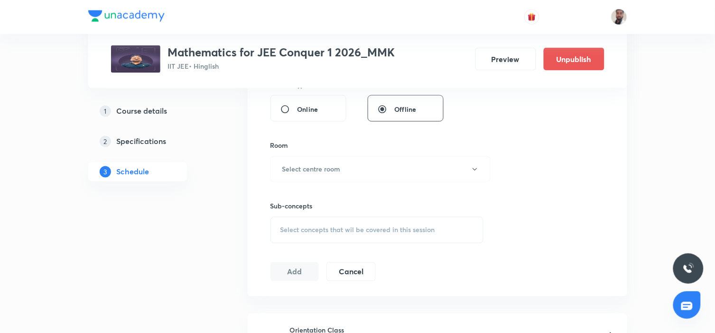
scroll to position [421, 0]
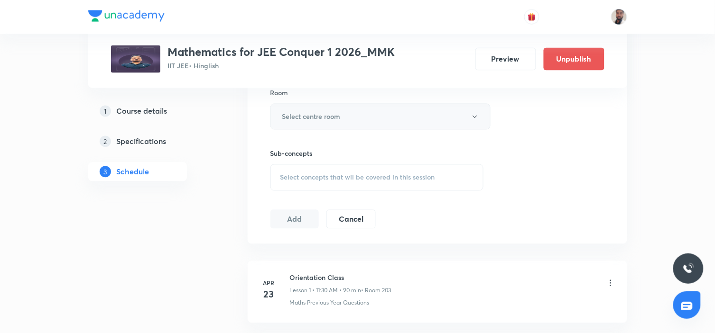
type input "90"
click at [337, 117] on h6 "Select centre room" at bounding box center [311, 117] width 58 height 10
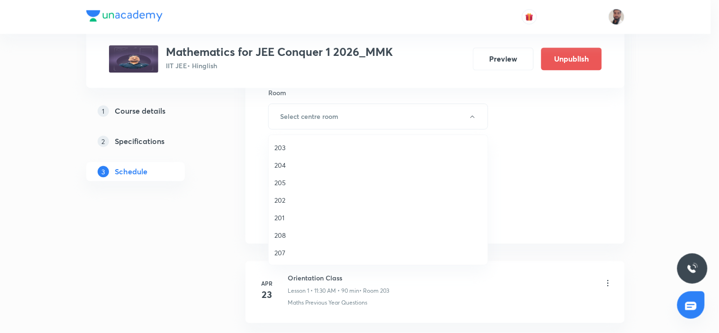
click at [290, 231] on span "208" at bounding box center [379, 235] width 208 height 10
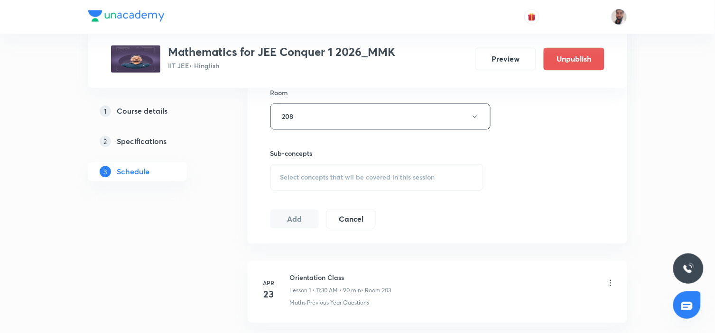
click at [376, 171] on div "Select concepts that wil be covered in this session" at bounding box center [376, 178] width 213 height 27
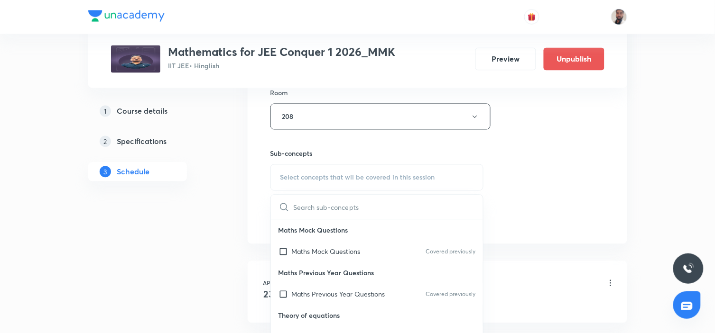
scroll to position [3390, 0]
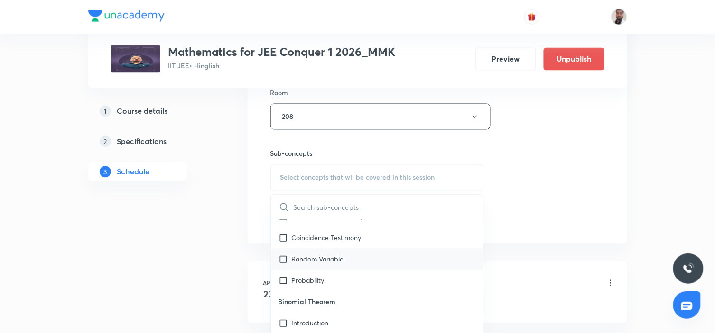
click at [348, 259] on div "Random Variable" at bounding box center [377, 259] width 212 height 21
checkbox input "true"
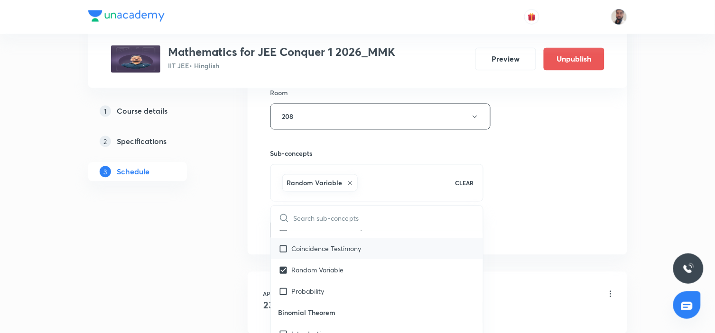
click at [336, 250] on p "Coincidence Testimony" at bounding box center [327, 249] width 70 height 10
checkbox input "true"
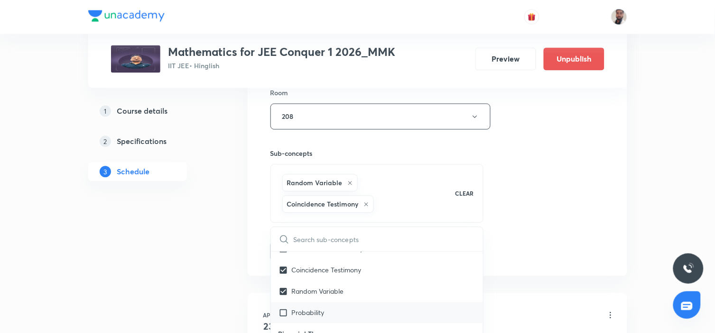
click at [313, 313] on p "Probability" at bounding box center [308, 313] width 33 height 10
checkbox input "true"
drag, startPoint x: 179, startPoint y: 299, endPoint x: 191, endPoint y: 294, distance: 12.5
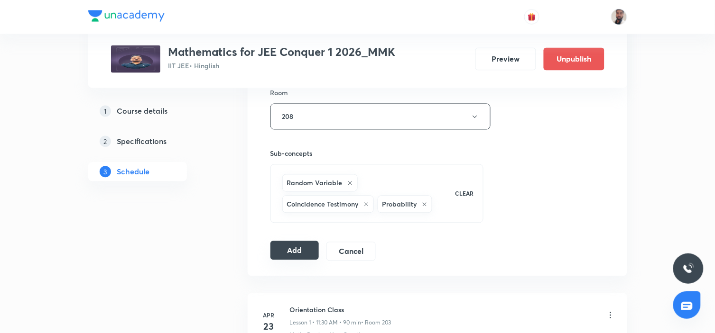
click at [300, 249] on button "Add" at bounding box center [294, 250] width 49 height 19
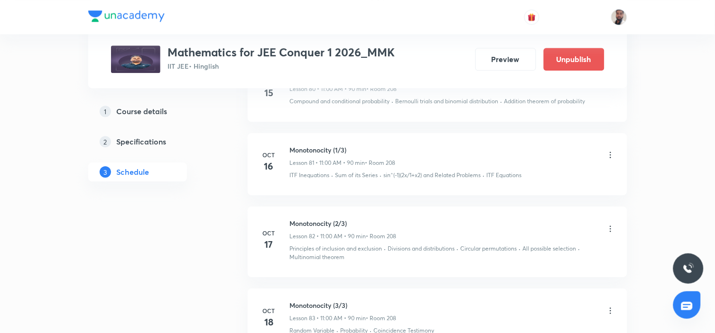
scroll to position [6219, 0]
